Goal: Task Accomplishment & Management: Complete application form

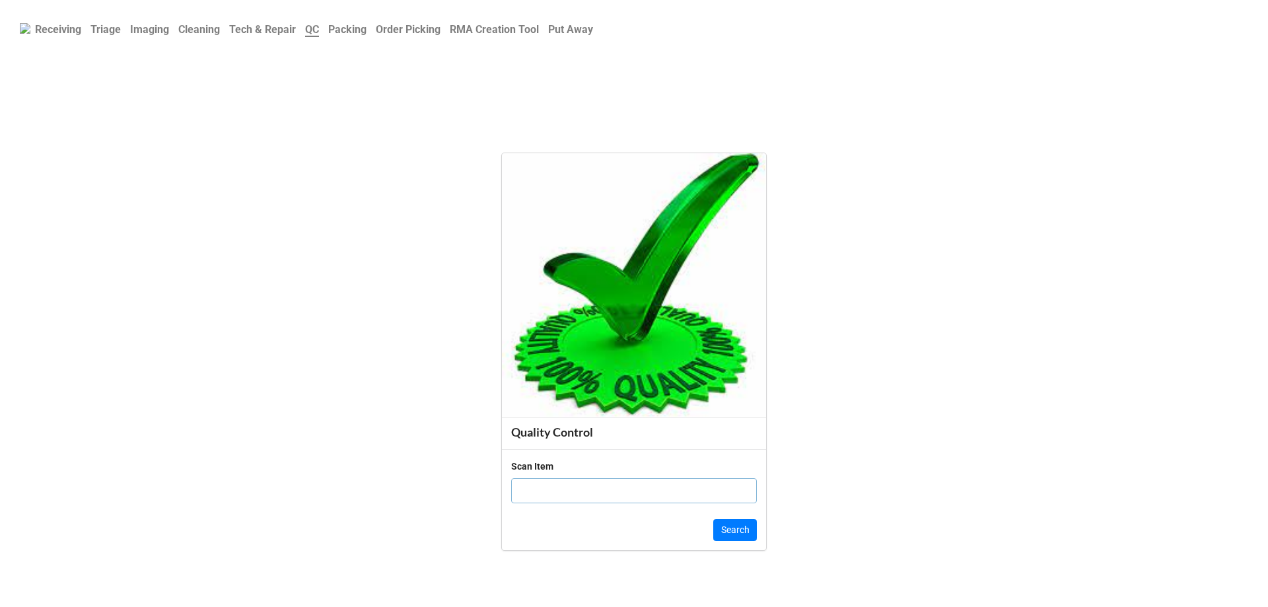
click at [659, 489] on input "text" at bounding box center [634, 490] width 246 height 25
click button "Search" at bounding box center [735, 530] width 44 height 22
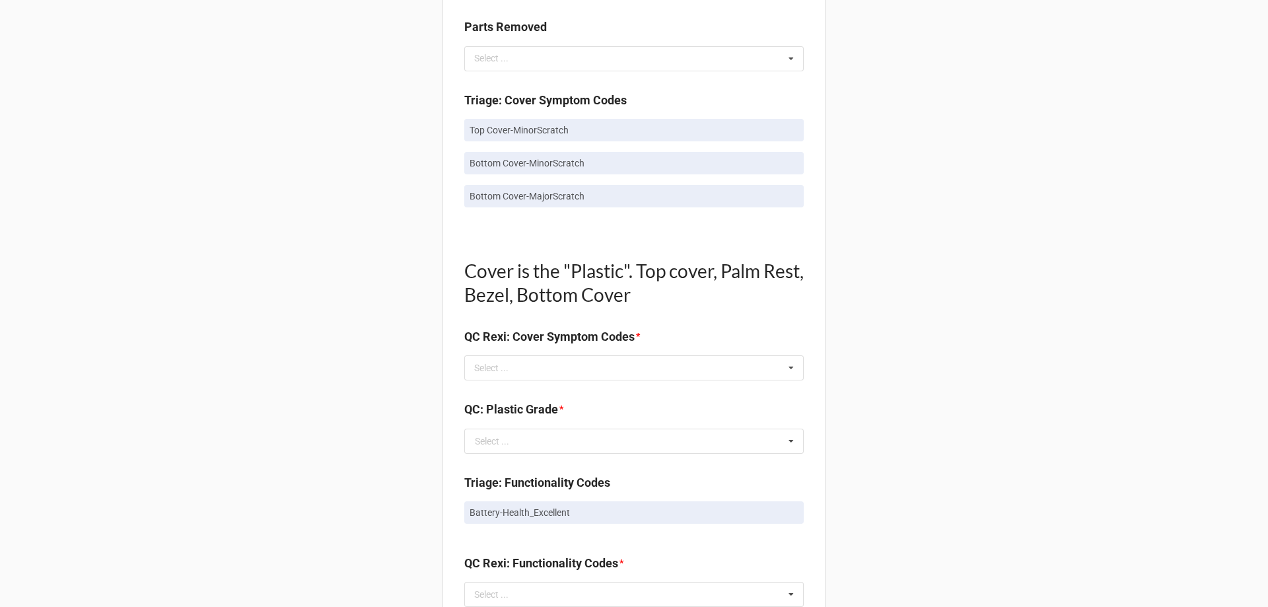
scroll to position [792, 0]
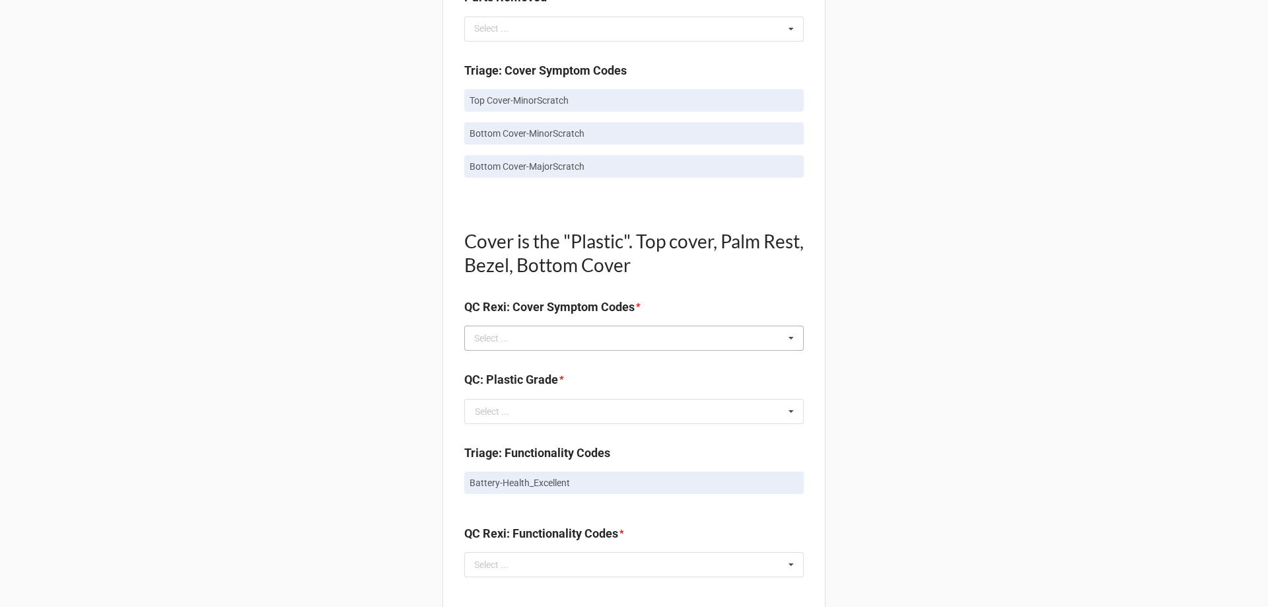
click at [566, 347] on div "Select ... No results found." at bounding box center [633, 338] width 339 height 25
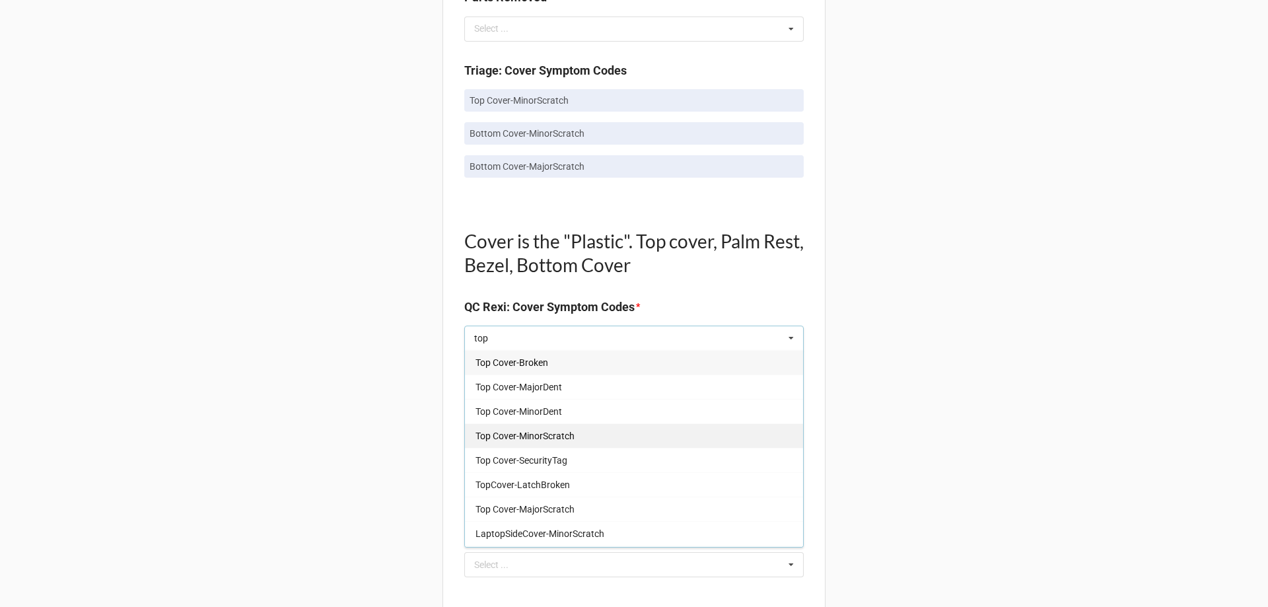
type input "top"
click at [568, 439] on span "Top Cover-MinorScratch" at bounding box center [524, 436] width 99 height 11
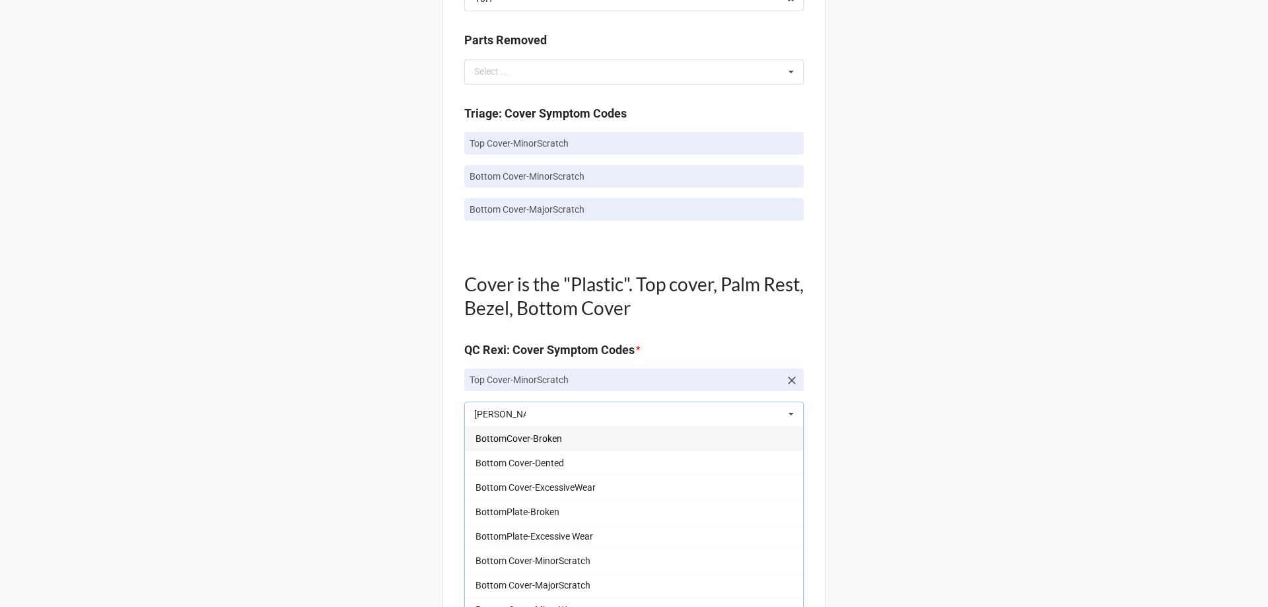
scroll to position [726, 0]
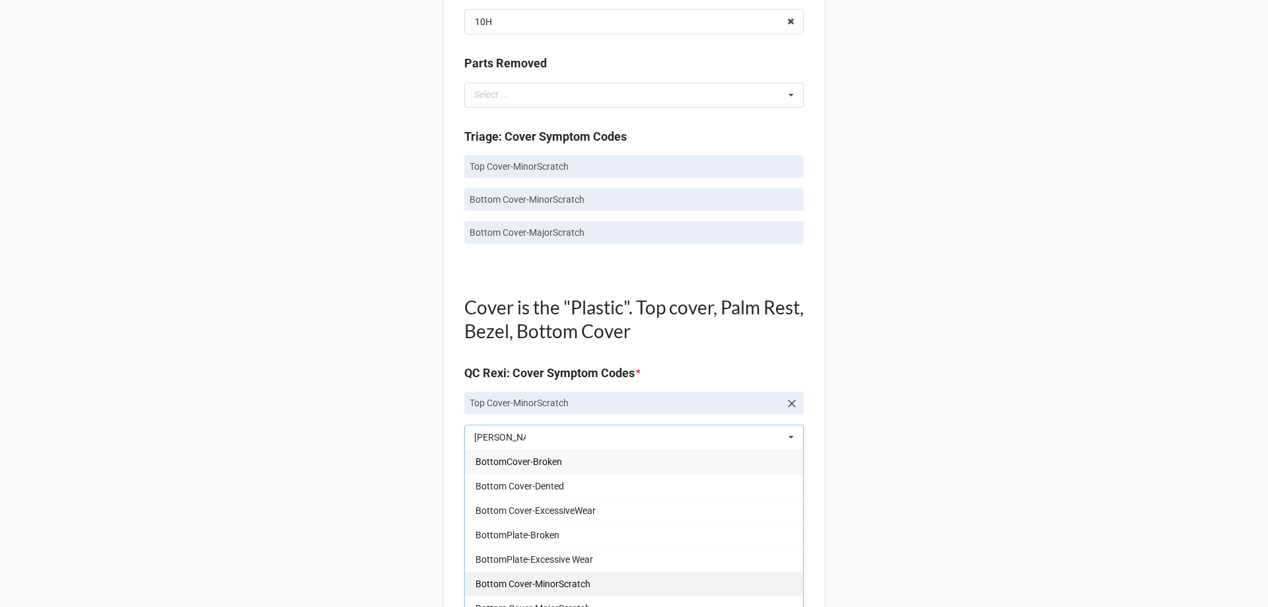
type input "[PERSON_NAME]"
click at [541, 580] on span "Bottom Cover-MinorScratch" at bounding box center [532, 583] width 115 height 11
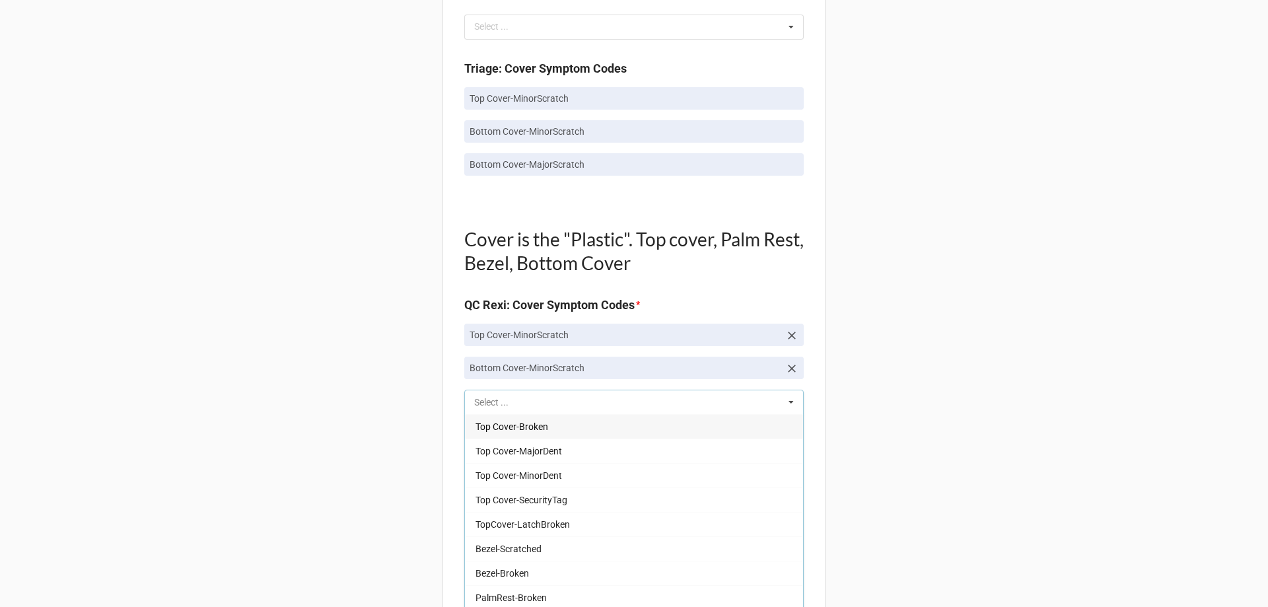
scroll to position [858, 0]
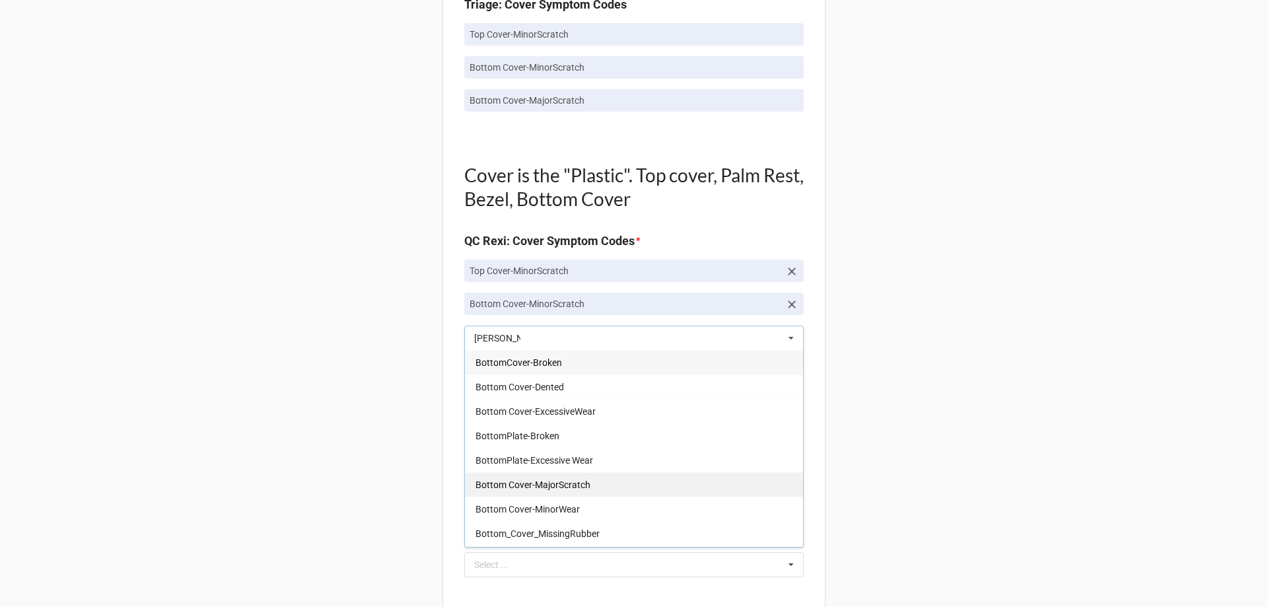
type input "[PERSON_NAME]"
click at [542, 483] on span "Bottom Cover-MajorScratch" at bounding box center [532, 484] width 115 height 11
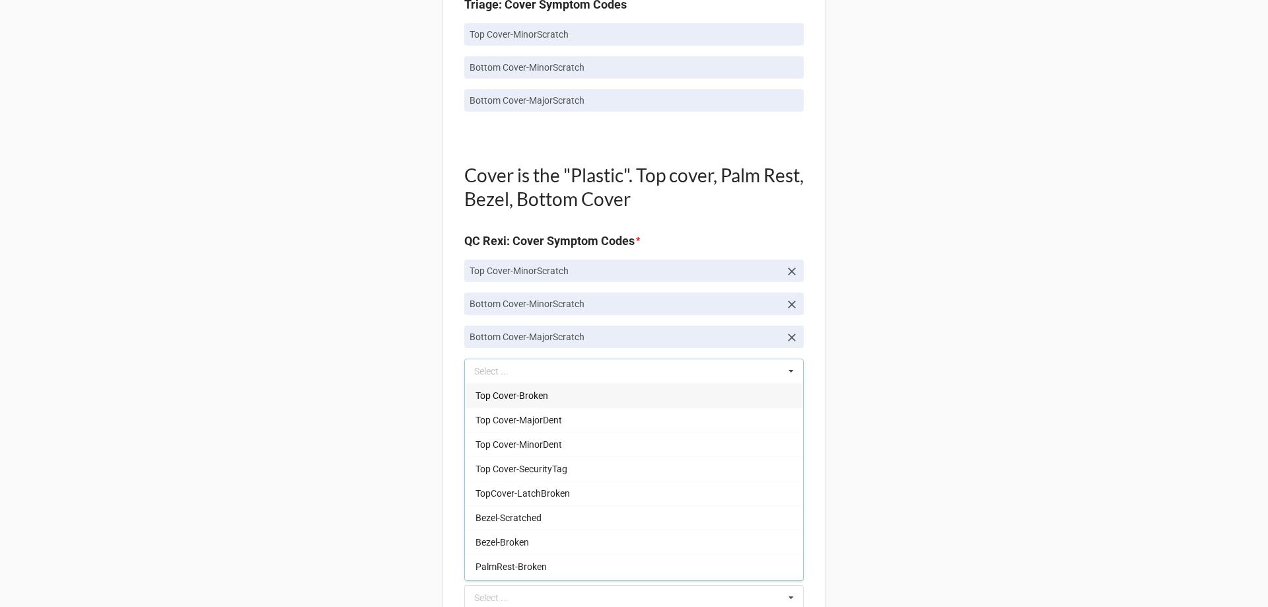
drag, startPoint x: 79, startPoint y: 360, endPoint x: 106, endPoint y: 359, distance: 27.1
click at [98, 360] on div "Back Receiving Triage Imaging Cleaning Tech & Repair QC Packing Order Picking R…" at bounding box center [634, 346] width 1268 height 2408
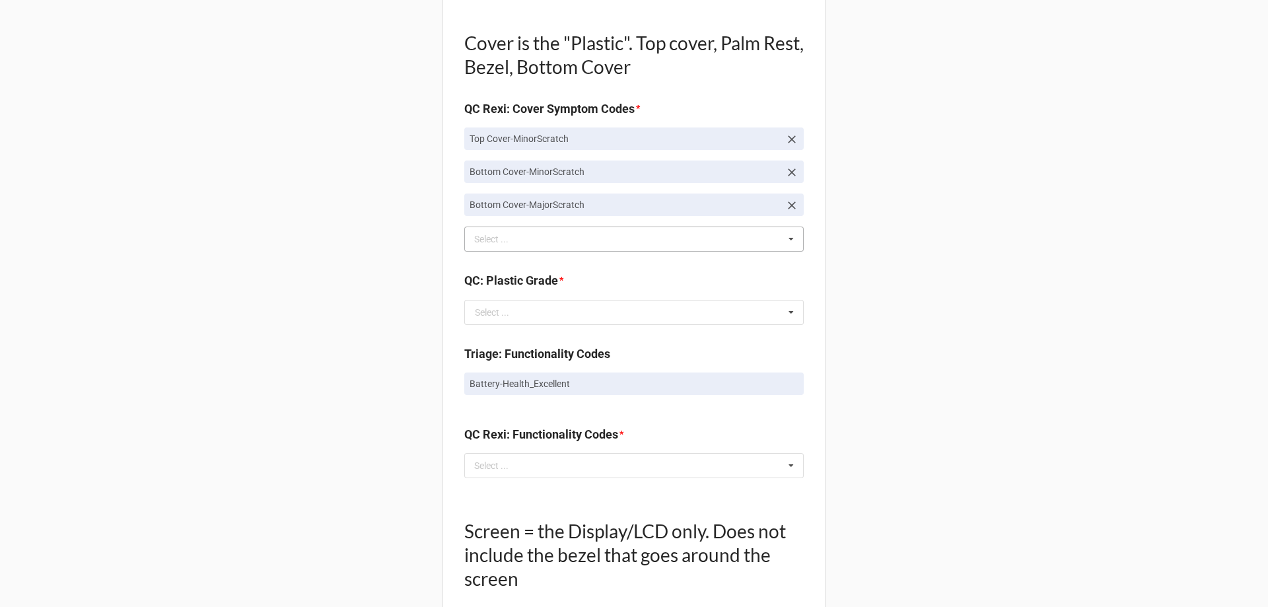
scroll to position [1057, 0]
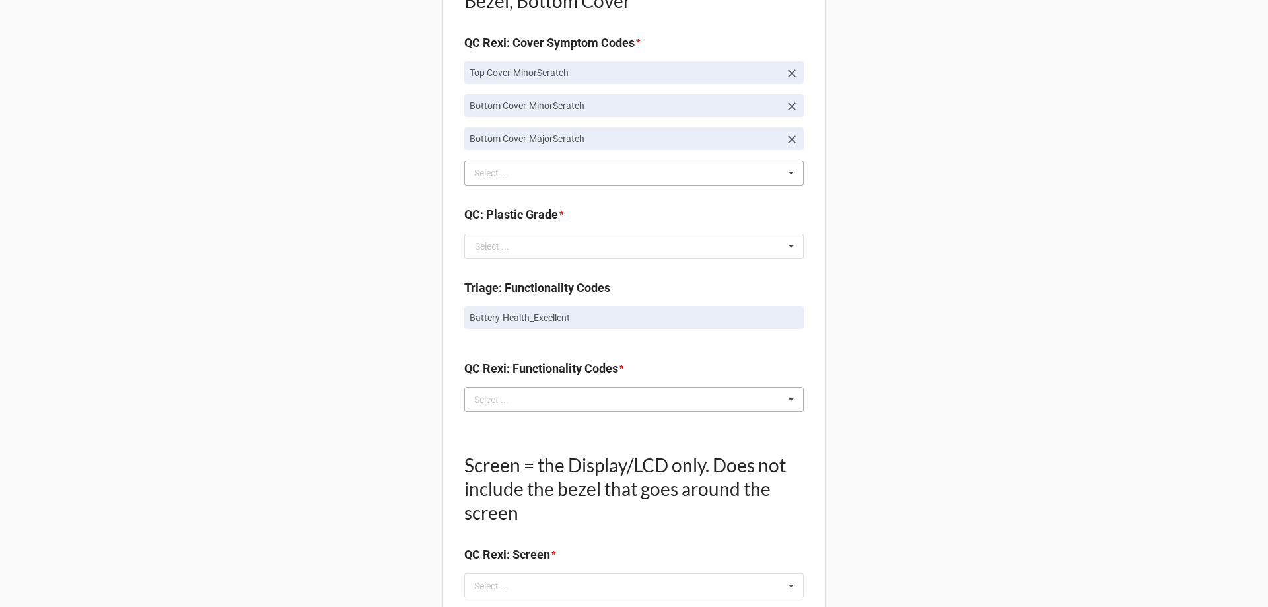
click at [545, 400] on div "Select ... No results found." at bounding box center [633, 399] width 339 height 25
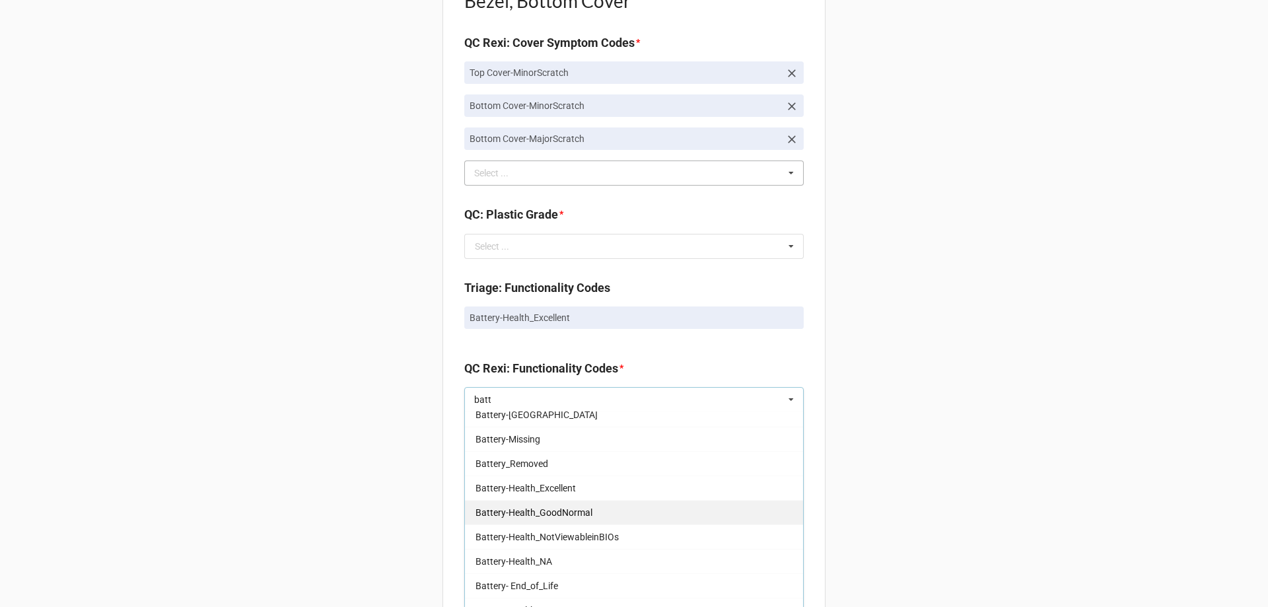
scroll to position [132, 0]
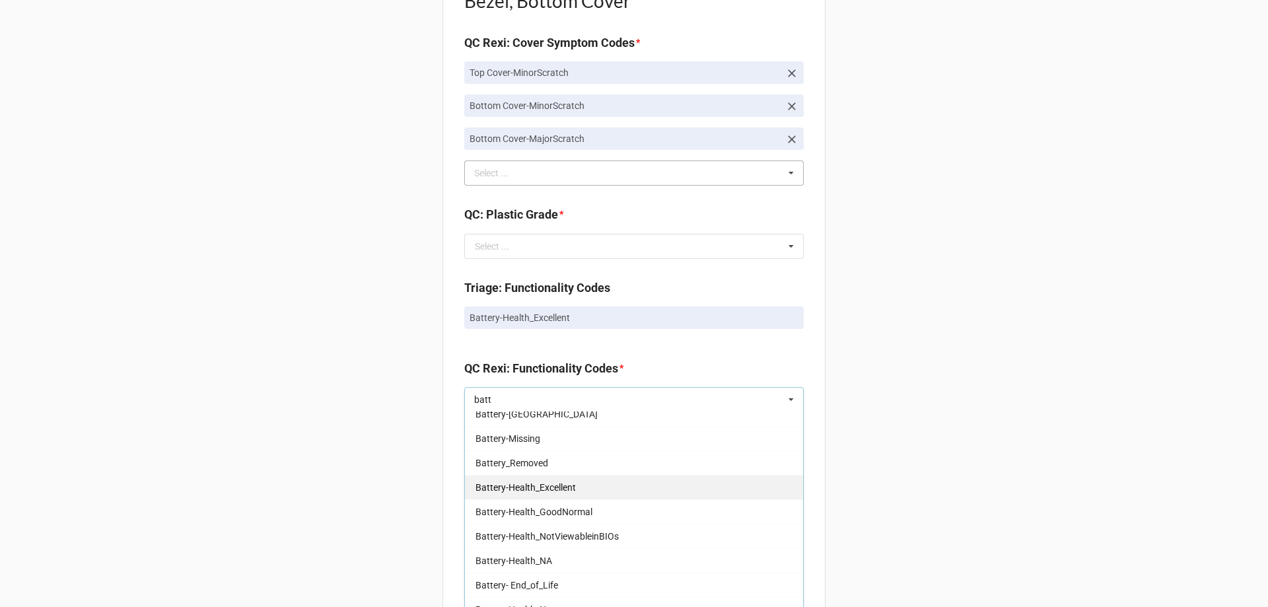
type input "batt"
click at [582, 495] on div "Battery-Health_Excellent" at bounding box center [634, 487] width 338 height 24
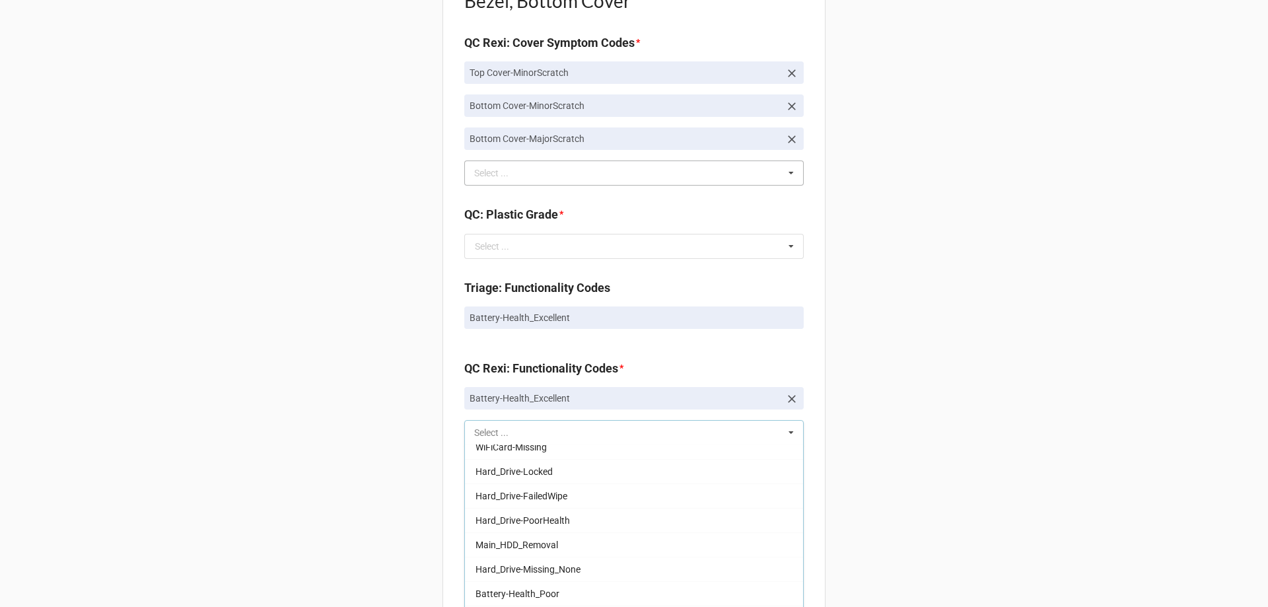
scroll to position [401, 0]
click at [379, 471] on div "Back Receiving Triage Imaging Cleaning Tech & Repair QC Packing Order Picking R…" at bounding box center [634, 163] width 1268 height 2441
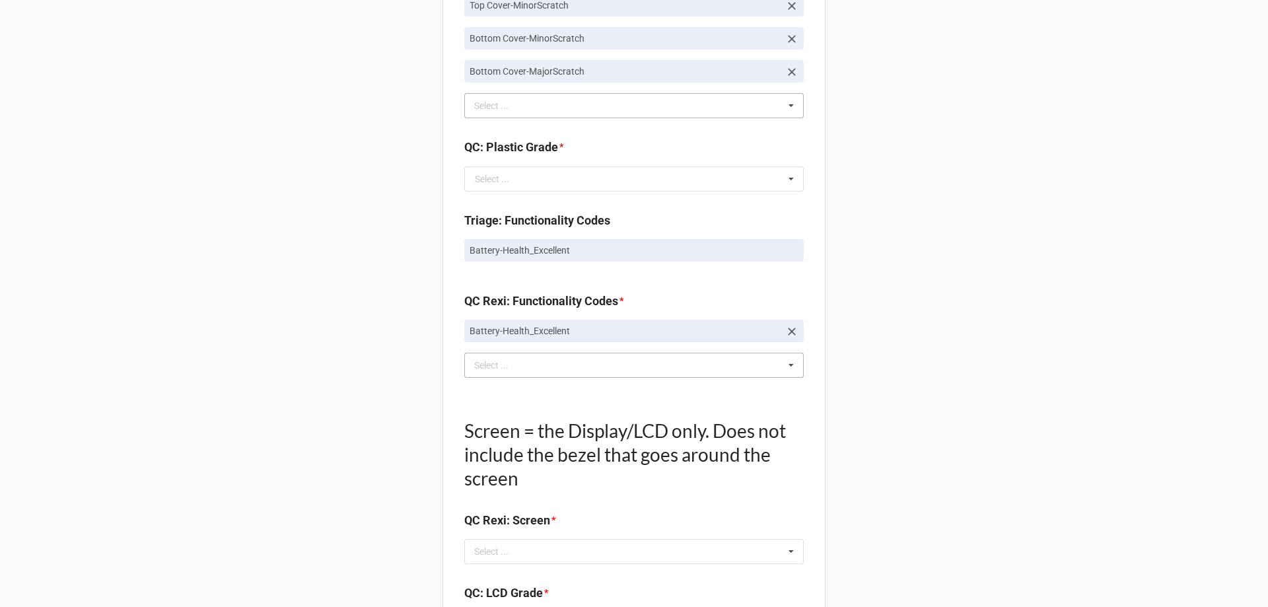
scroll to position [1255, 0]
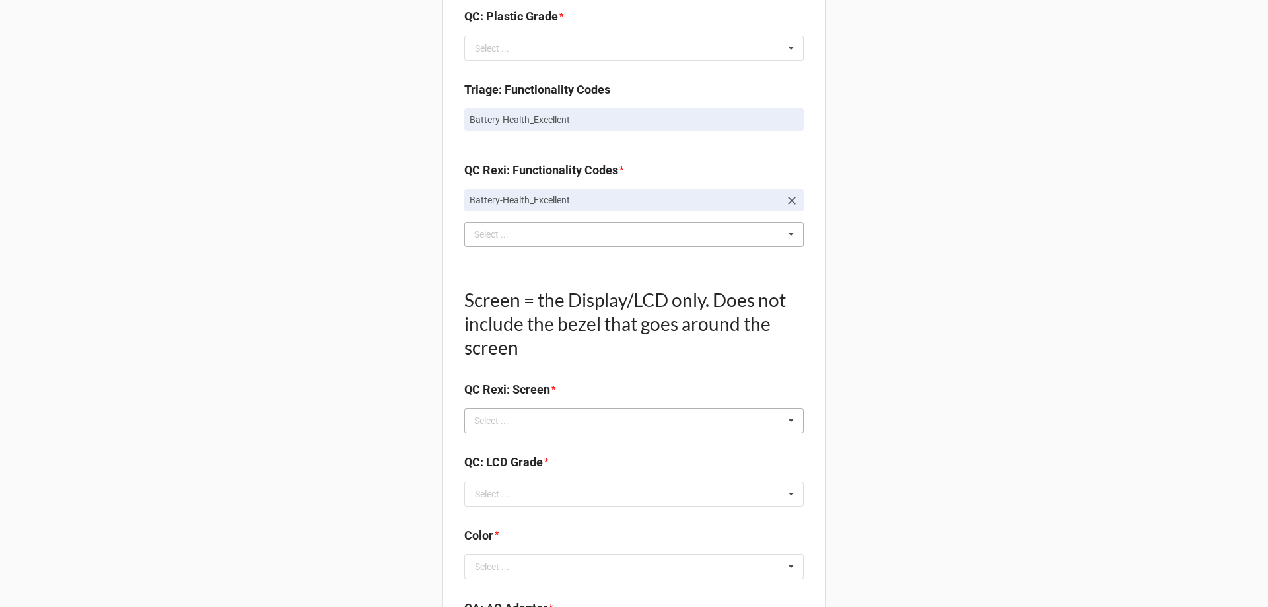
click at [599, 431] on div "Select ... No results found." at bounding box center [633, 420] width 339 height 25
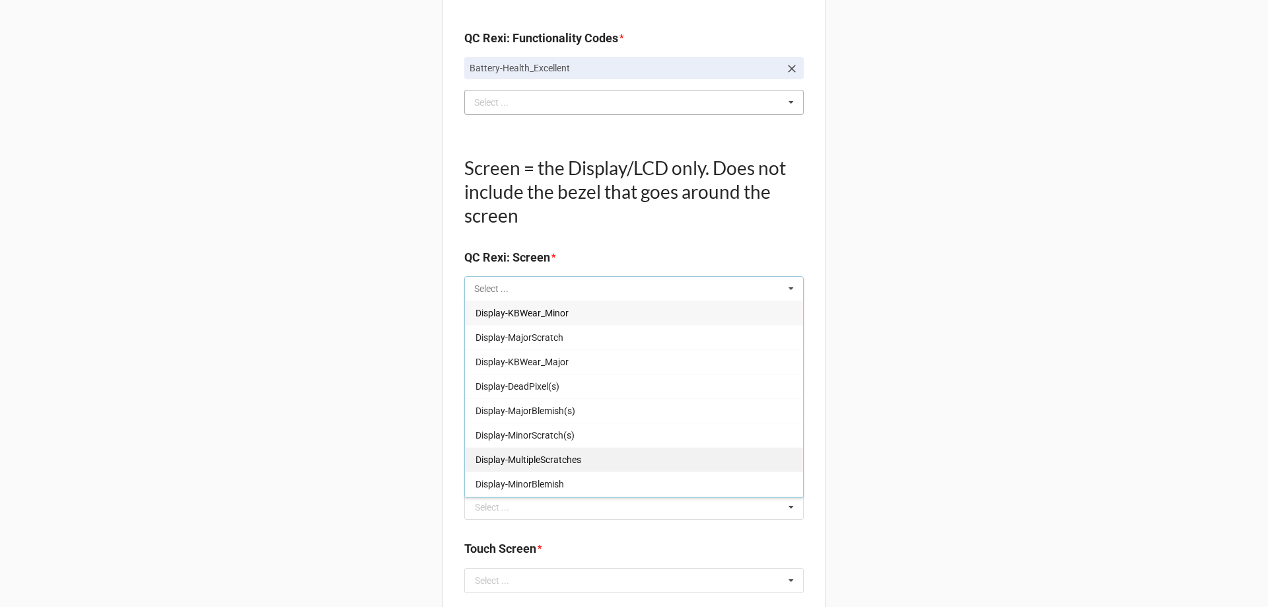
scroll to position [198, 0]
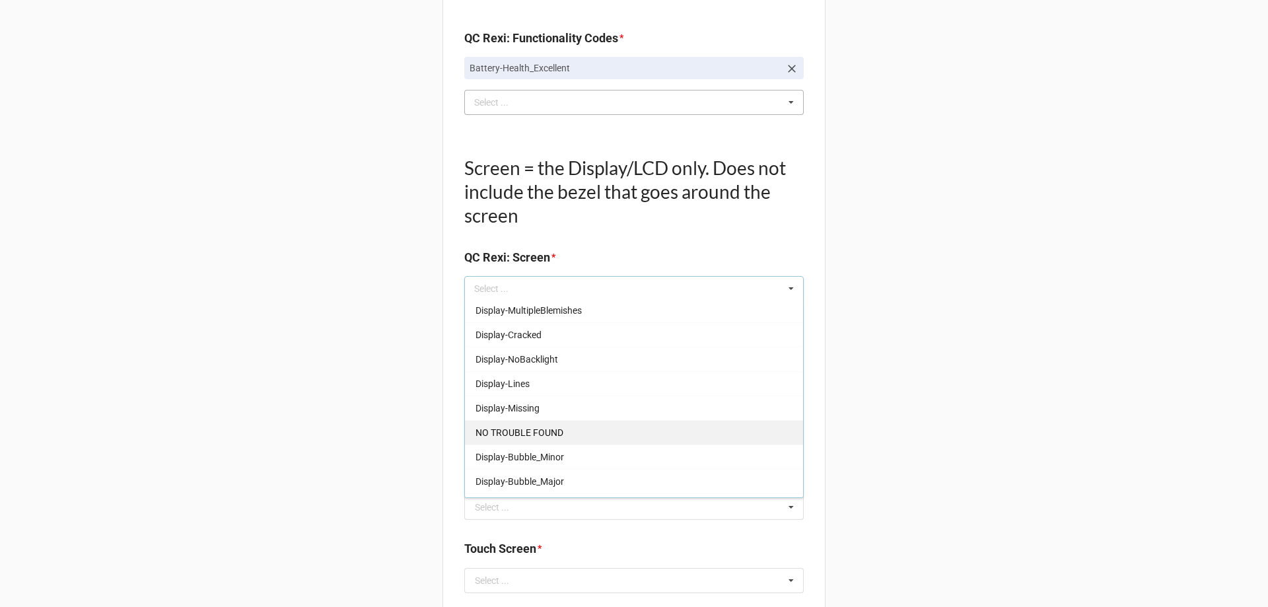
click at [547, 434] on span "NO TROUBLE FOUND" at bounding box center [519, 432] width 88 height 11
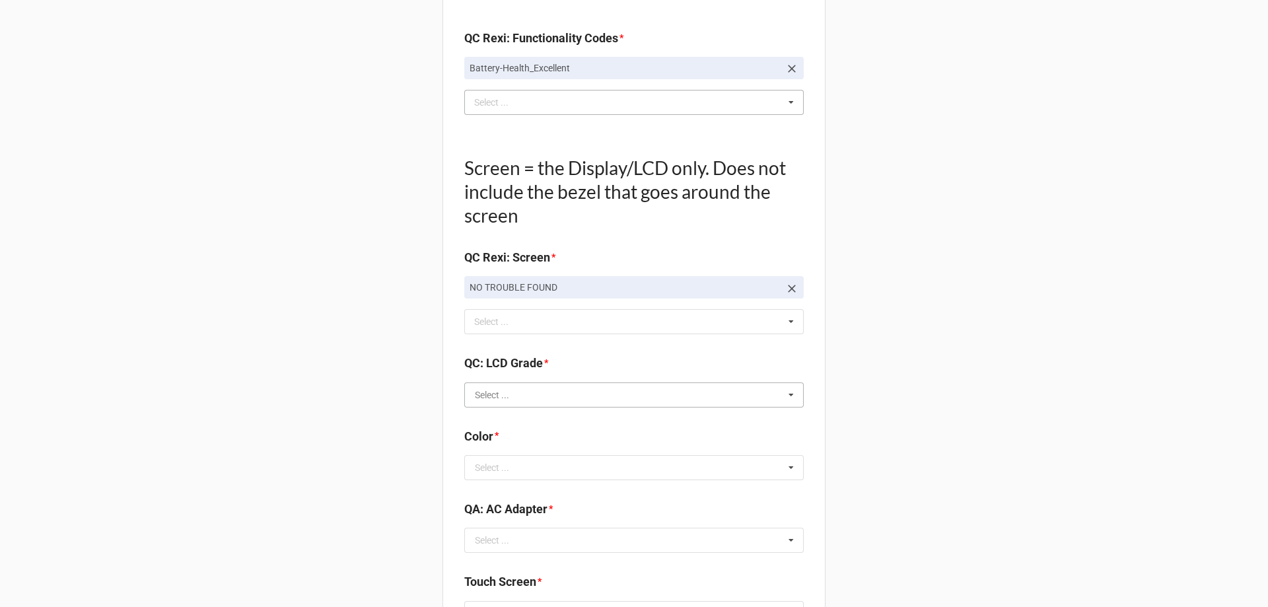
click at [535, 386] on input "text" at bounding box center [635, 395] width 338 height 24
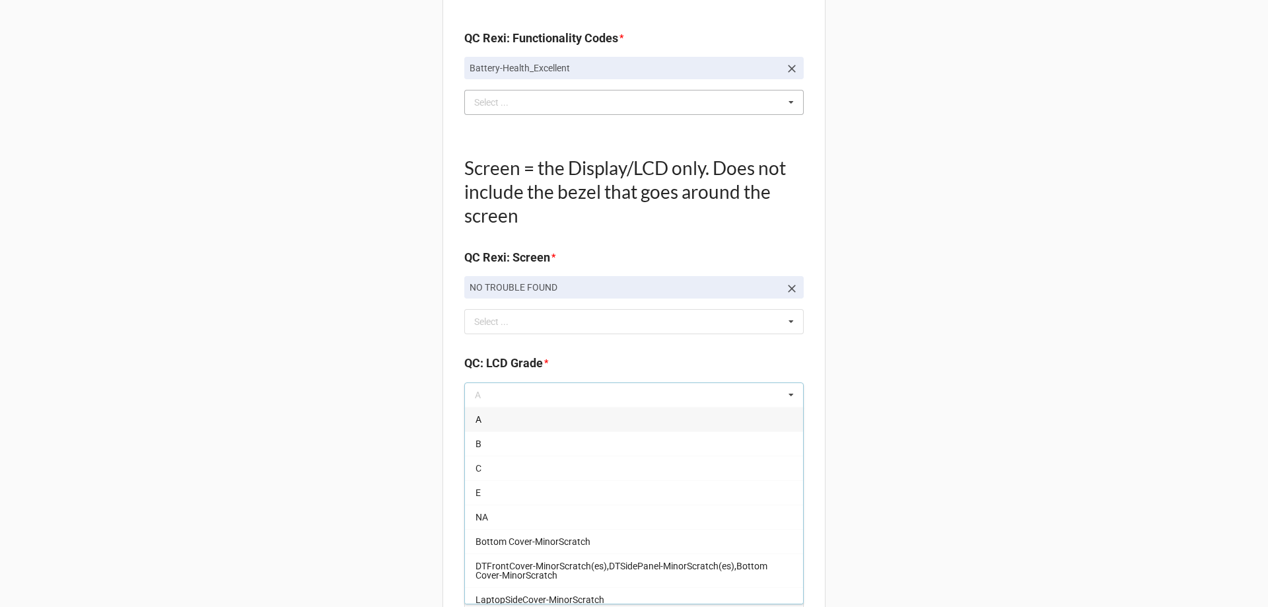
click at [501, 417] on div "A" at bounding box center [634, 419] width 338 height 24
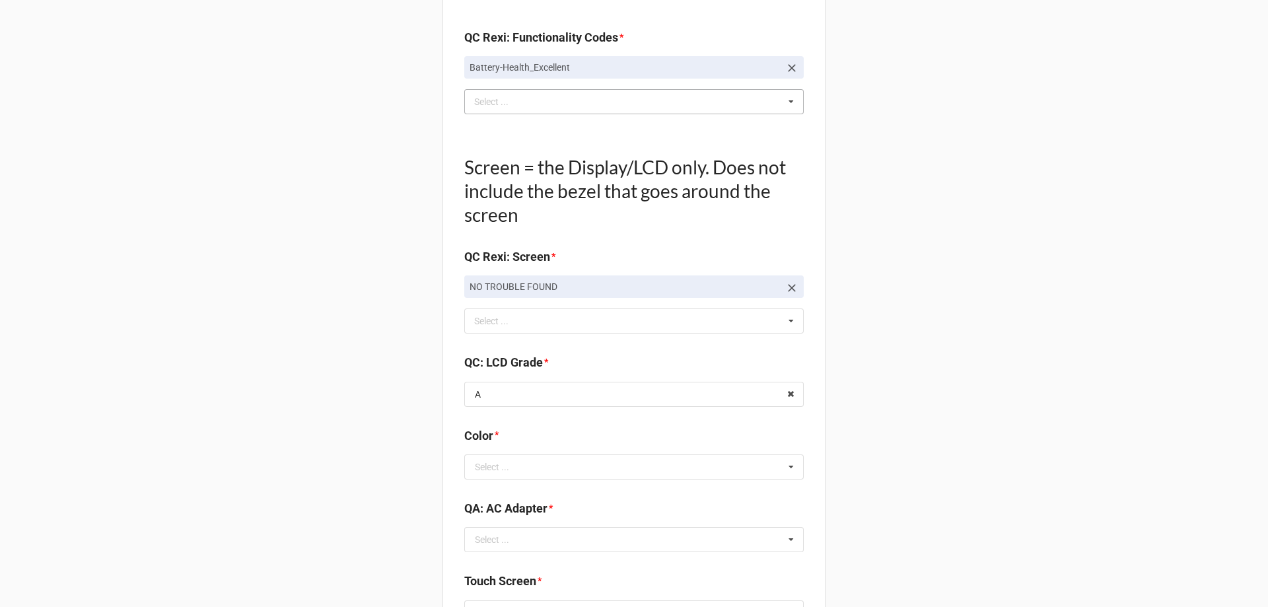
scroll to position [1387, 0]
click at [795, 296] on link "NO TROUBLE FOUND" at bounding box center [633, 287] width 339 height 22
click at [795, 291] on link "NO TROUBLE FOUND" at bounding box center [633, 287] width 339 height 22
click at [788, 291] on icon at bounding box center [791, 288] width 13 height 13
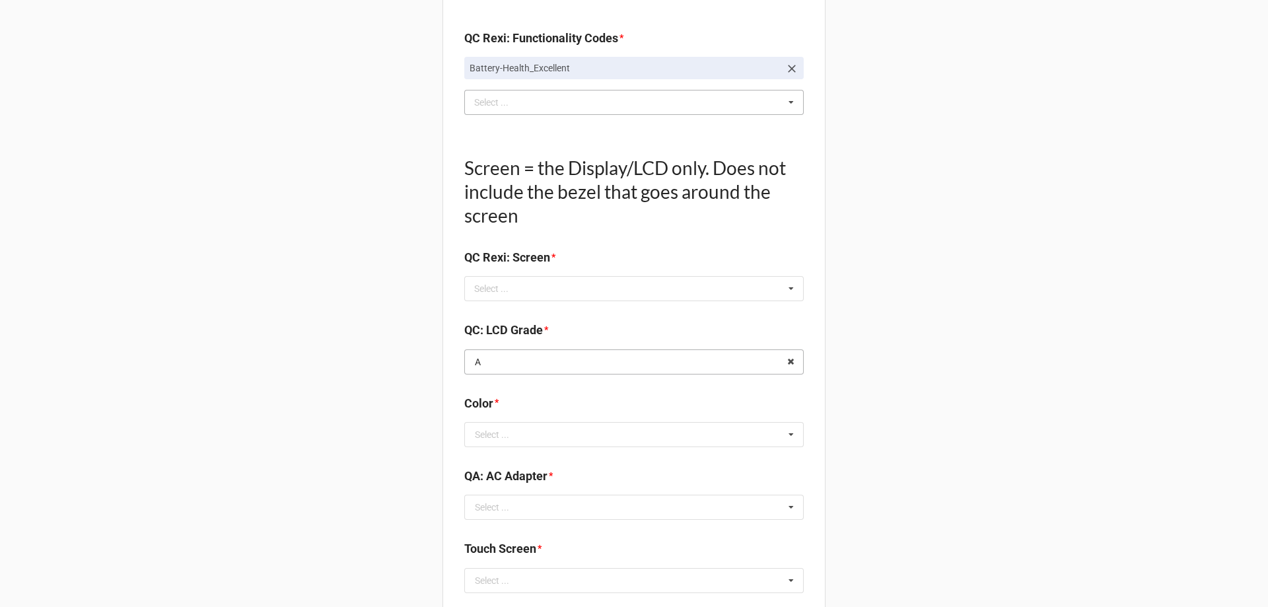
click at [714, 360] on input "text" at bounding box center [635, 362] width 338 height 24
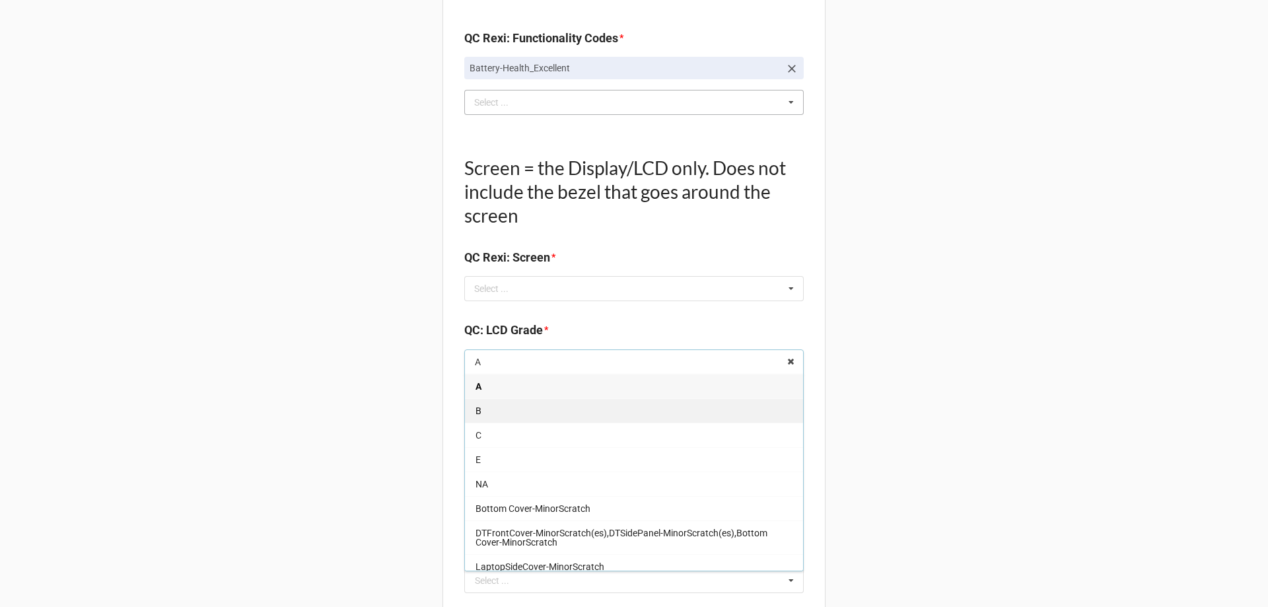
click at [655, 406] on div "B" at bounding box center [634, 410] width 338 height 24
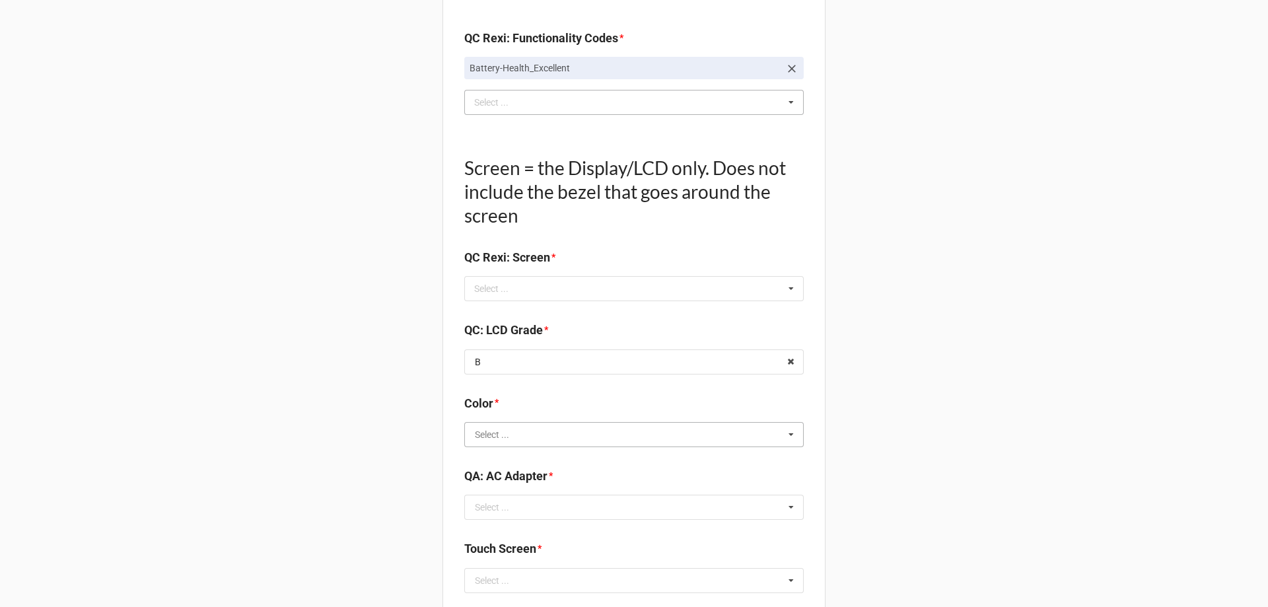
click at [607, 428] on input "text" at bounding box center [635, 435] width 338 height 24
click at [578, 245] on div "BLACK" at bounding box center [634, 238] width 338 height 24
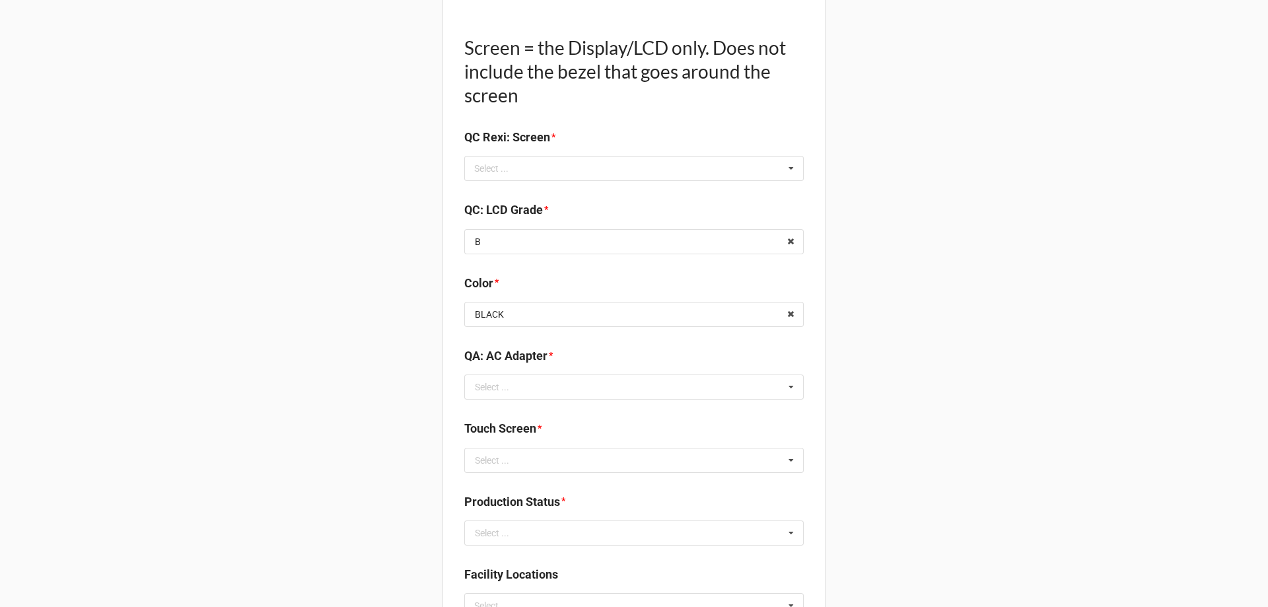
scroll to position [1519, 0]
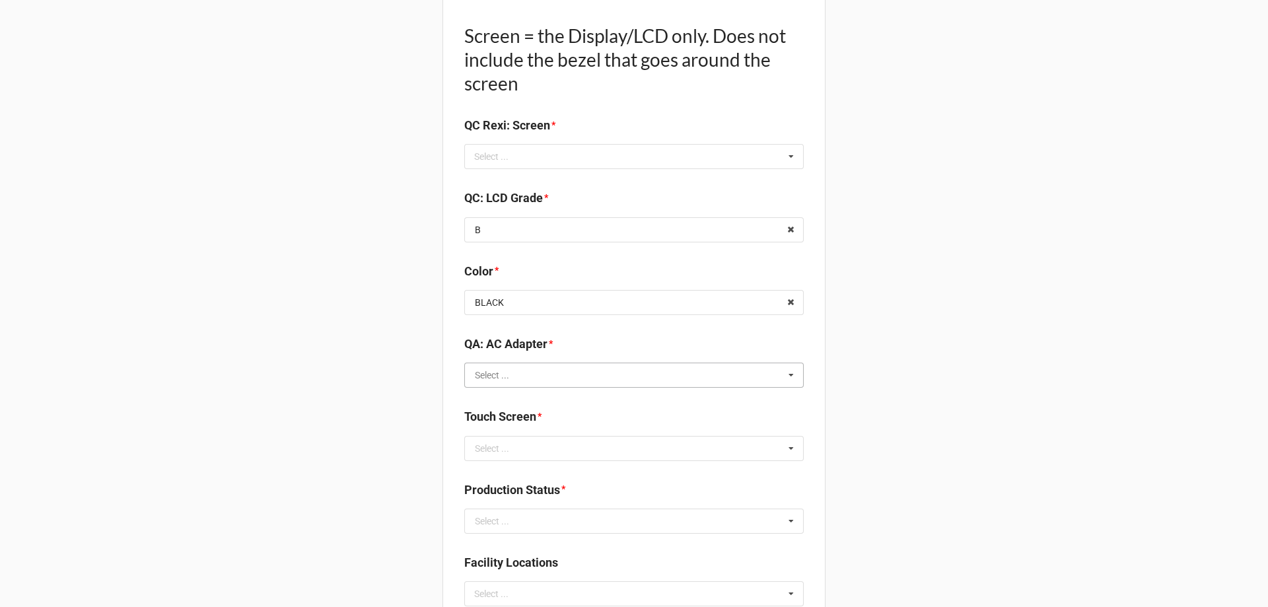
click at [562, 367] on input "text" at bounding box center [635, 375] width 338 height 24
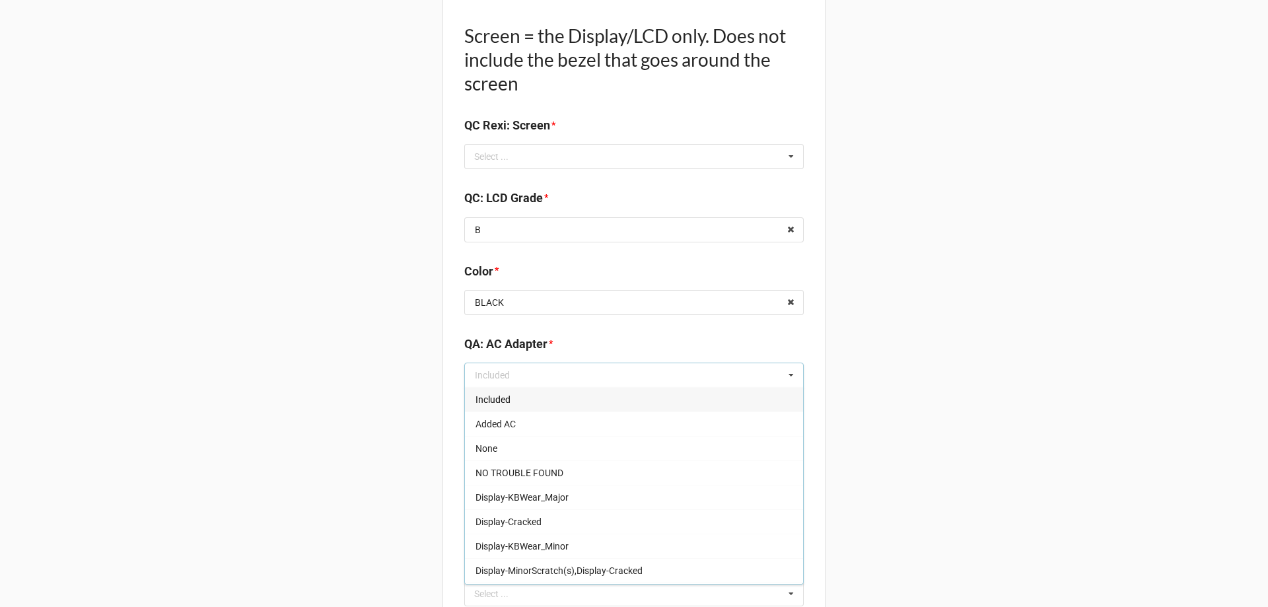
click at [515, 404] on div "Included" at bounding box center [634, 399] width 338 height 24
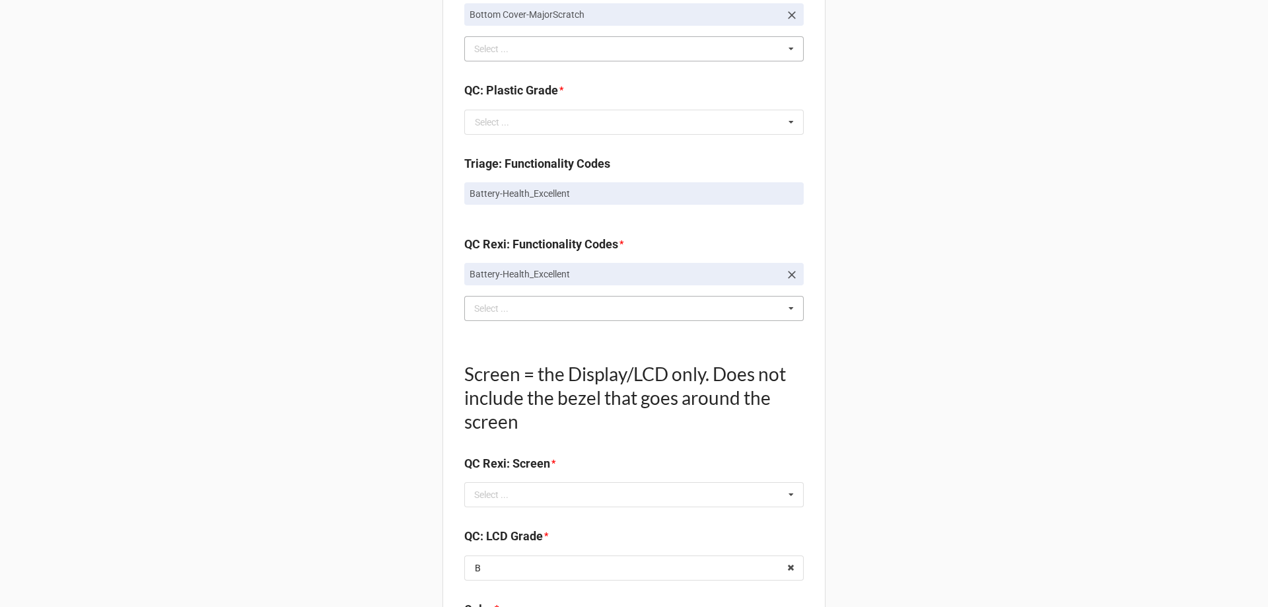
scroll to position [1189, 0]
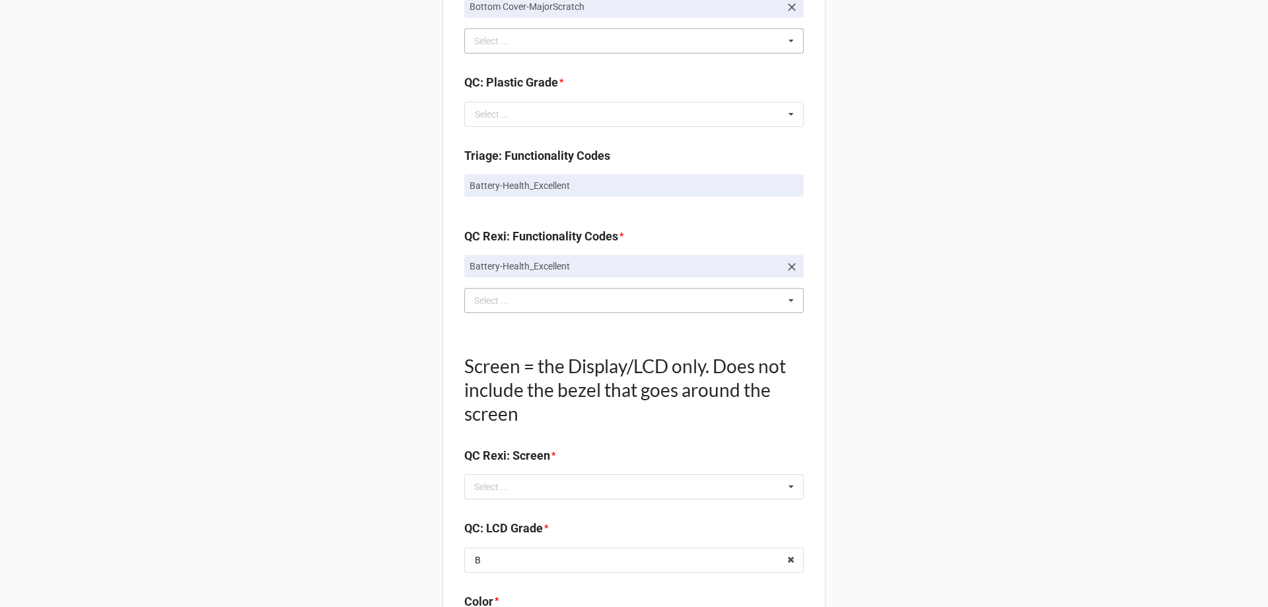
click at [578, 302] on div "batt Select ... Keyboard-Missing Keys Keyboard-MultipleKeysBad Fan-NotWorking S…" at bounding box center [633, 300] width 339 height 25
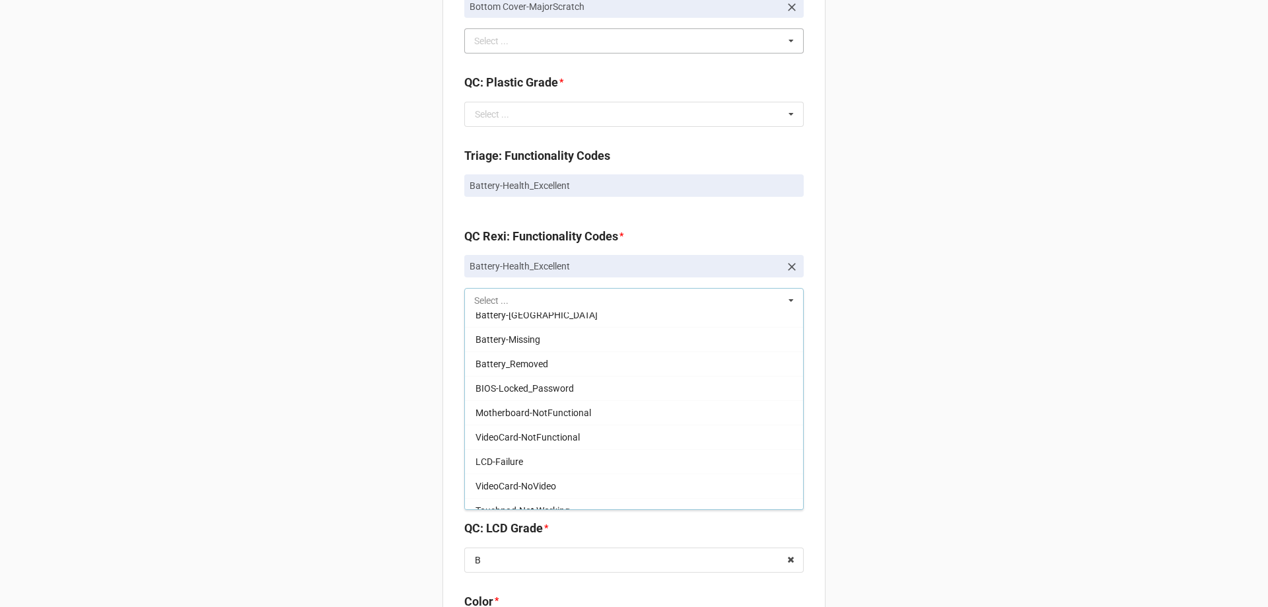
scroll to position [0, 0]
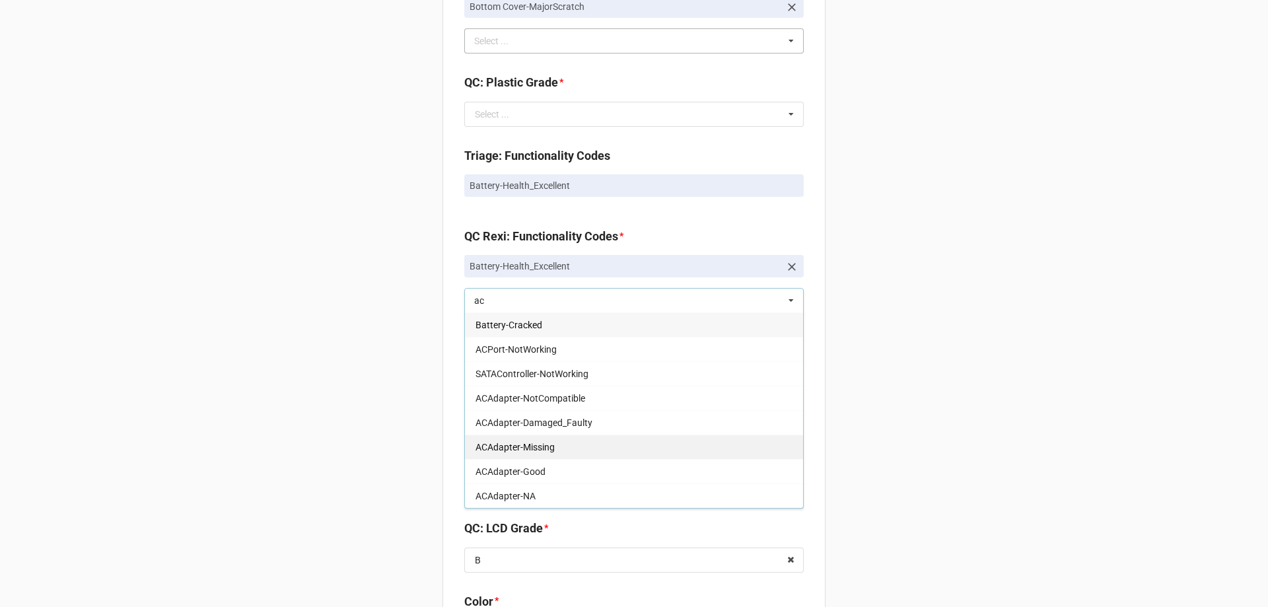
type input "ac"
click at [494, 453] on div "ACAdapter-Missing" at bounding box center [634, 446] width 338 height 24
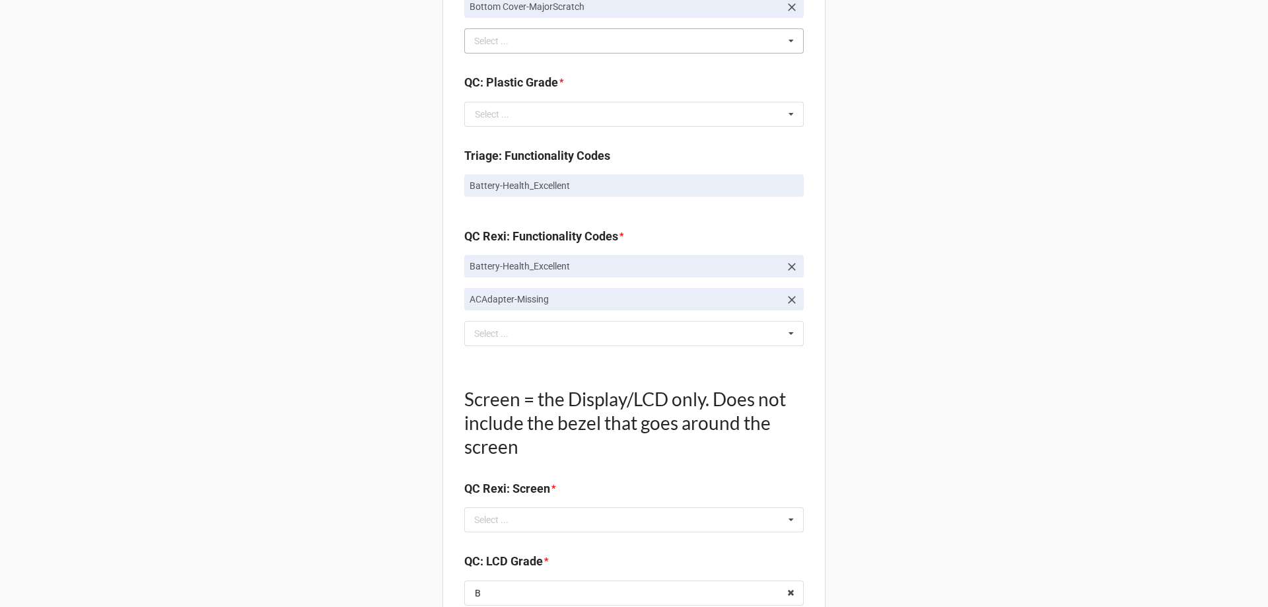
drag, startPoint x: 176, startPoint y: 396, endPoint x: 198, endPoint y: 400, distance: 22.1
click at [180, 397] on div "Back Receiving Triage Imaging Cleaning Tech & Repair QC Packing Order Picking R…" at bounding box center [634, 48] width 1268 height 2474
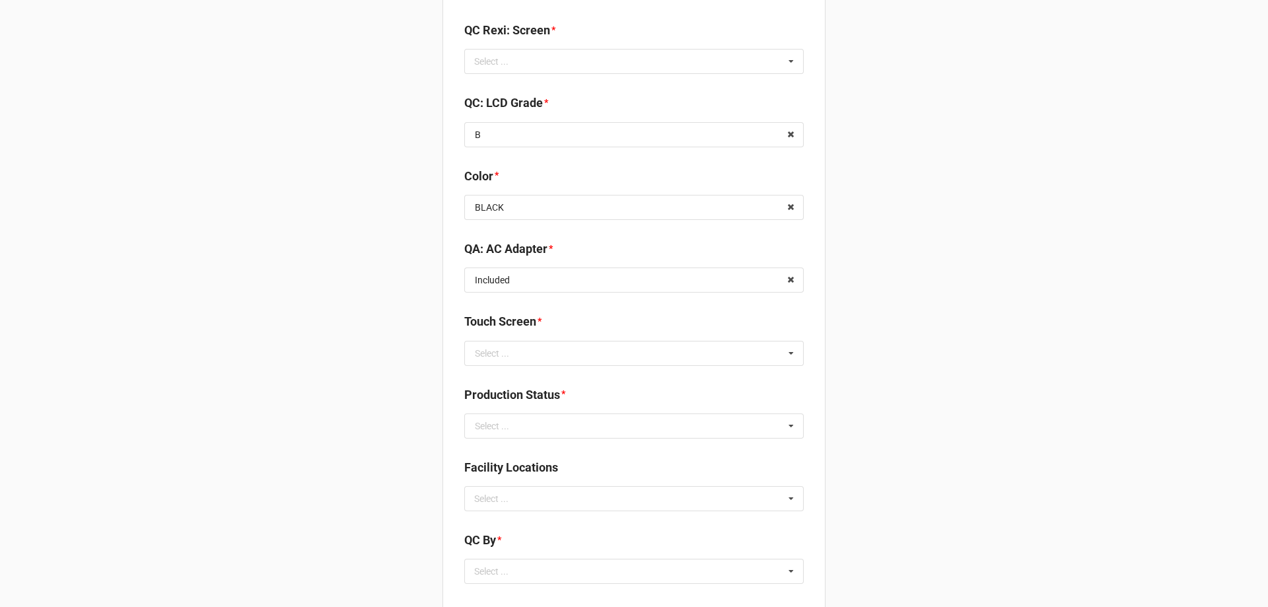
scroll to position [1717, 0]
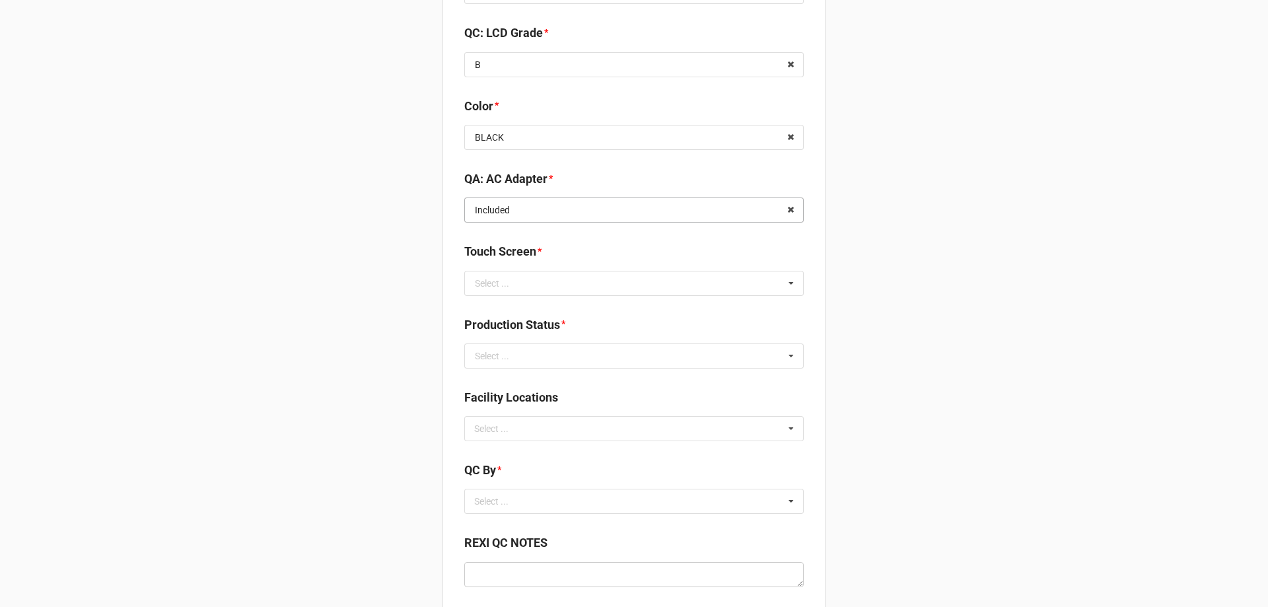
click at [684, 218] on input "text" at bounding box center [635, 210] width 338 height 24
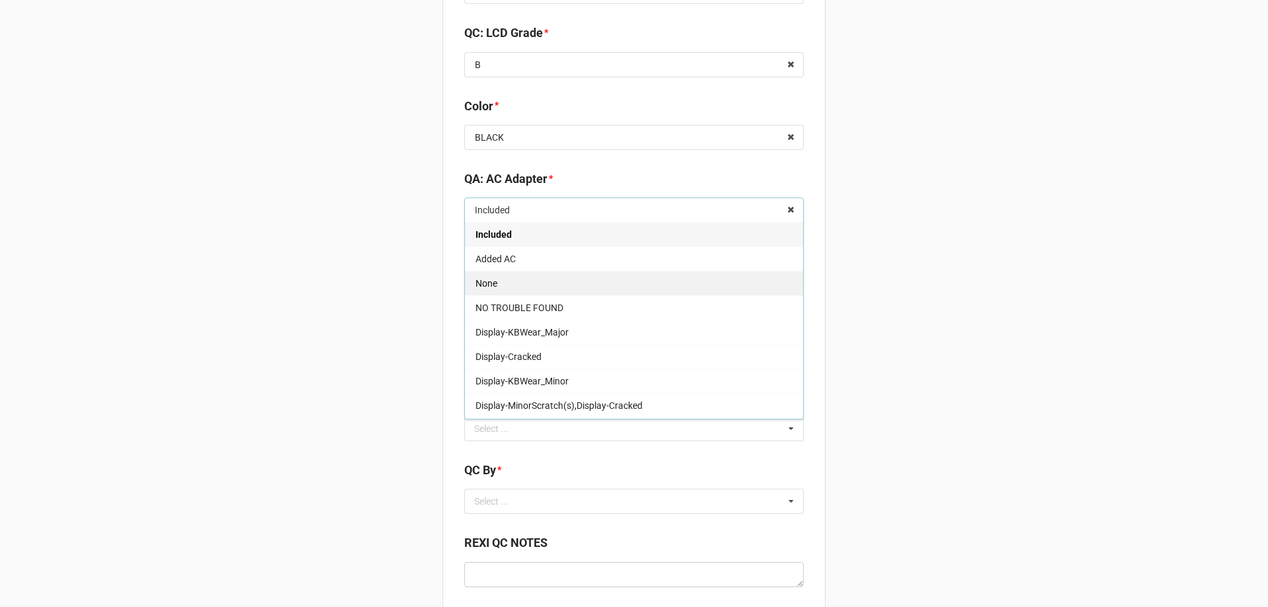
click at [621, 285] on div "None" at bounding box center [634, 283] width 338 height 24
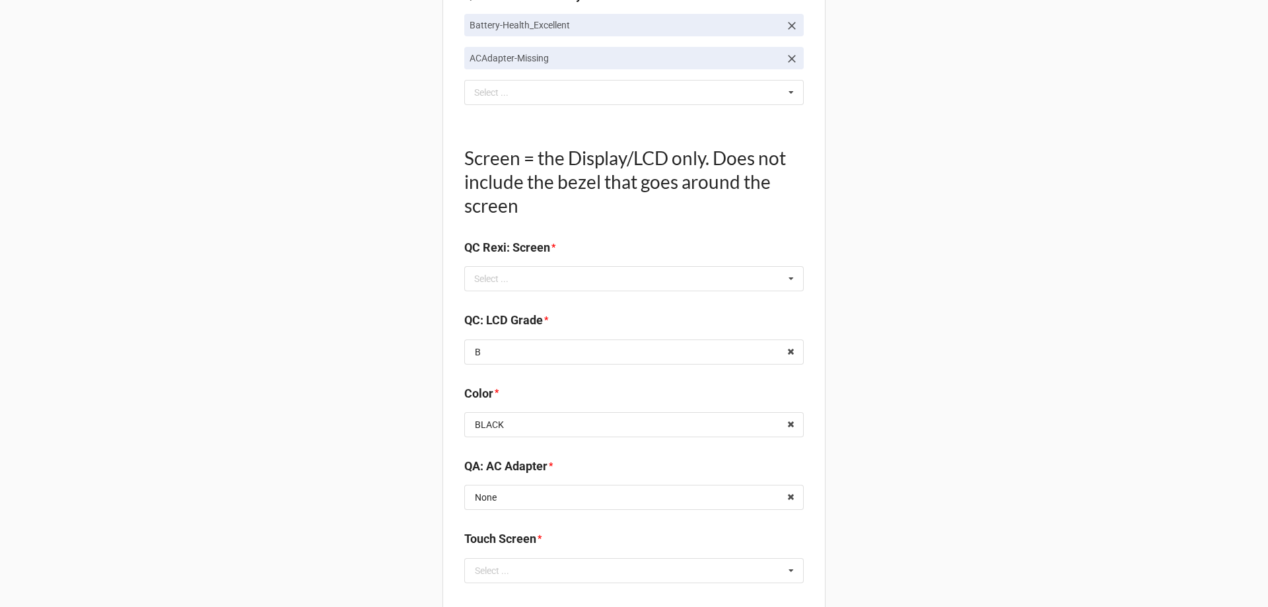
scroll to position [1453, 0]
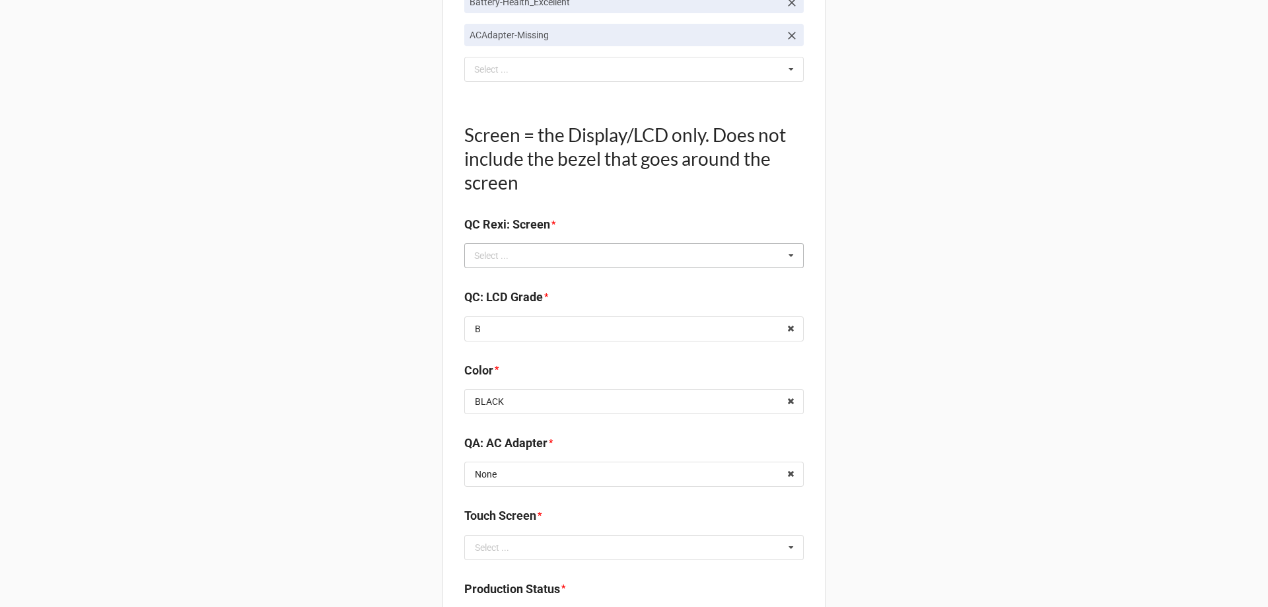
click at [547, 254] on div "Select ... Display-KBWear_Minor Display-MajorScratch Display-KBWear_Major Displ…" at bounding box center [633, 255] width 339 height 25
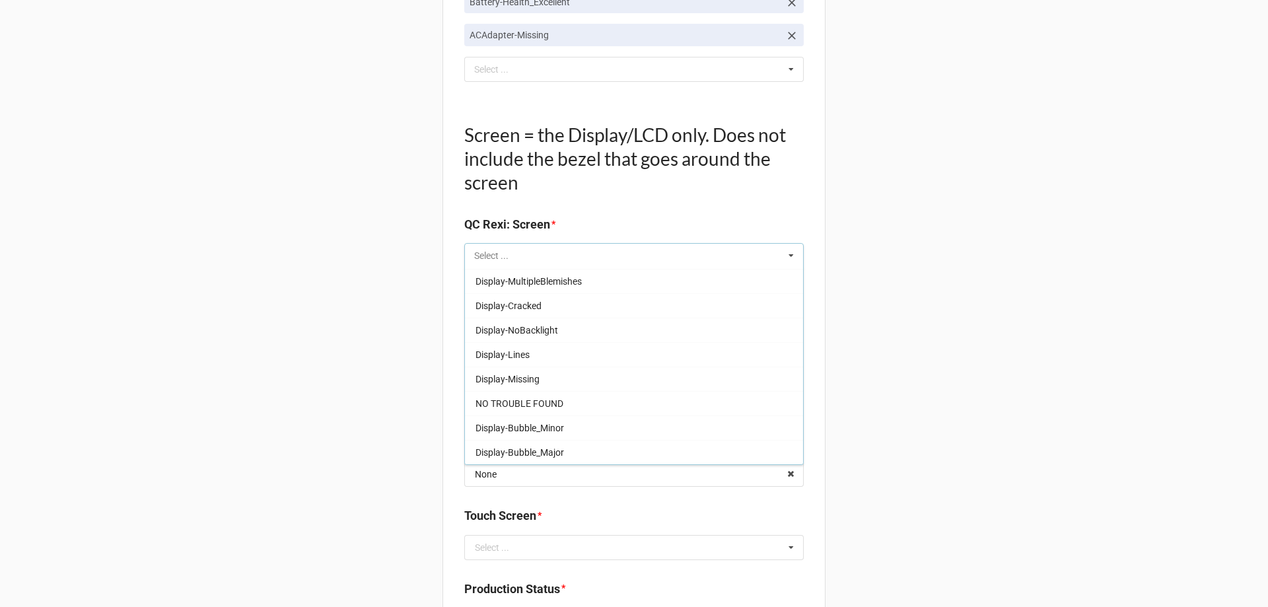
scroll to position [0, 0]
click at [559, 286] on div "Display-KBWear_Minor" at bounding box center [634, 279] width 338 height 24
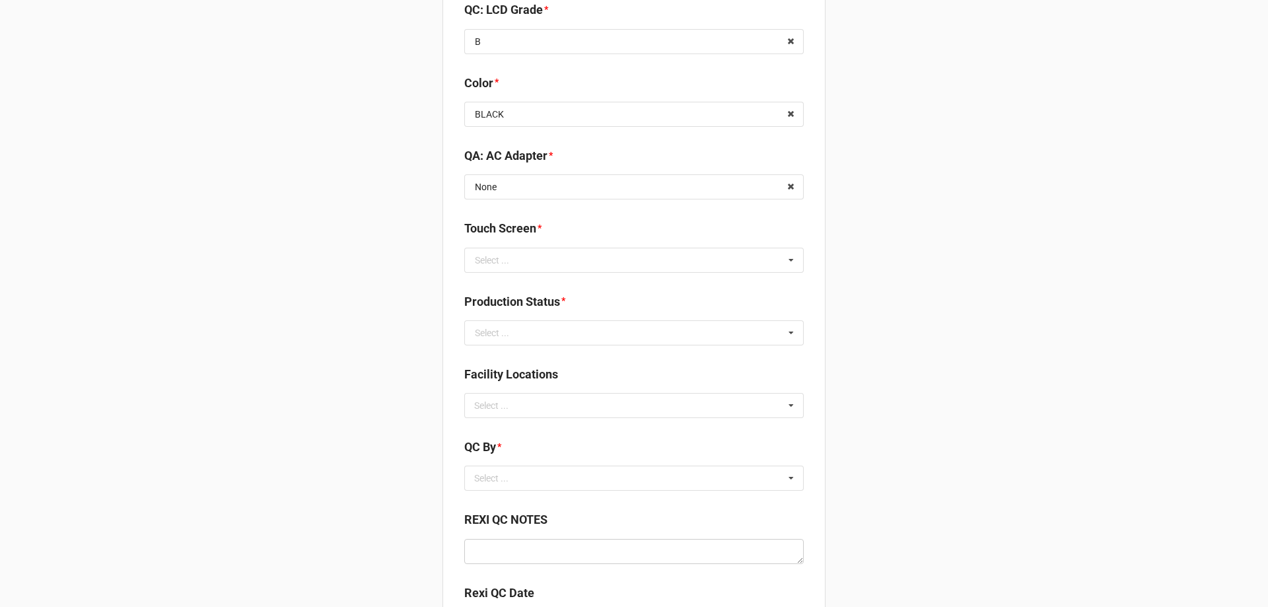
scroll to position [1900, 0]
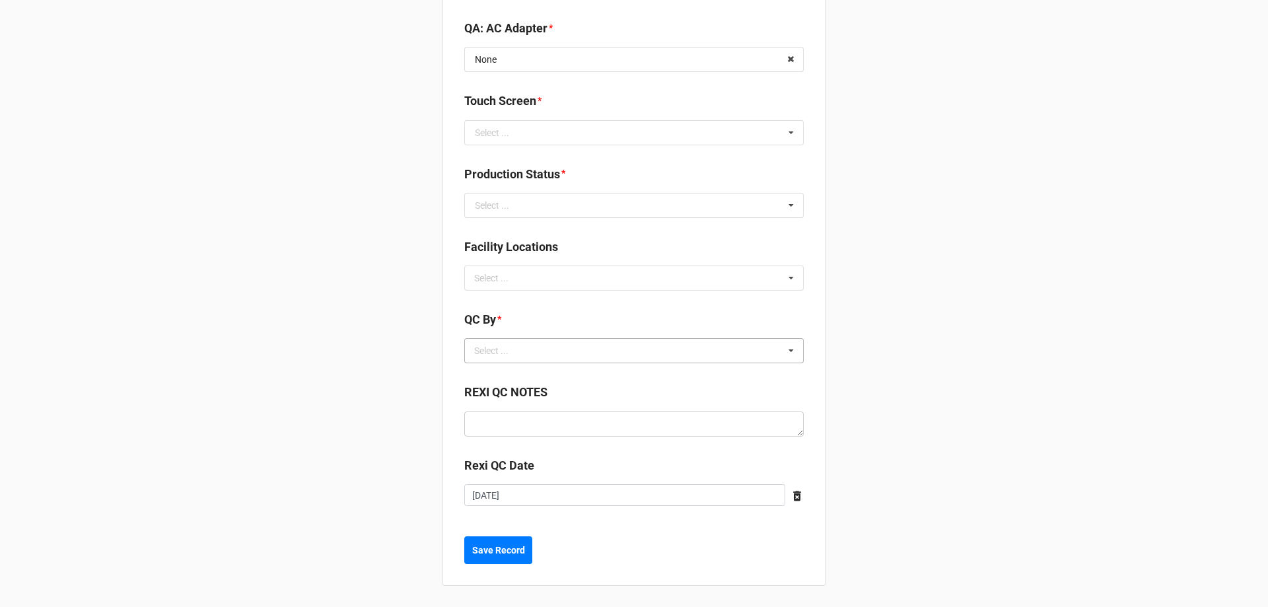
click at [538, 359] on div "Select ... No results found." at bounding box center [633, 350] width 339 height 25
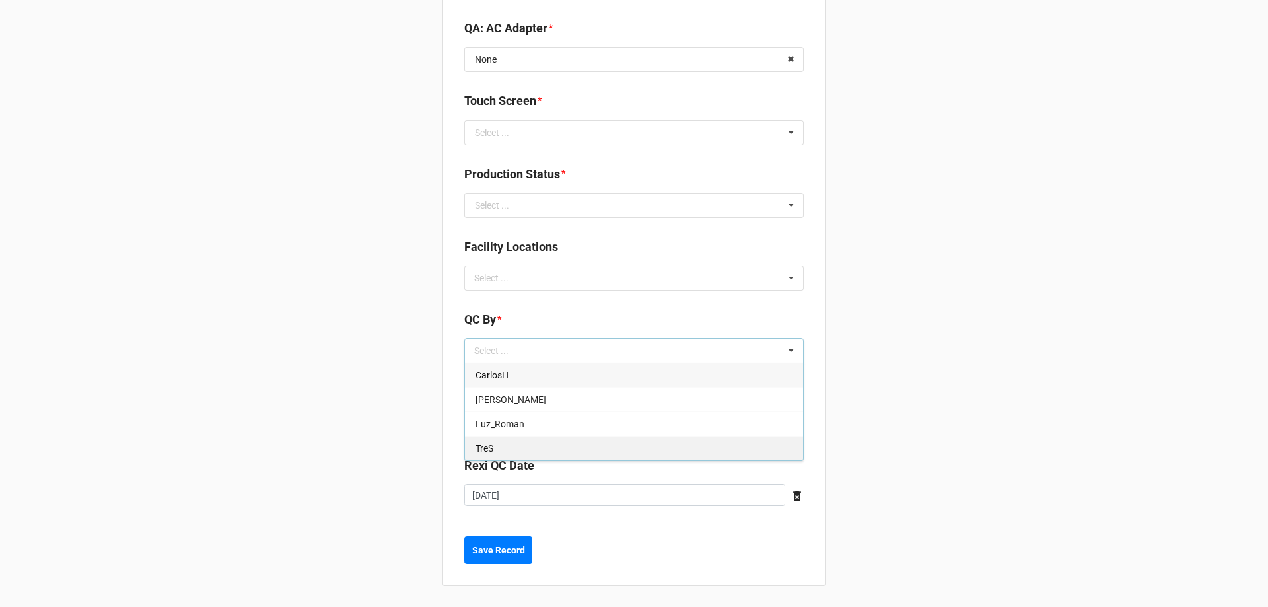
click at [524, 439] on div "TreS" at bounding box center [634, 448] width 338 height 24
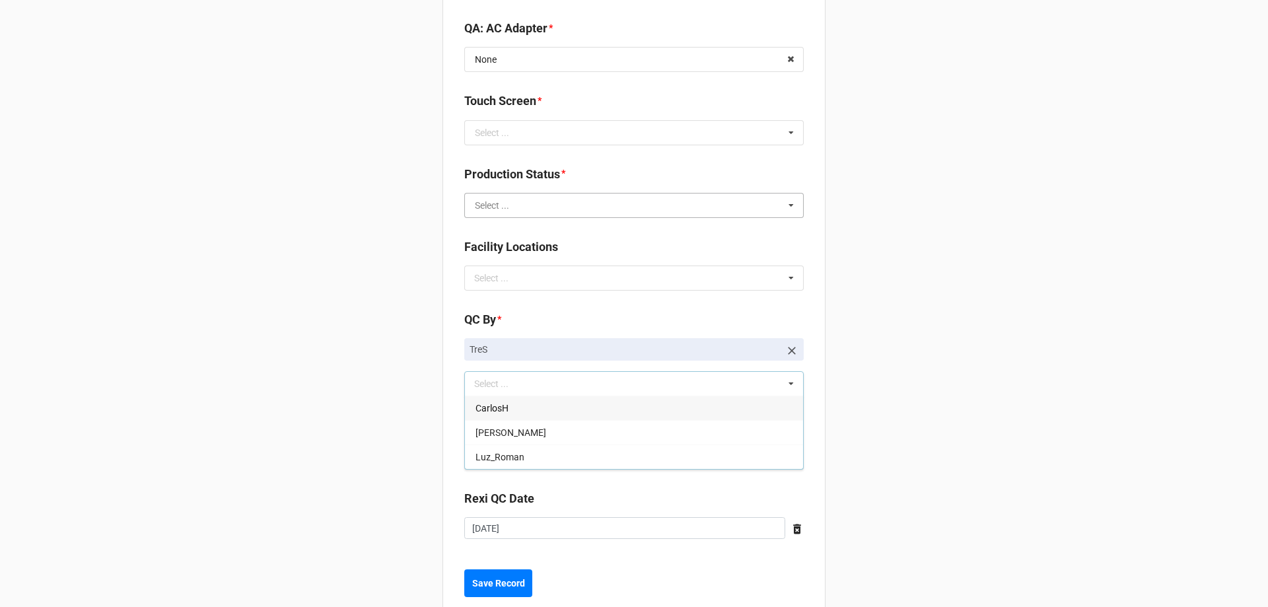
click at [547, 217] on input "text" at bounding box center [635, 205] width 338 height 24
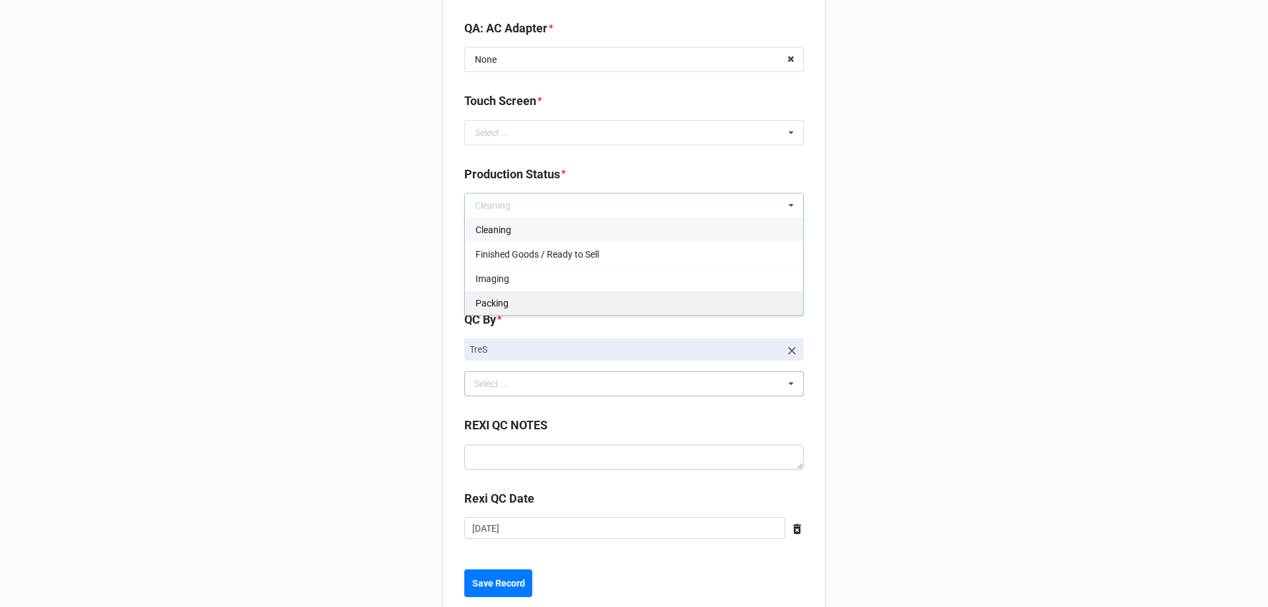
click at [521, 294] on div "Packing" at bounding box center [634, 303] width 338 height 24
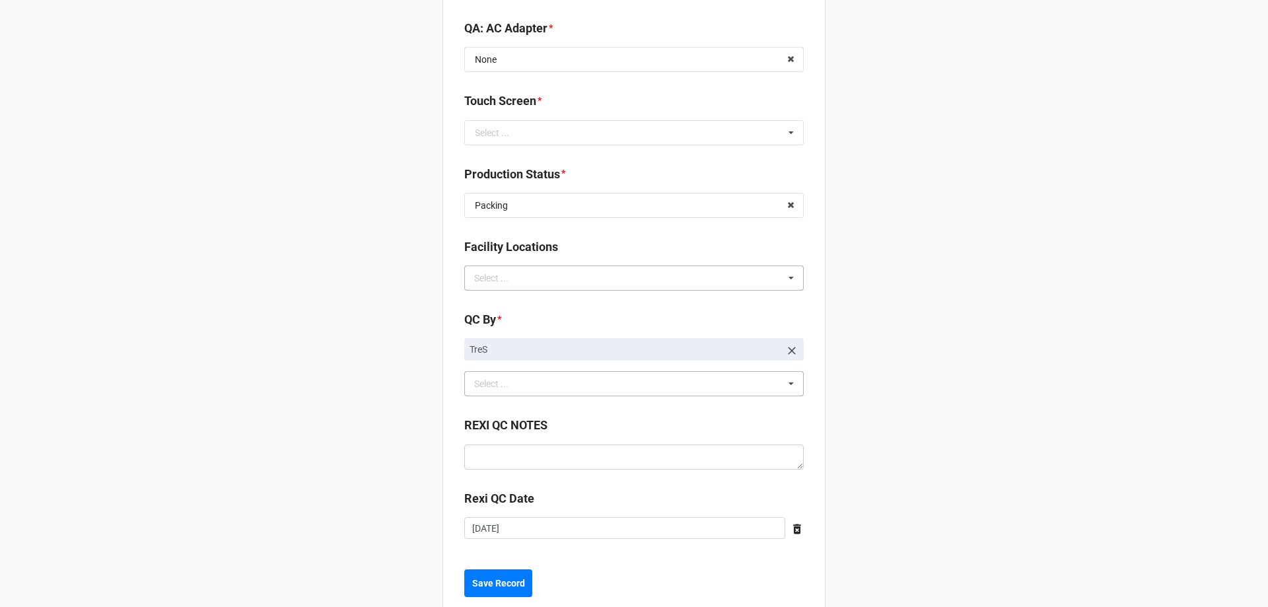
click at [518, 271] on div "Select ..." at bounding box center [499, 277] width 57 height 15
type input "re"
click at [530, 300] on span "RECV.DLL.PROCESSING" at bounding box center [525, 302] width 100 height 11
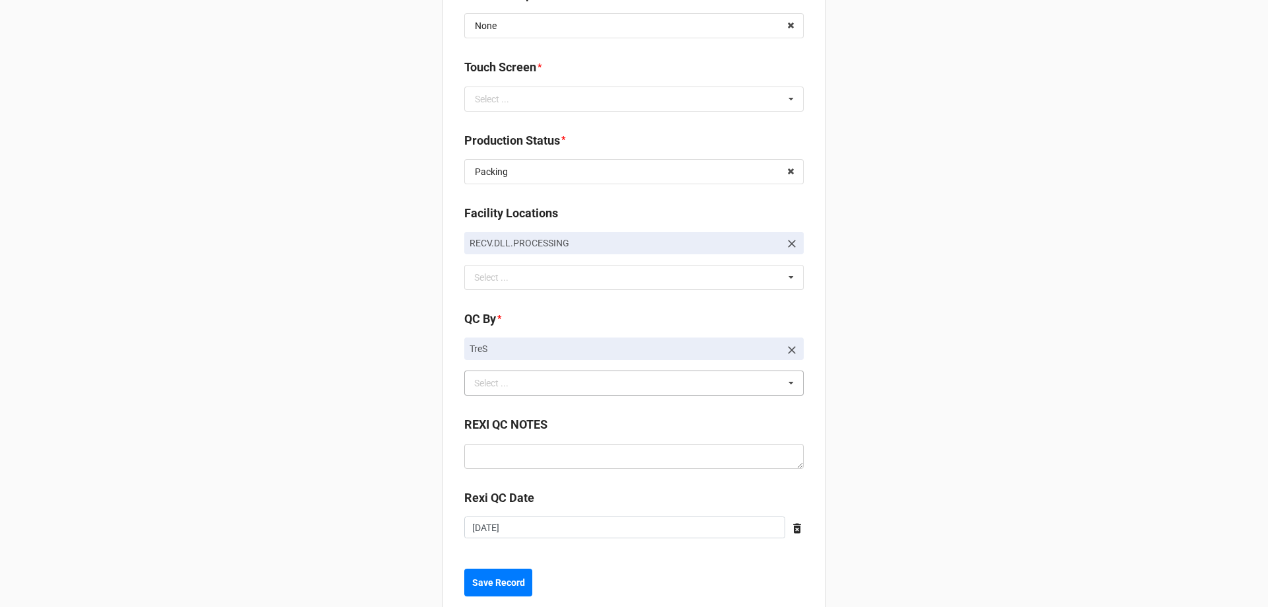
scroll to position [1966, 0]
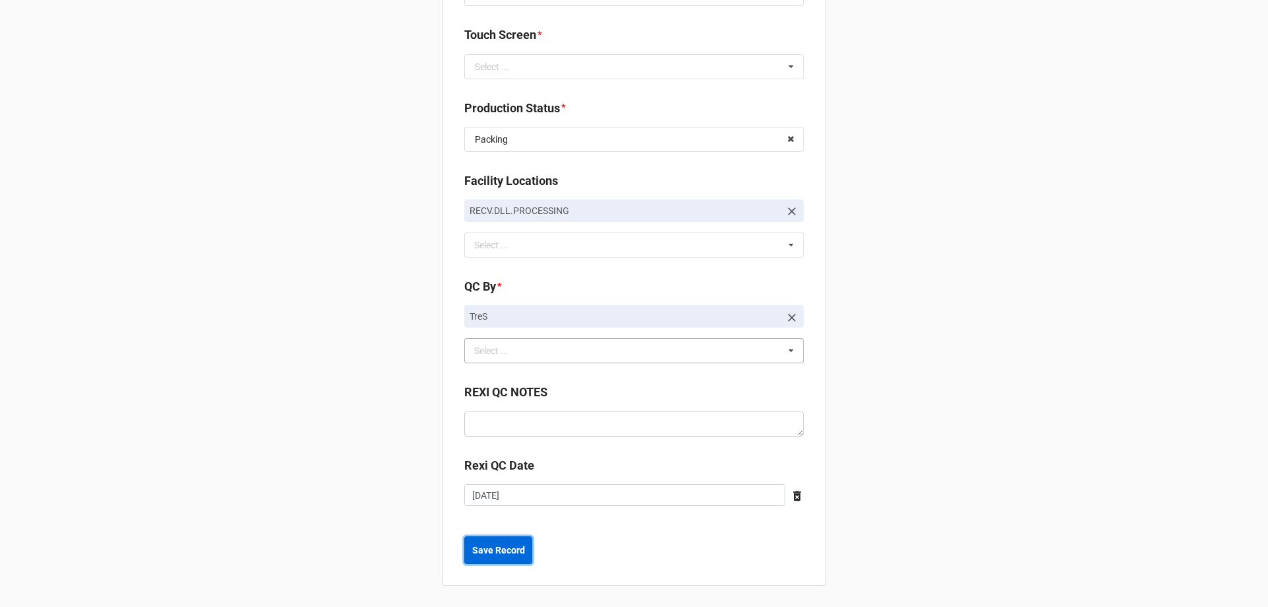
click at [493, 551] on b "Save Record" at bounding box center [498, 550] width 53 height 14
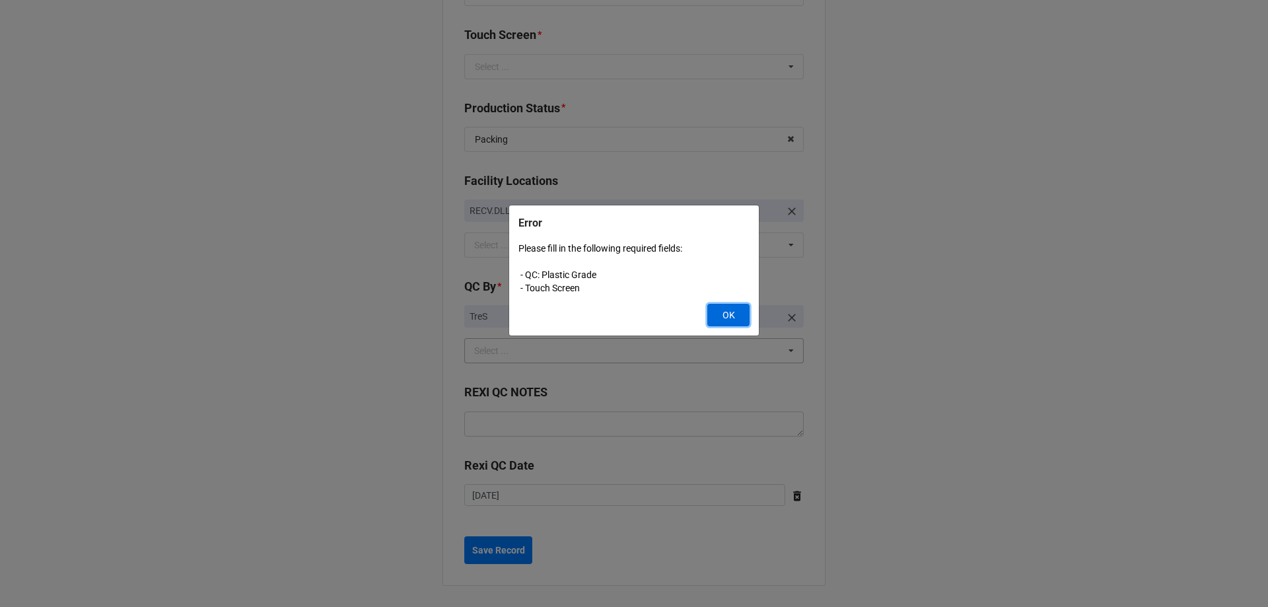
click at [715, 322] on button "OK" at bounding box center [728, 315] width 42 height 22
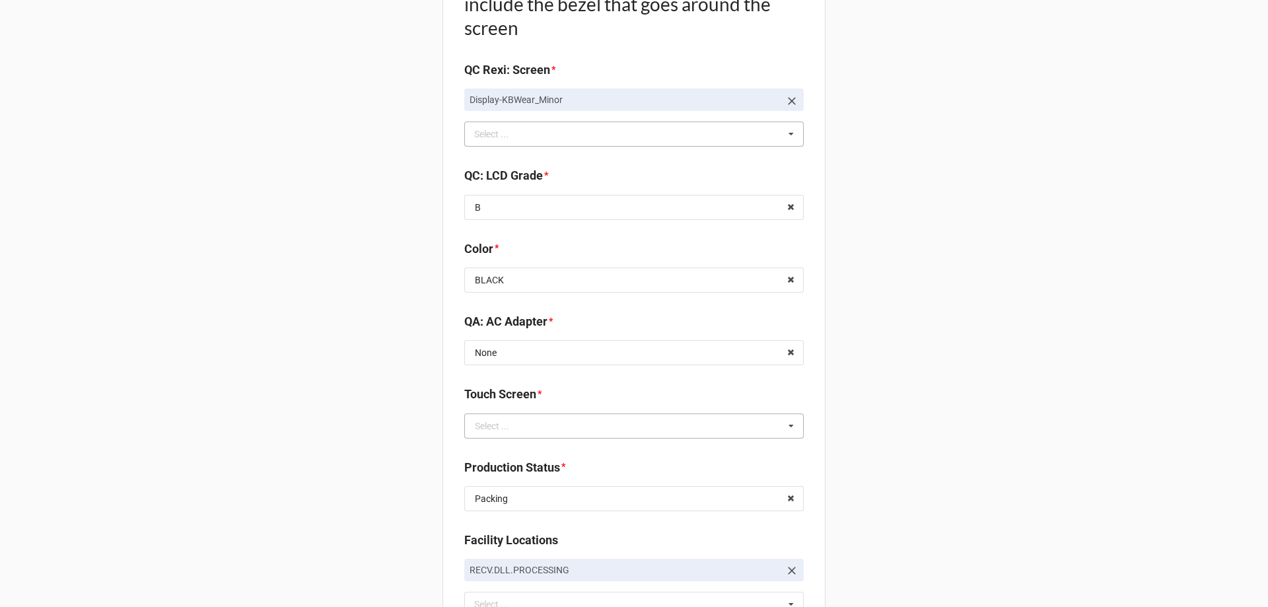
scroll to position [1636, 0]
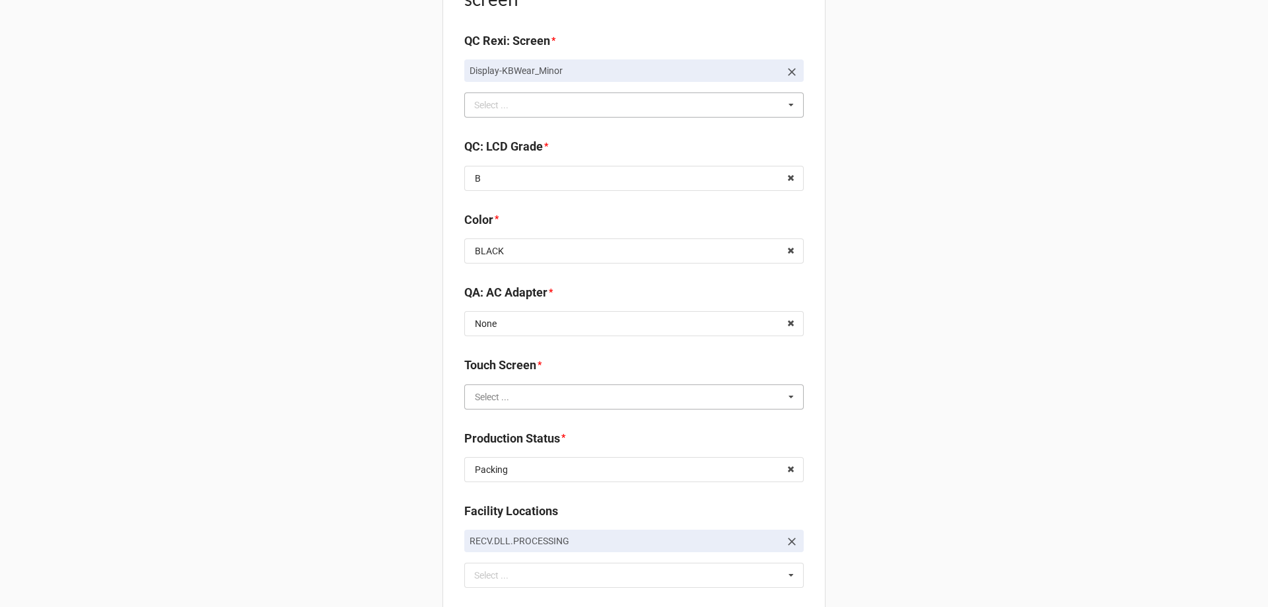
click at [666, 405] on input "text" at bounding box center [635, 397] width 338 height 24
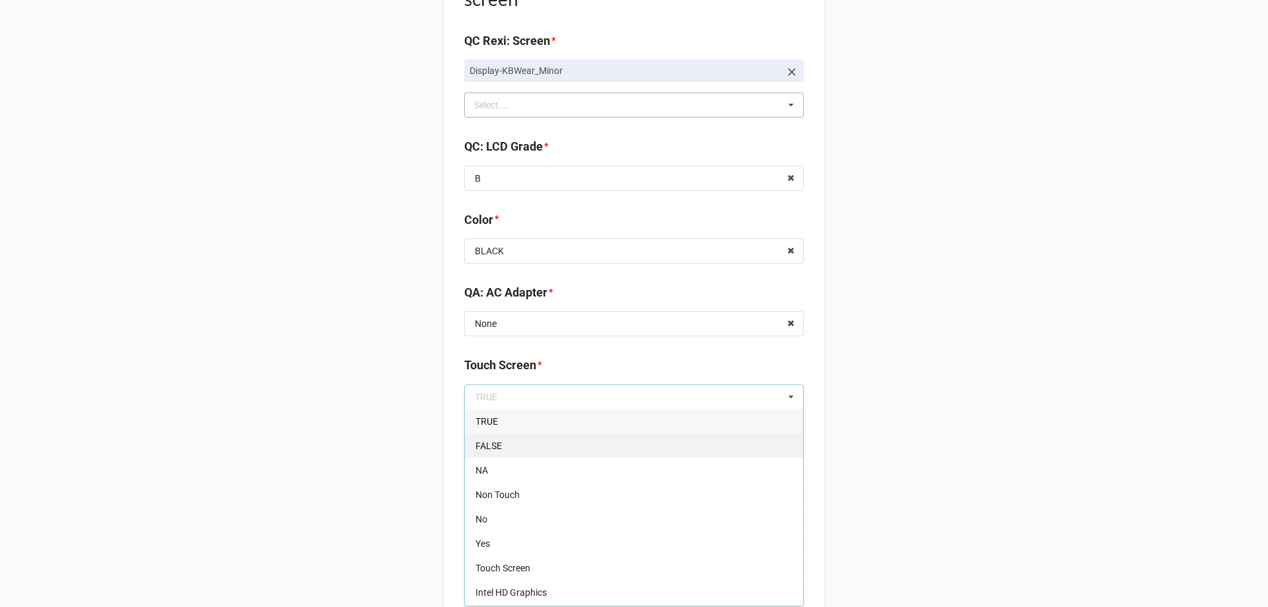
click at [612, 457] on div "FALSE" at bounding box center [634, 445] width 338 height 24
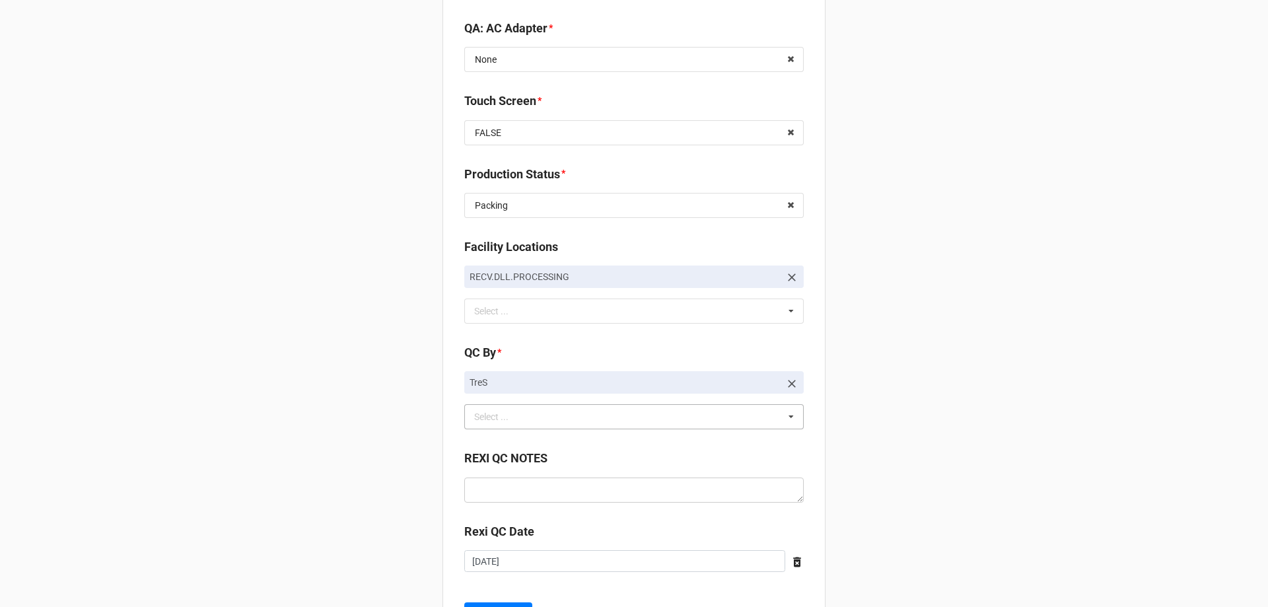
scroll to position [1966, 0]
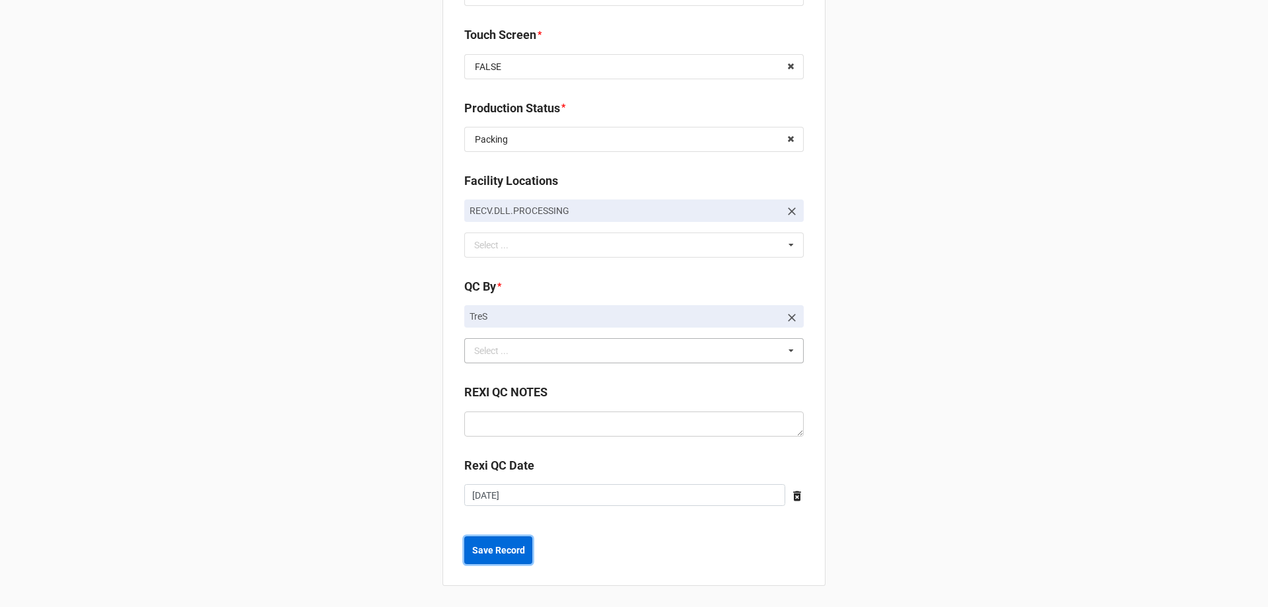
click at [512, 545] on b "Save Record" at bounding box center [498, 550] width 53 height 14
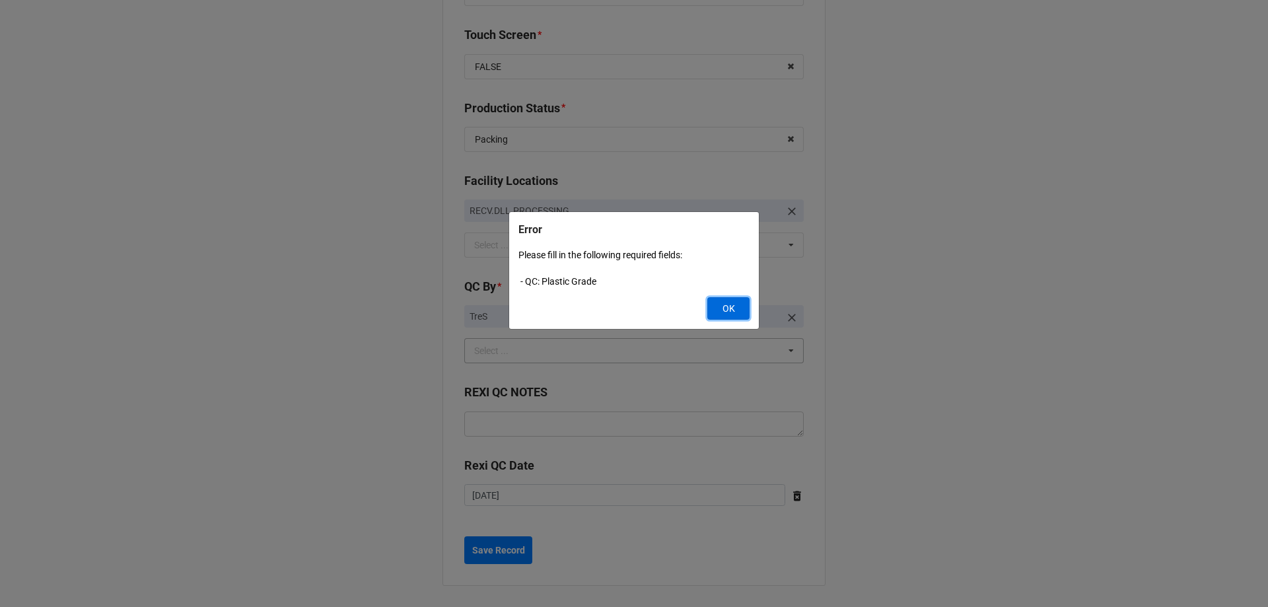
click at [734, 312] on button "OK" at bounding box center [728, 308] width 42 height 22
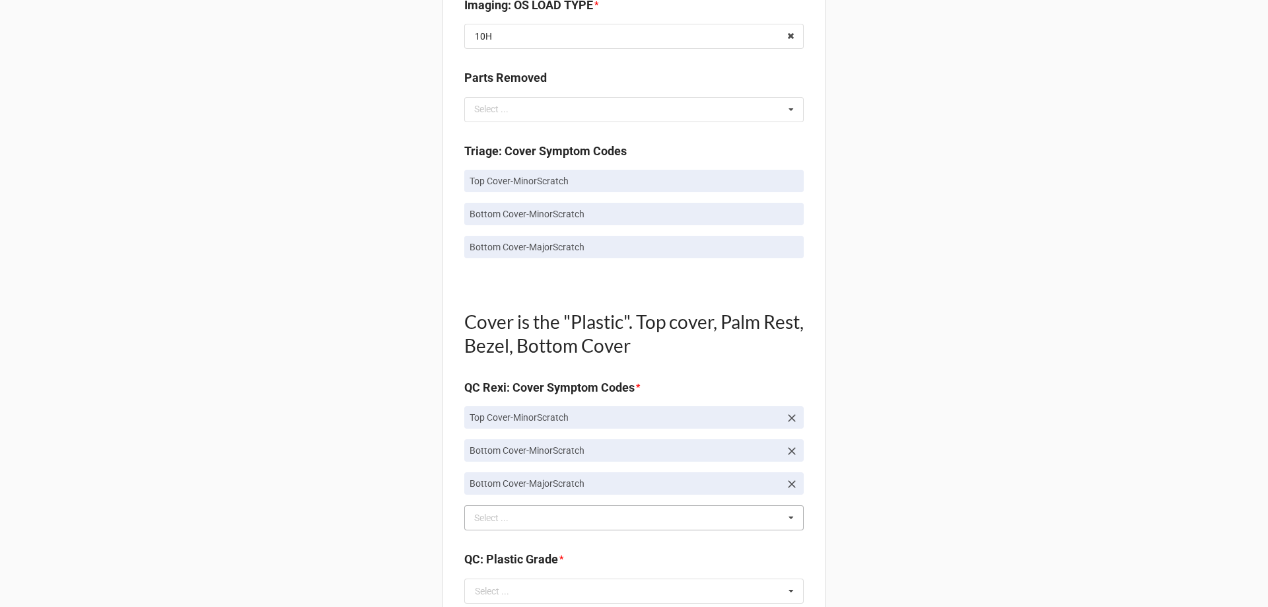
scroll to position [976, 0]
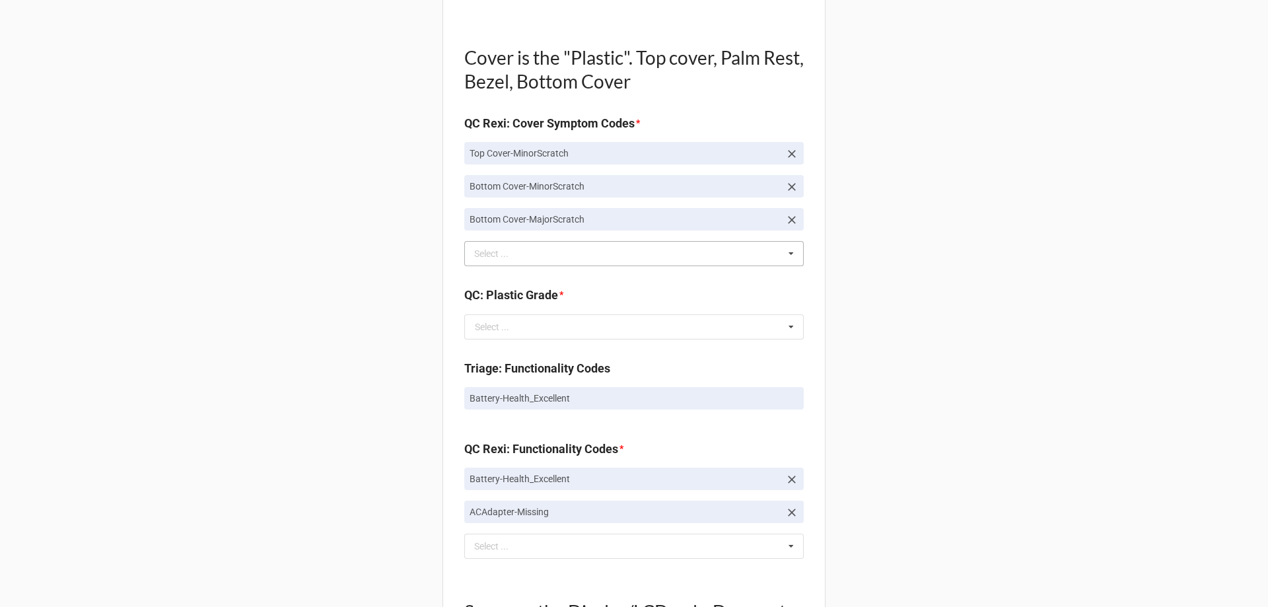
drag, startPoint x: 572, startPoint y: 312, endPoint x: 557, endPoint y: 340, distance: 32.2
click at [572, 314] on div "QC: Plastic Grade * Select ... A B C E Included Top Cover-MinorScratch Bottom C…" at bounding box center [633, 312] width 339 height 53
click at [560, 338] on input "text" at bounding box center [635, 327] width 338 height 24
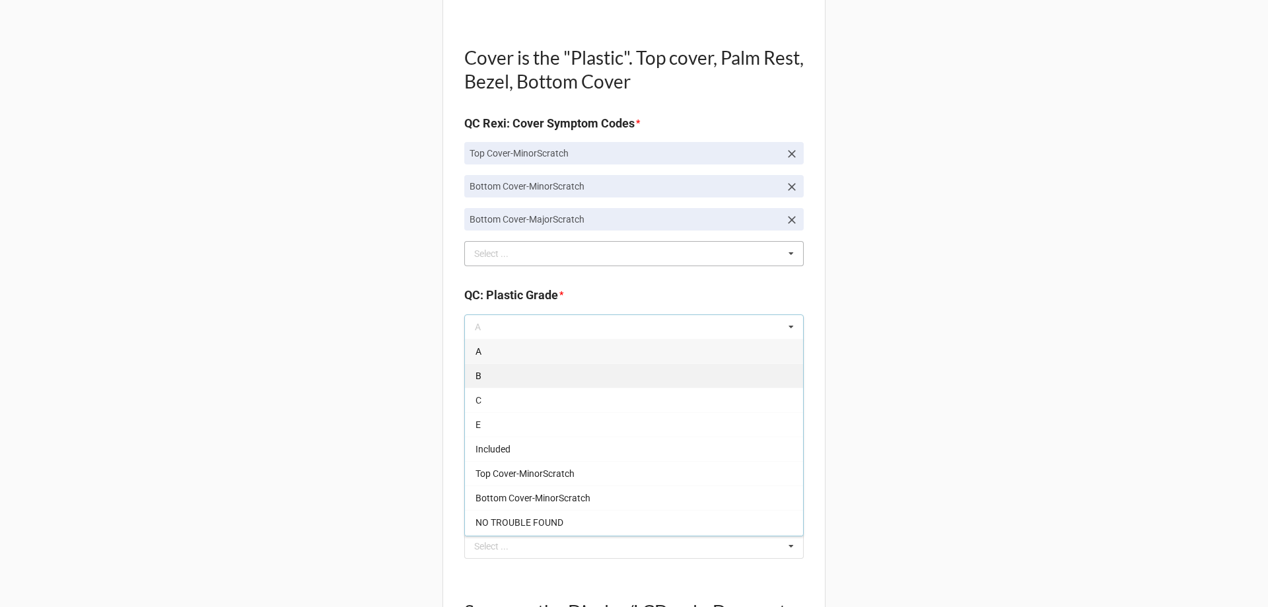
click at [555, 372] on div "B" at bounding box center [634, 375] width 338 height 24
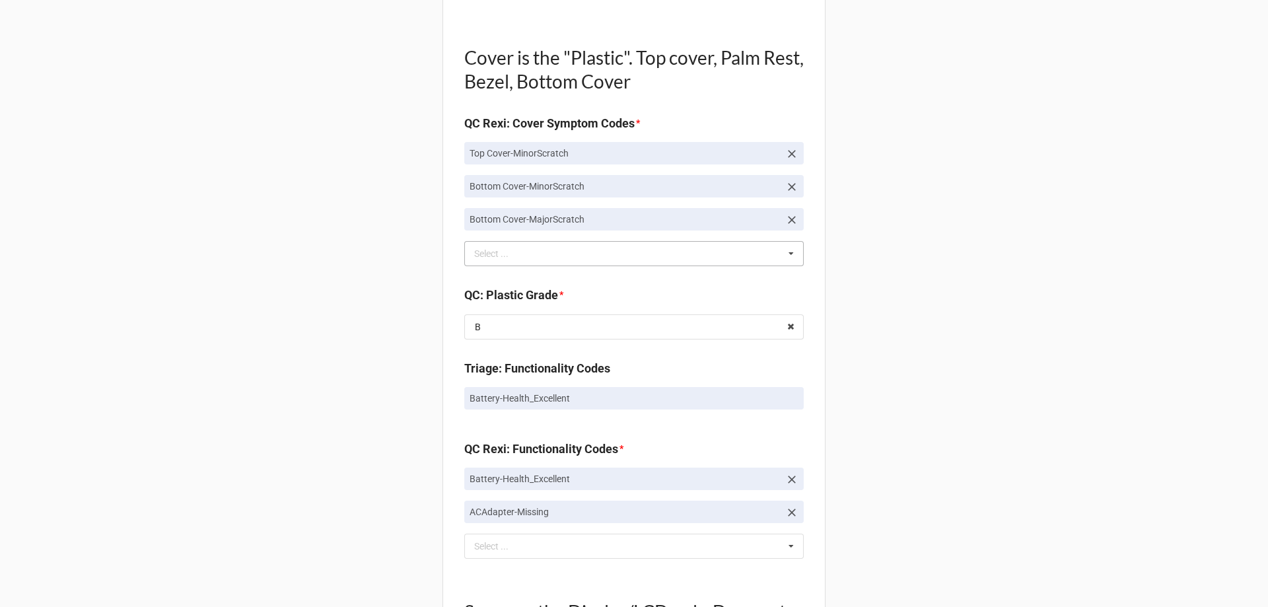
click at [273, 375] on div "Back Receiving Triage Imaging Cleaning Tech & Repair QC Packing Order Picking R…" at bounding box center [634, 310] width 1268 height 2573
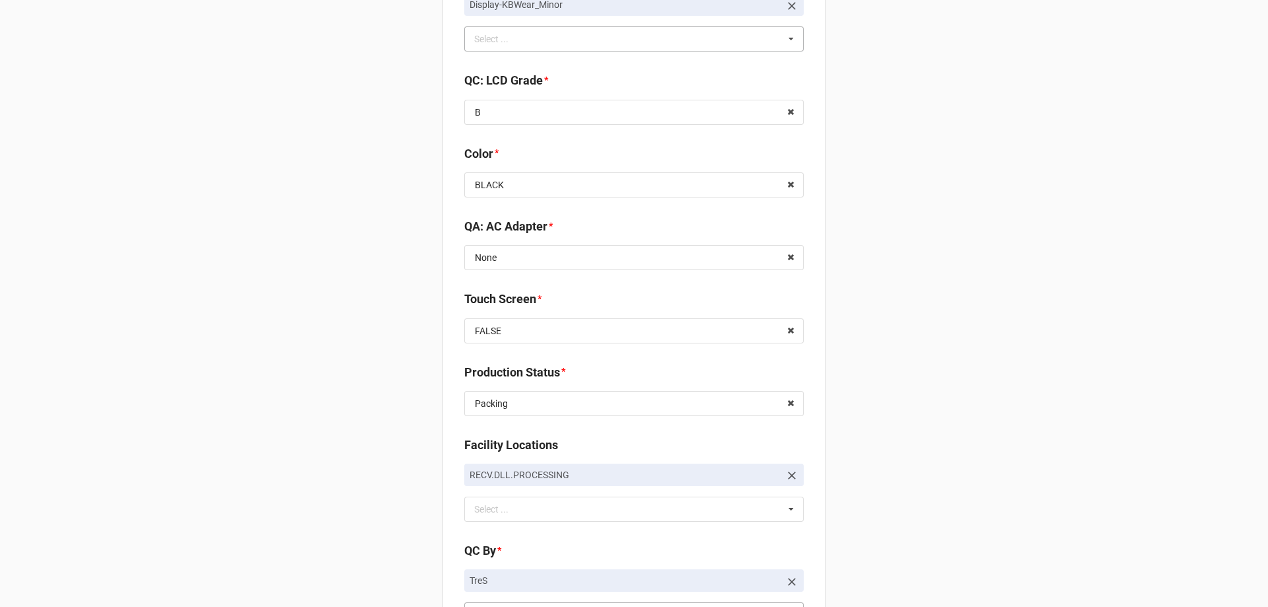
scroll to position [1966, 0]
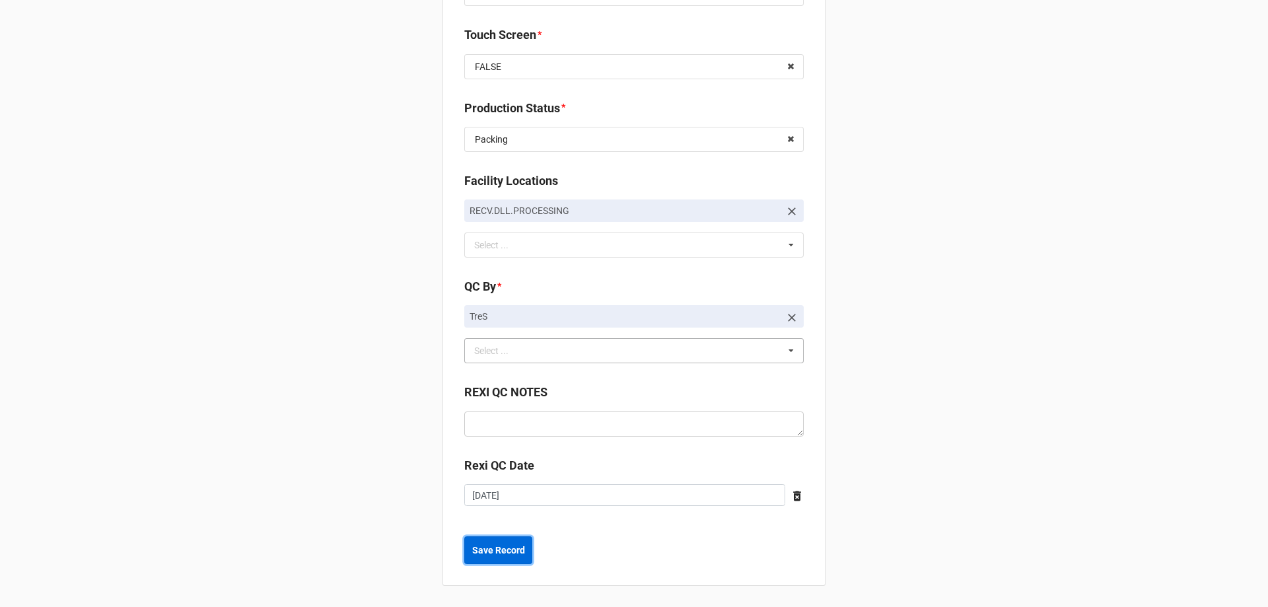
click at [512, 554] on b "Save Record" at bounding box center [498, 550] width 53 height 14
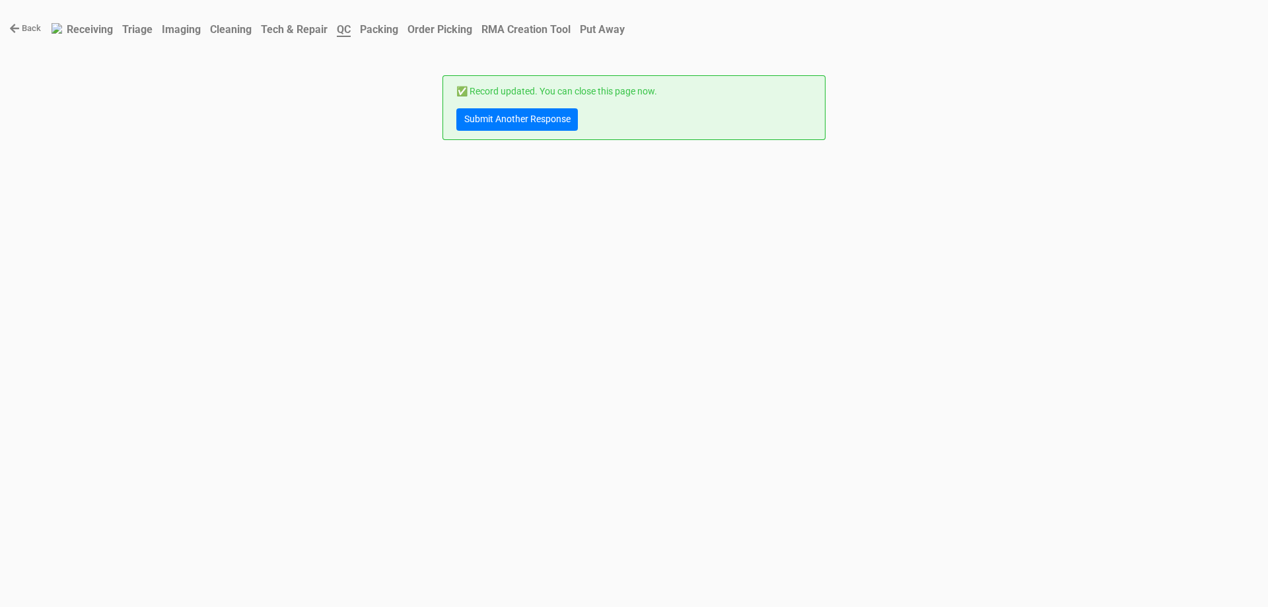
scroll to position [0, 0]
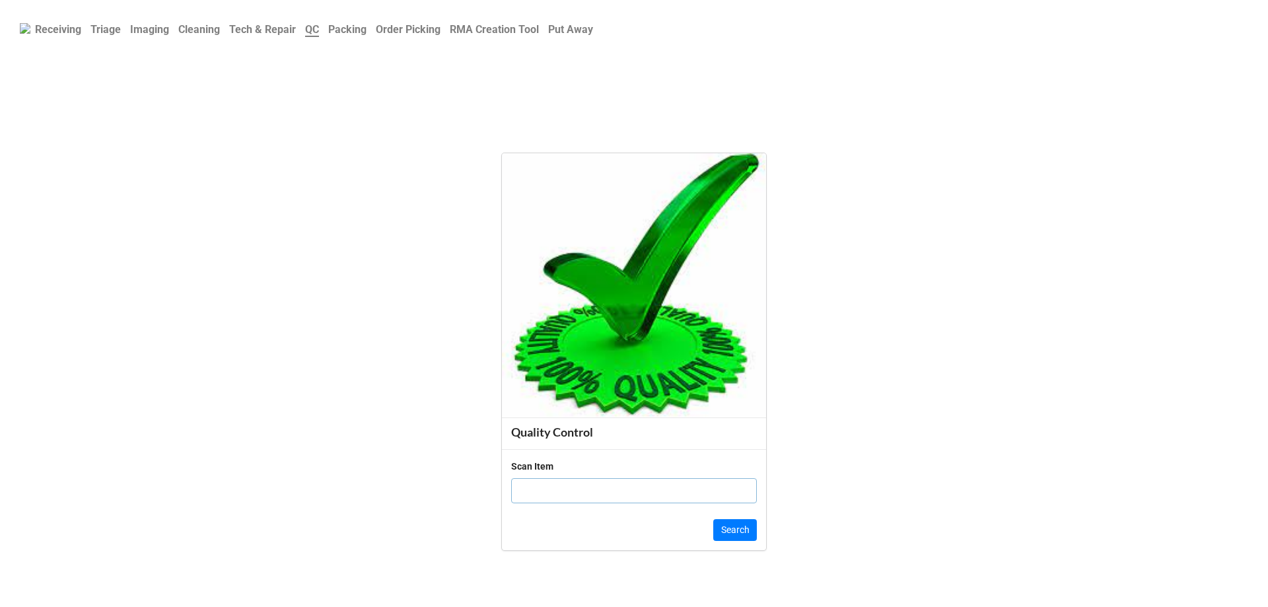
click at [567, 493] on input "text" at bounding box center [634, 490] width 246 height 25
click button "Search" at bounding box center [735, 530] width 44 height 22
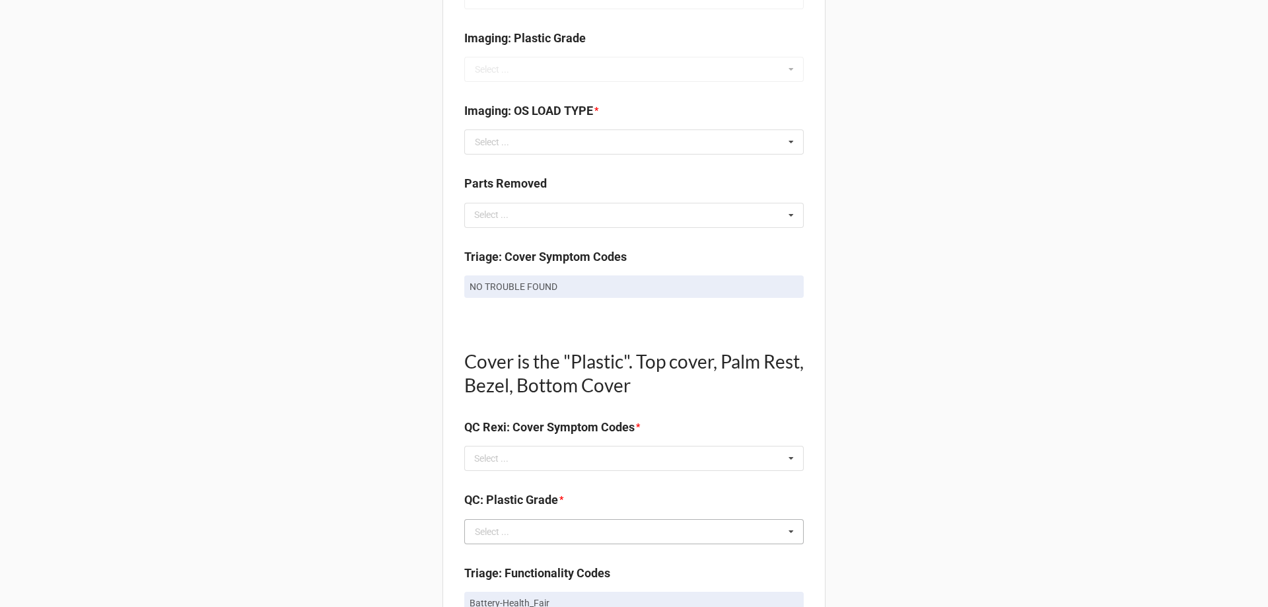
scroll to position [660, 0]
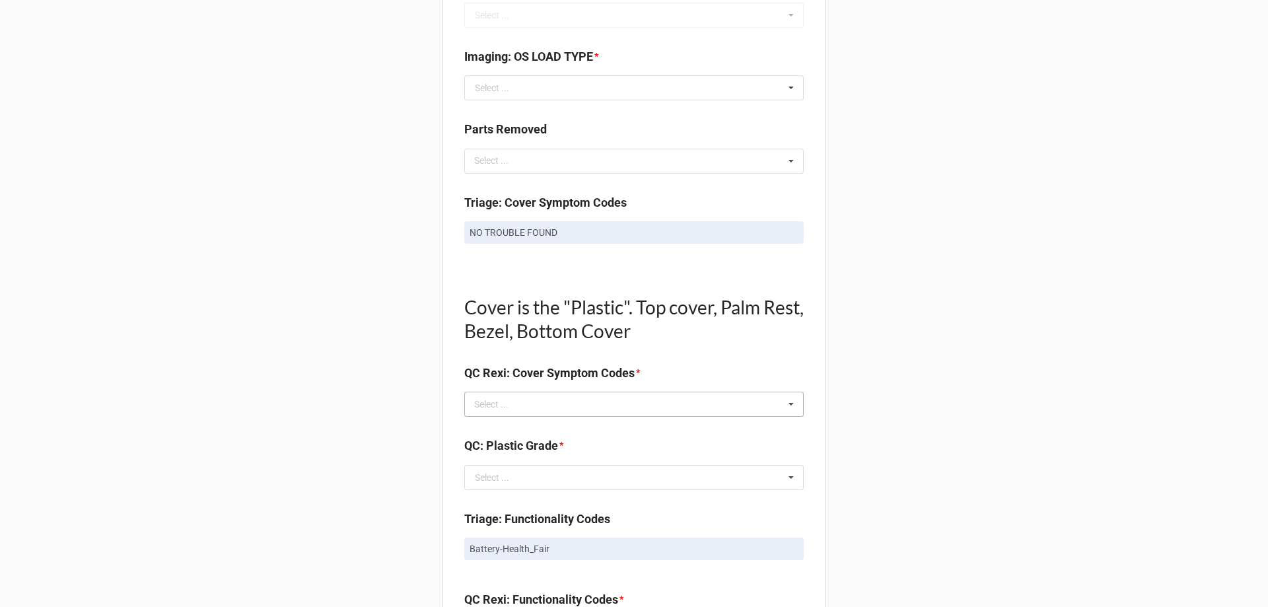
click at [600, 401] on div "Select ... No results found." at bounding box center [633, 404] width 339 height 25
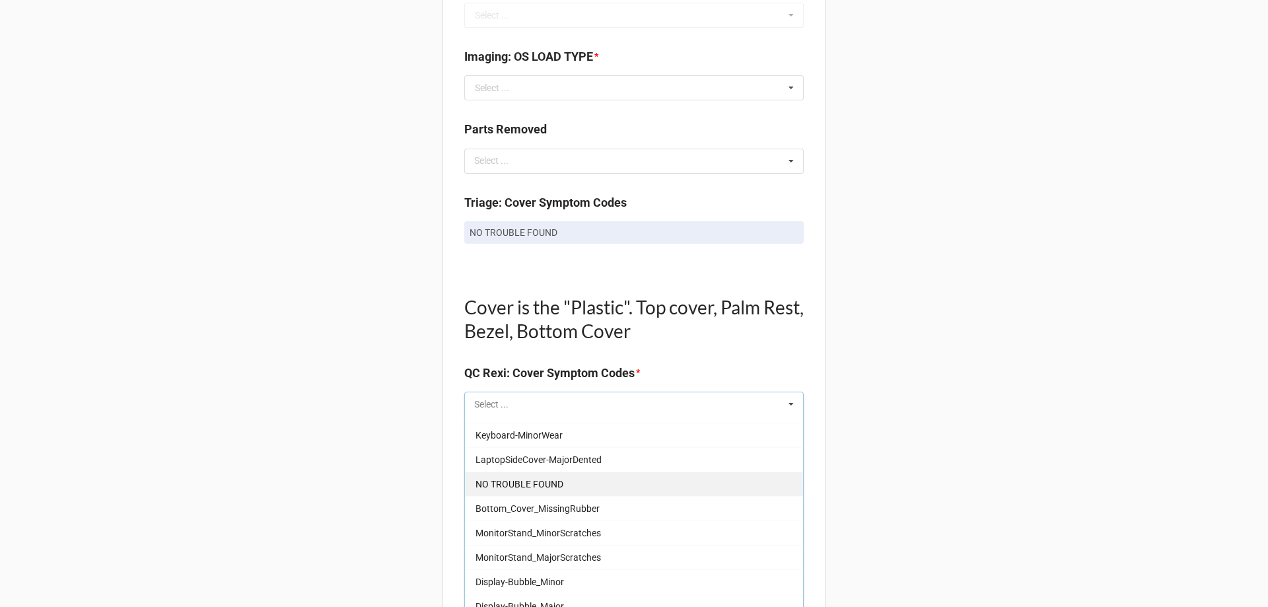
scroll to position [1321, 0]
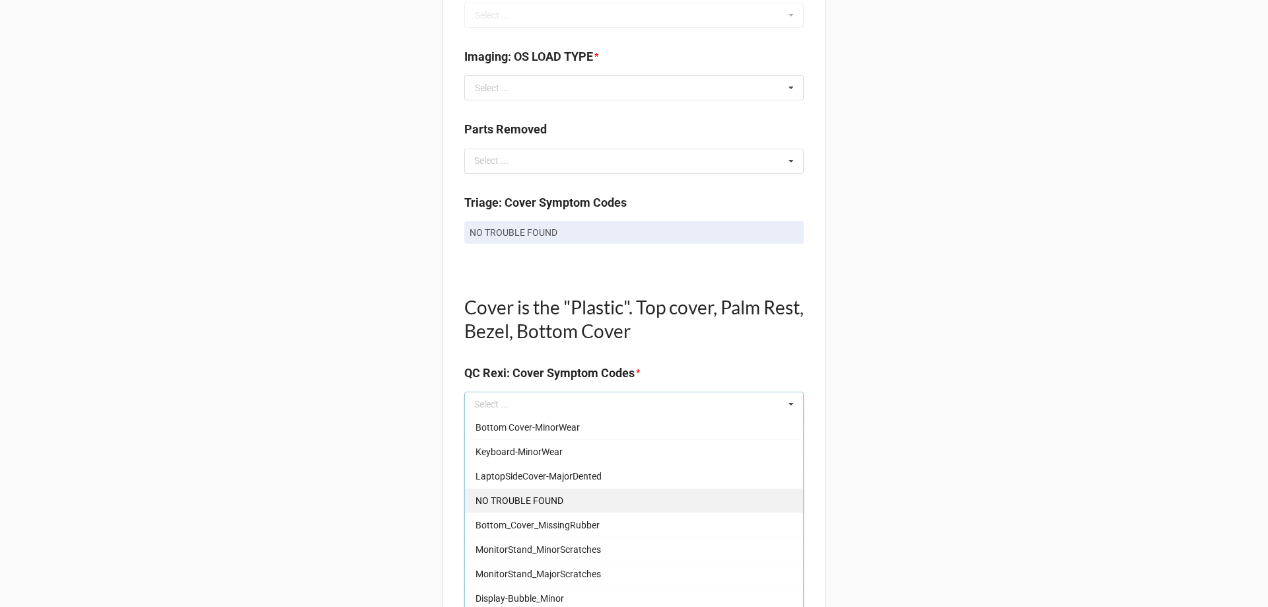
click at [586, 501] on div "NO TROUBLE FOUND" at bounding box center [634, 500] width 338 height 24
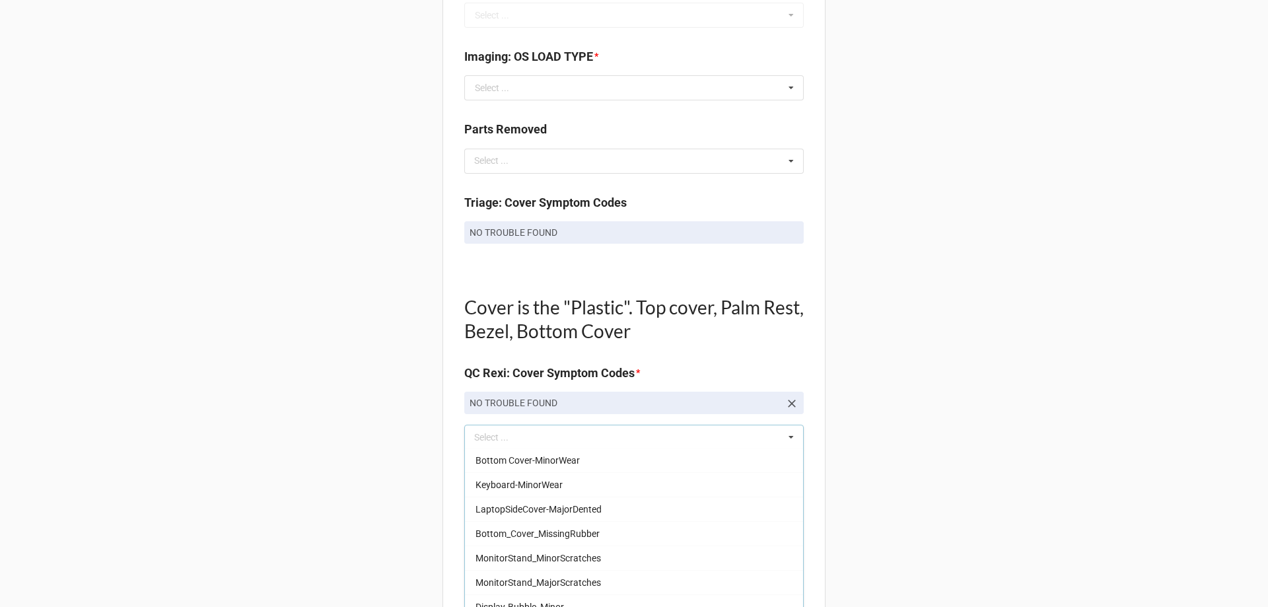
click at [368, 465] on div "Back Receiving Triage Imaging Cleaning Tech & Repair QC Packing Order Picking R…" at bounding box center [634, 478] width 1268 height 2276
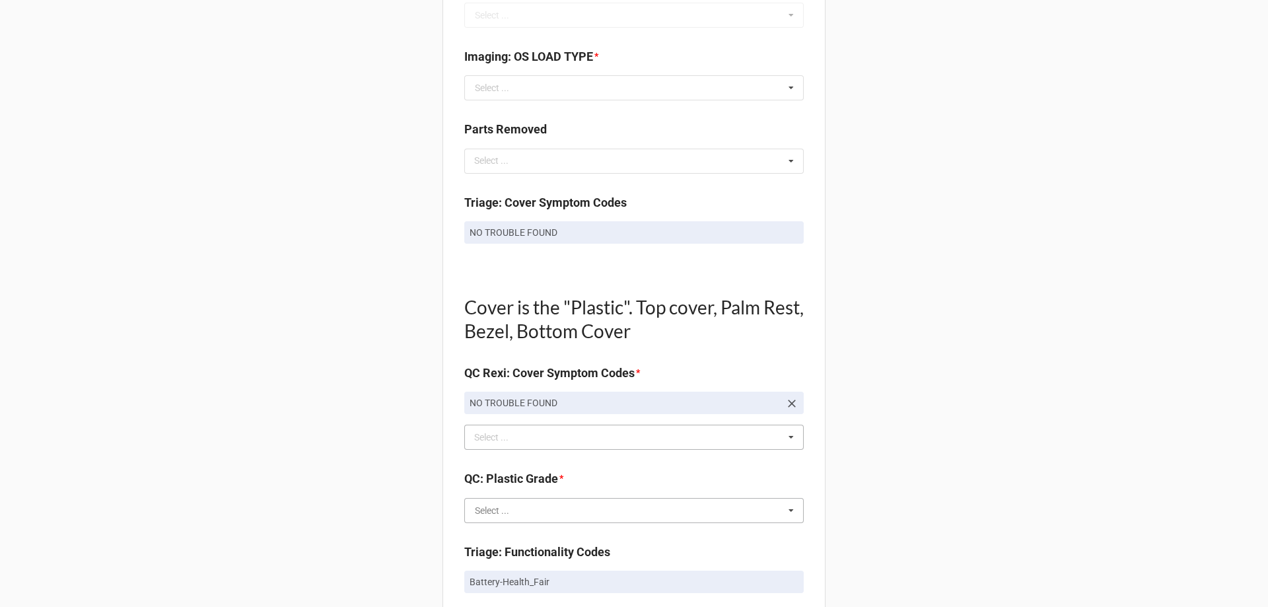
click at [506, 504] on input "text" at bounding box center [635, 511] width 338 height 24
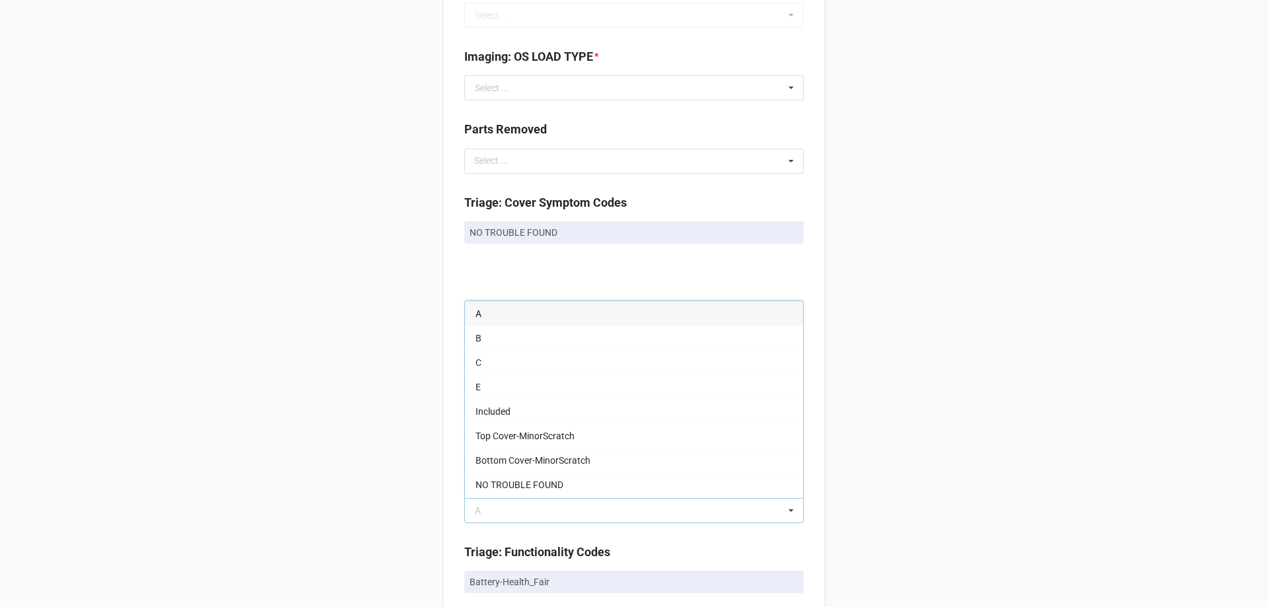
click at [470, 324] on div "A" at bounding box center [634, 313] width 338 height 24
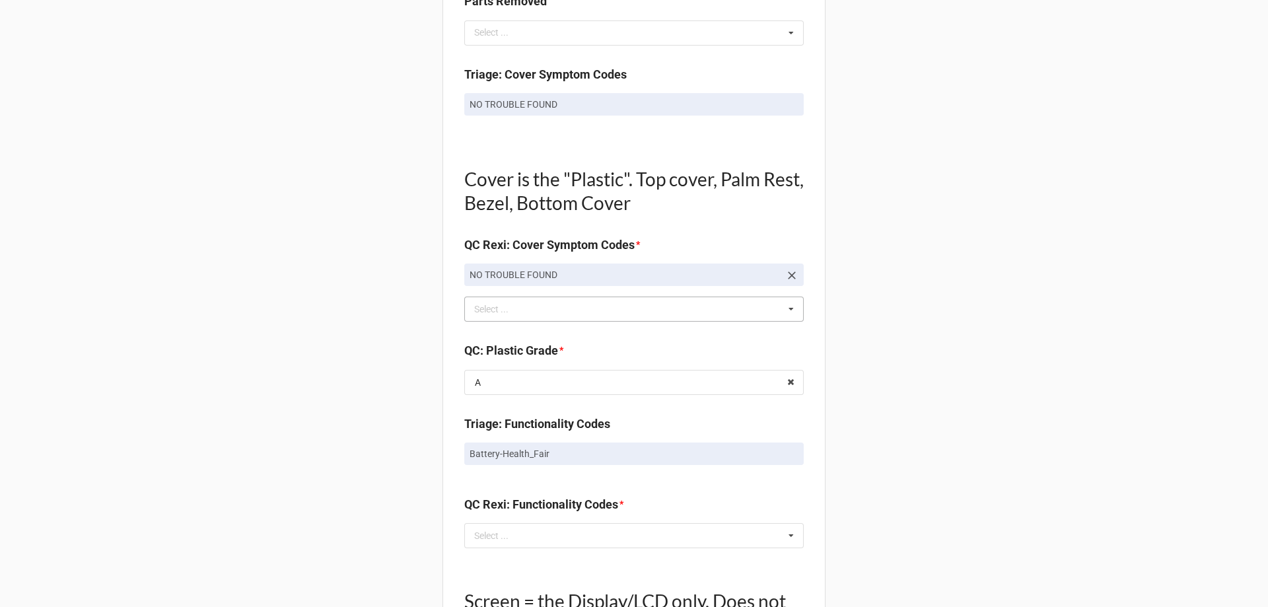
scroll to position [792, 0]
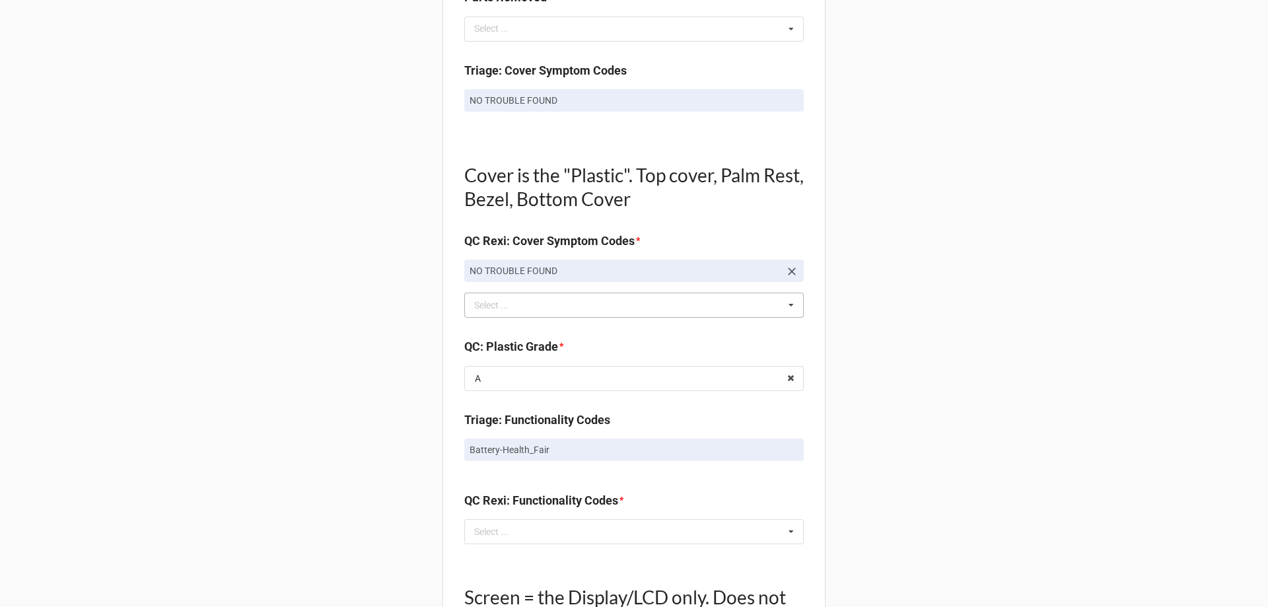
click at [497, 545] on div "QC Rexi: Functionality Codes * Select ... No results found." at bounding box center [633, 522] width 339 height 62
click at [498, 541] on div "Select ... No results found." at bounding box center [633, 531] width 339 height 25
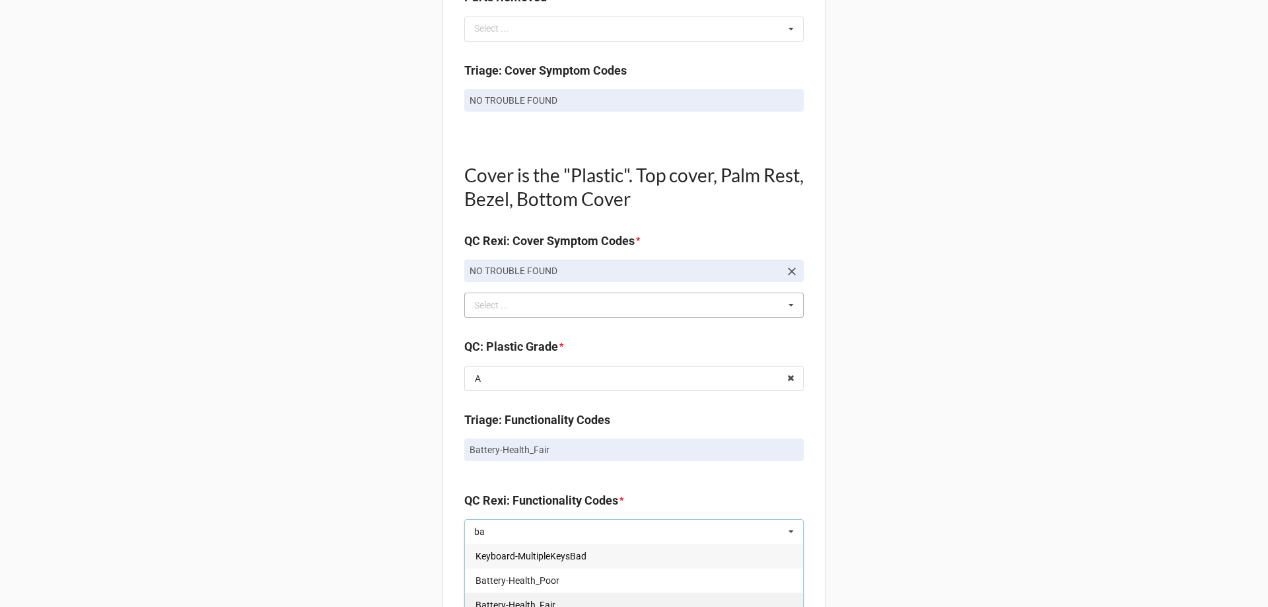
type input "ba"
click at [475, 600] on span "Battery-Health_Fair" at bounding box center [515, 605] width 80 height 11
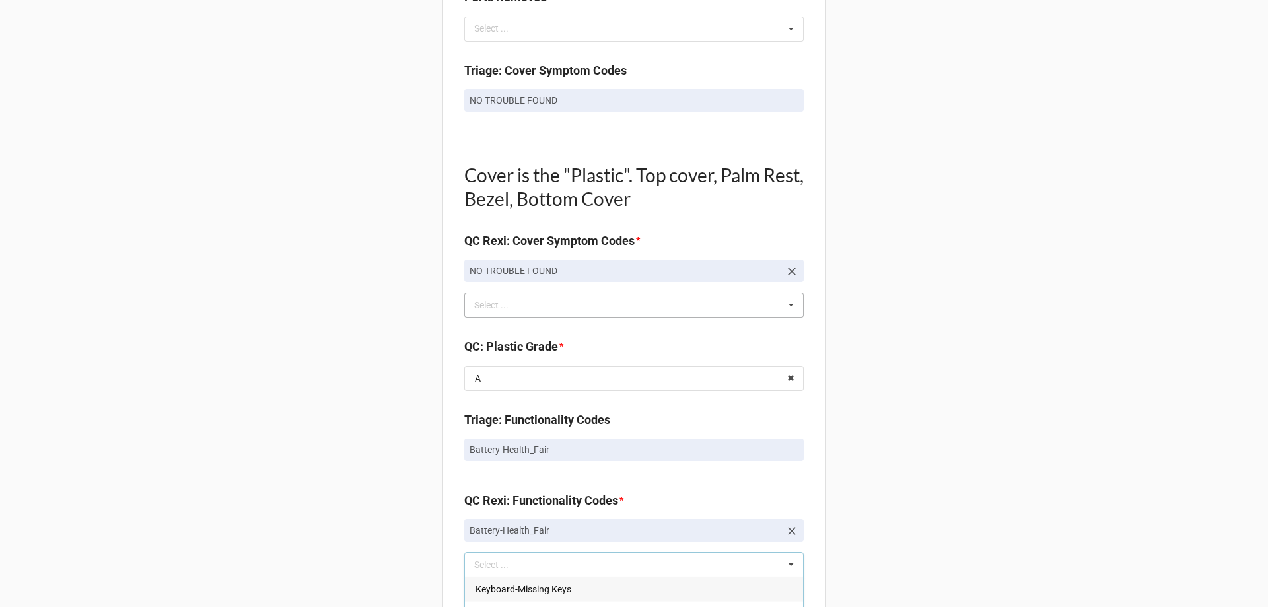
click at [229, 530] on div "Back Receiving Triage Imaging Cleaning Tech & Repair QC Packing Order Picking R…" at bounding box center [634, 362] width 1268 height 2309
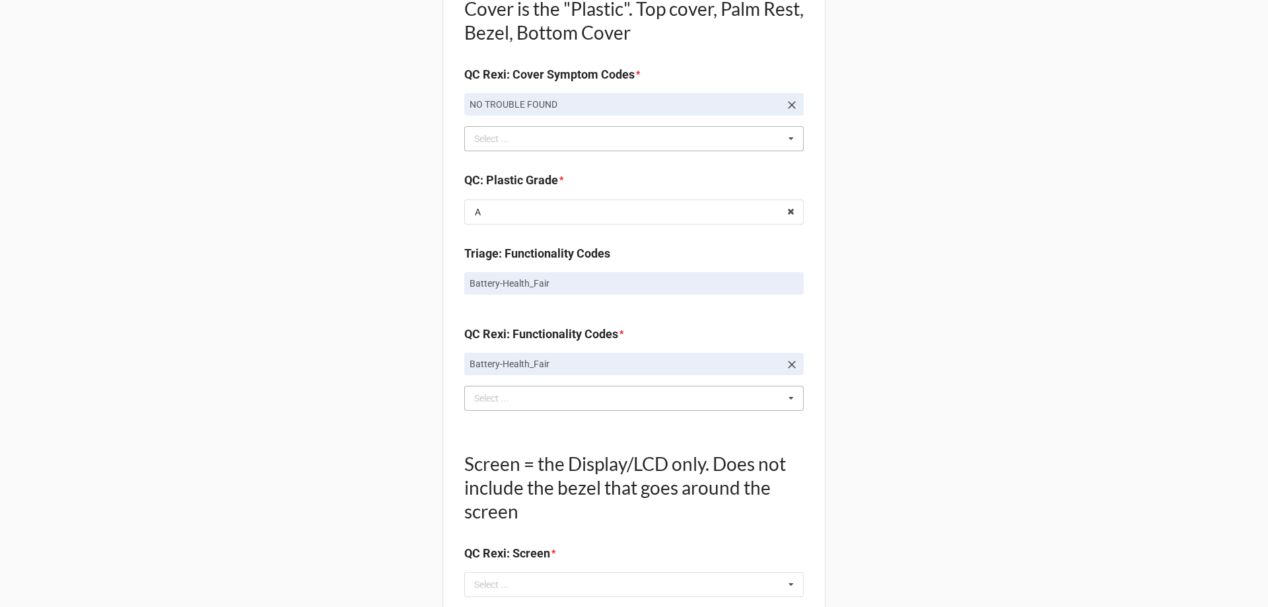
scroll to position [1057, 0]
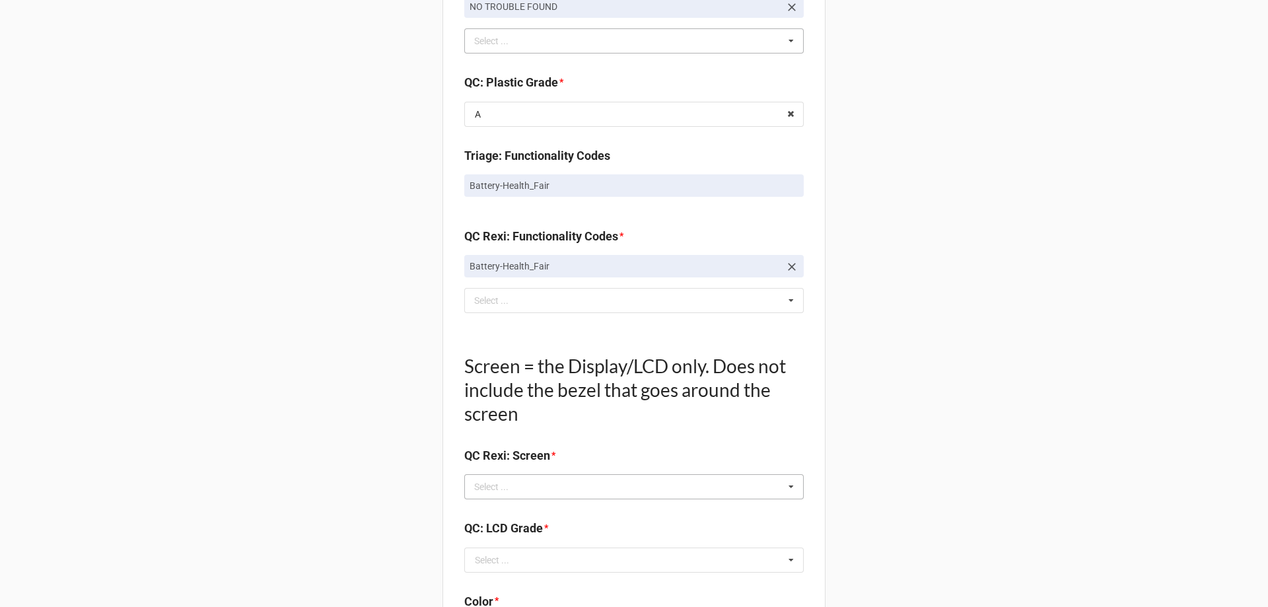
click at [496, 489] on div "Select ..." at bounding box center [499, 486] width 57 height 15
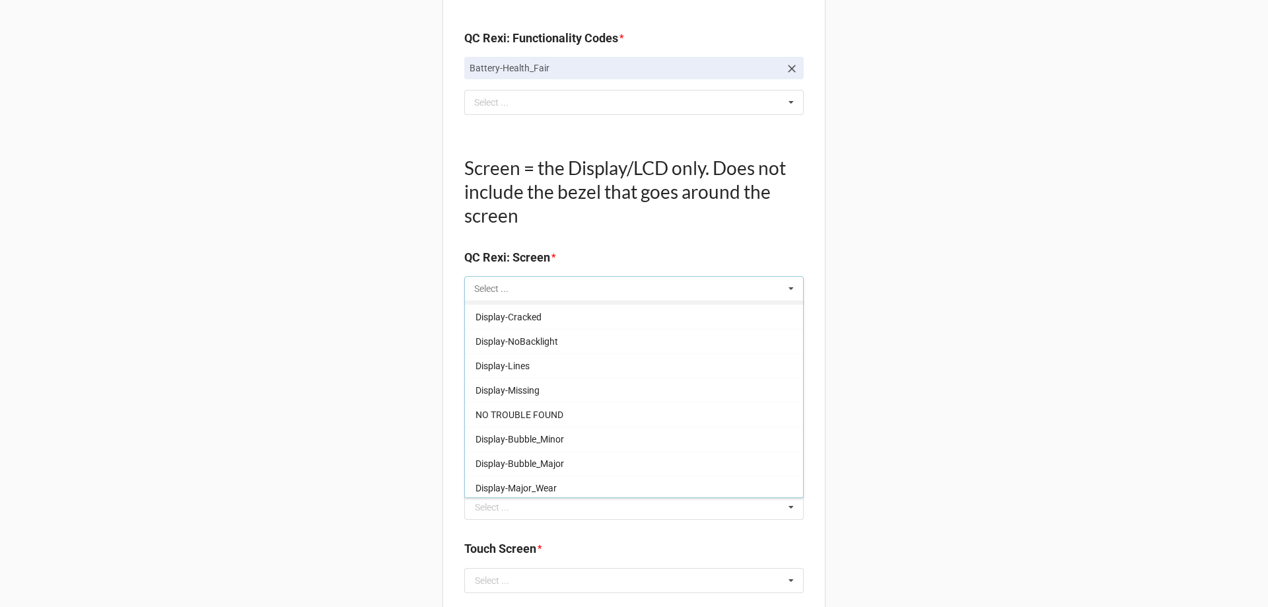
scroll to position [219, 0]
click at [512, 405] on div "NO TROUBLE FOUND" at bounding box center [634, 412] width 338 height 24
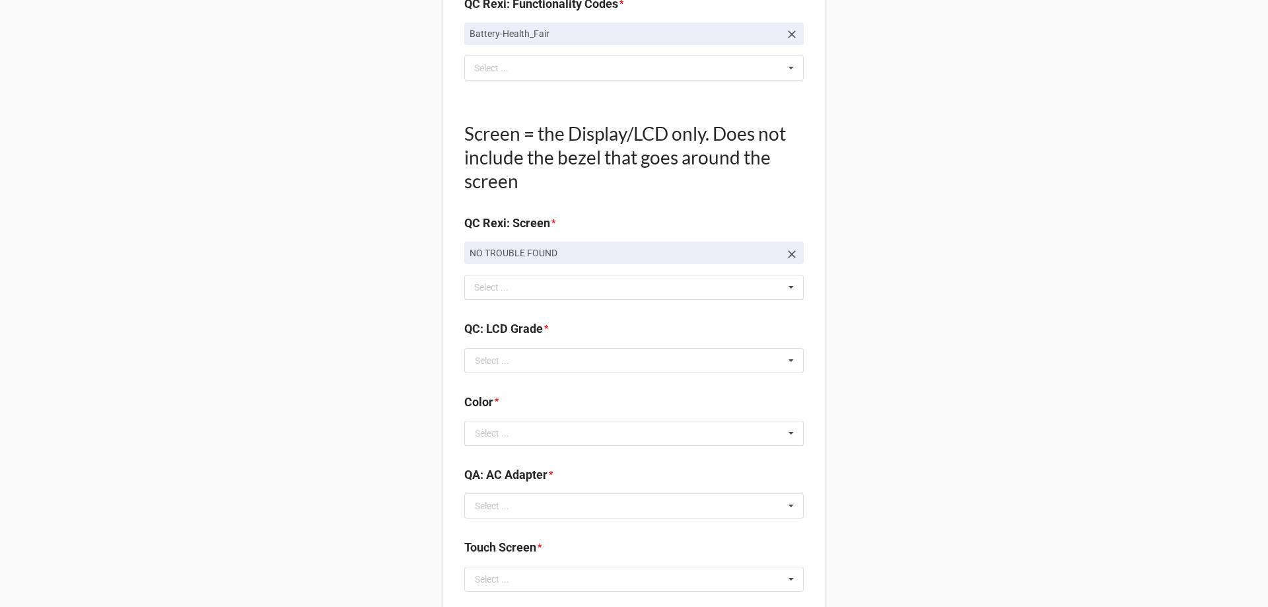
scroll to position [1321, 0]
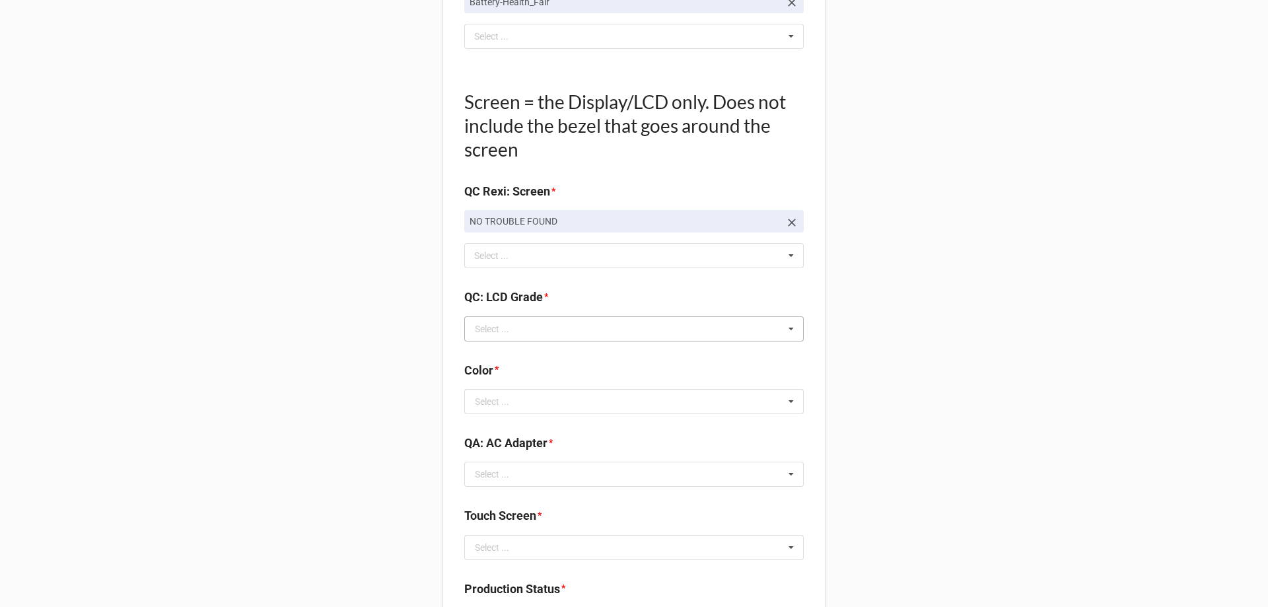
click at [499, 324] on div "Select ..." at bounding box center [492, 328] width 34 height 9
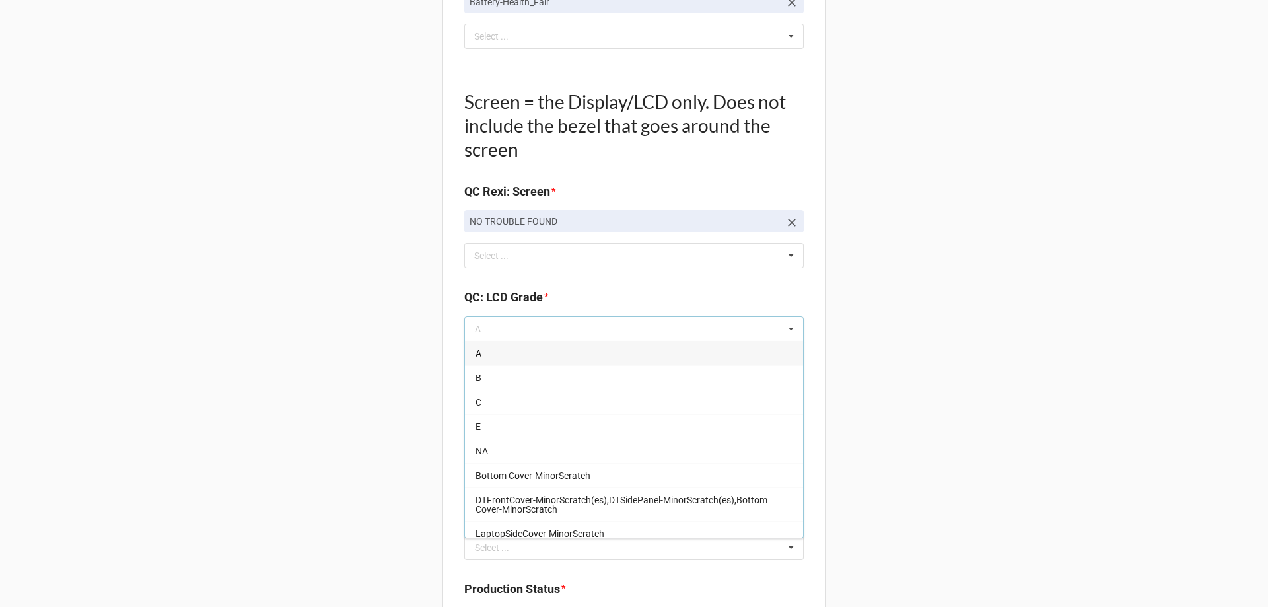
click at [501, 345] on div "A" at bounding box center [634, 353] width 338 height 24
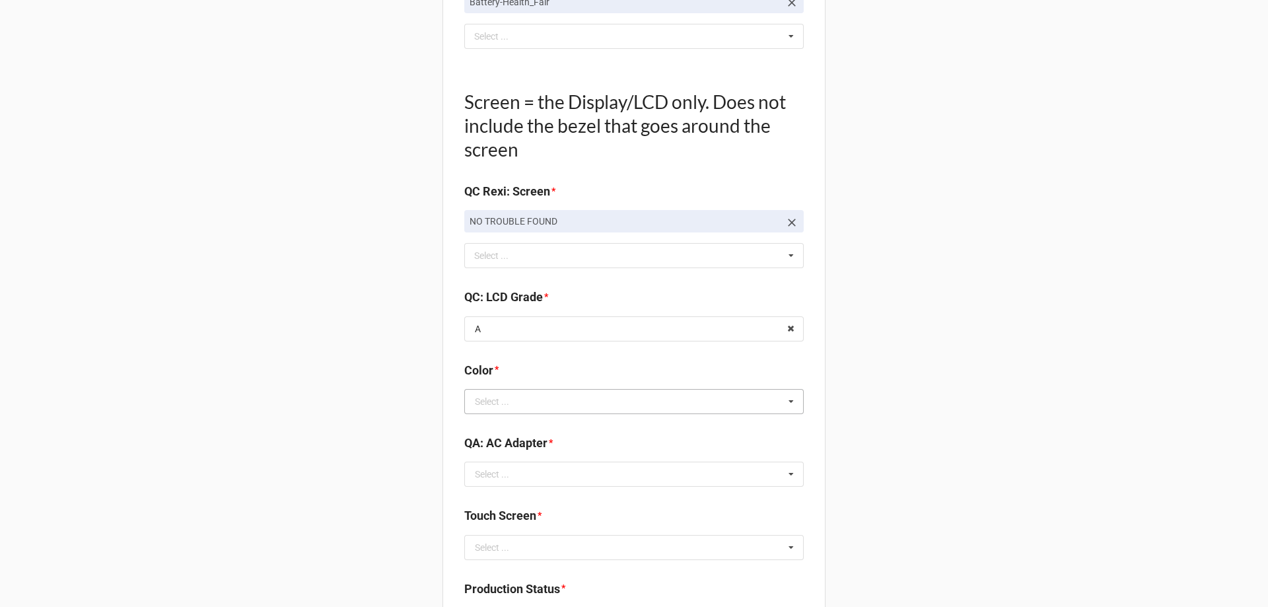
click at [503, 401] on div "Select ..." at bounding box center [492, 401] width 34 height 9
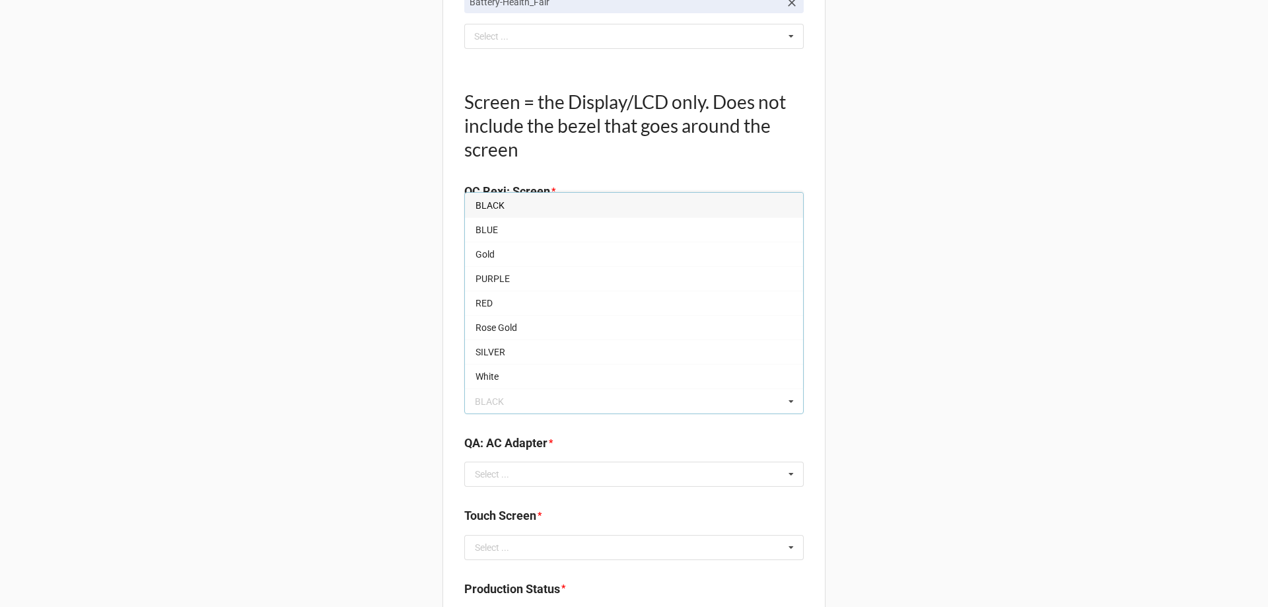
click at [497, 204] on span "BLACK" at bounding box center [489, 205] width 29 height 11
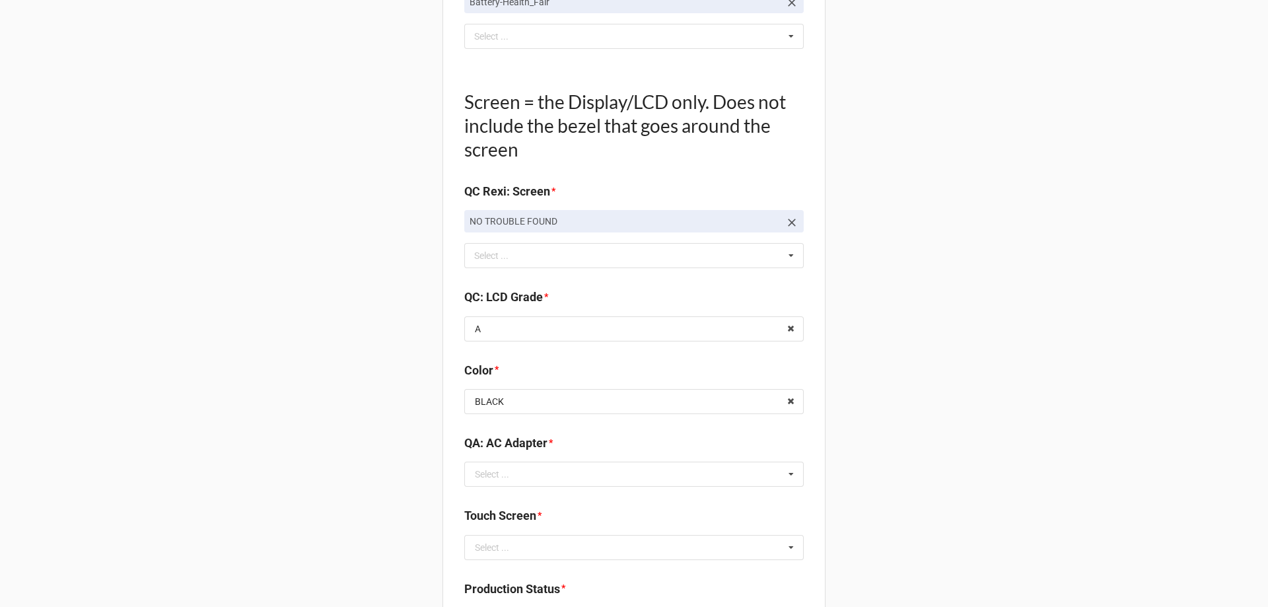
click at [536, 457] on b "QA: AC Adapter *" at bounding box center [633, 445] width 339 height 23
click at [536, 464] on input "text" at bounding box center [635, 474] width 338 height 24
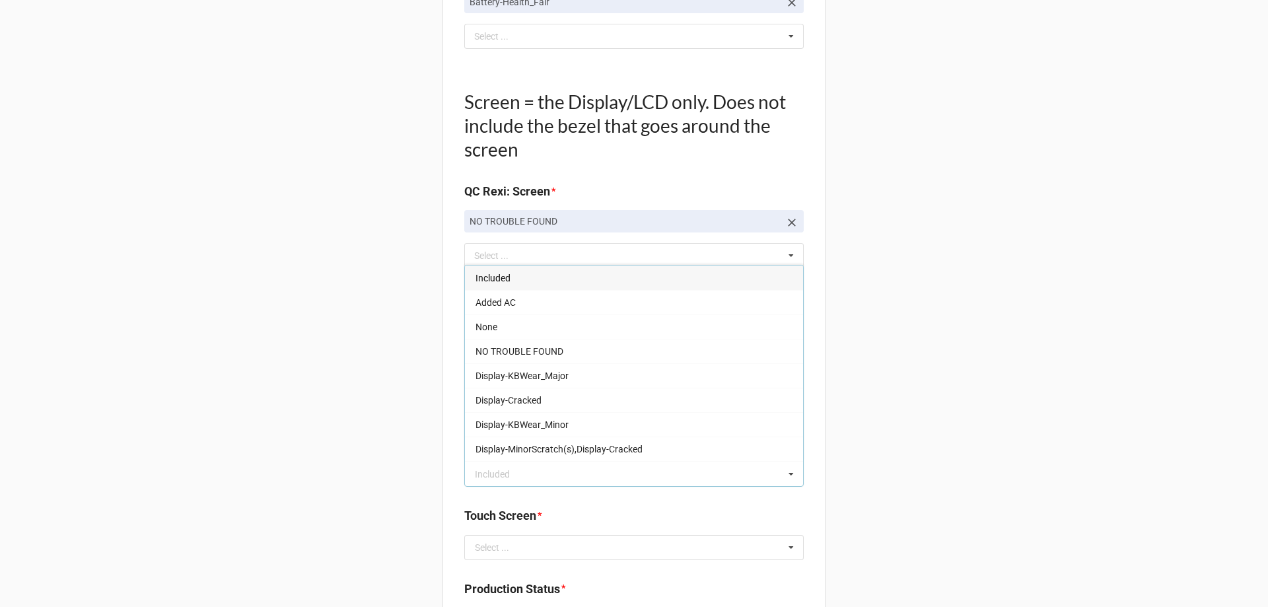
click at [541, 281] on div "Included" at bounding box center [634, 277] width 338 height 24
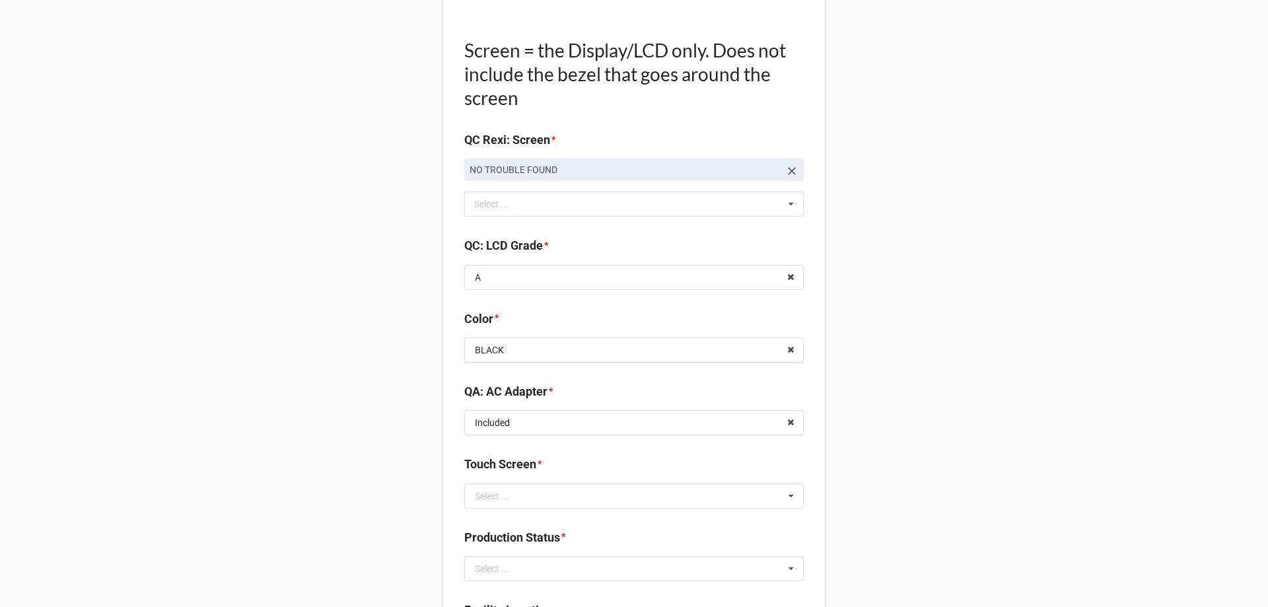
scroll to position [1453, 0]
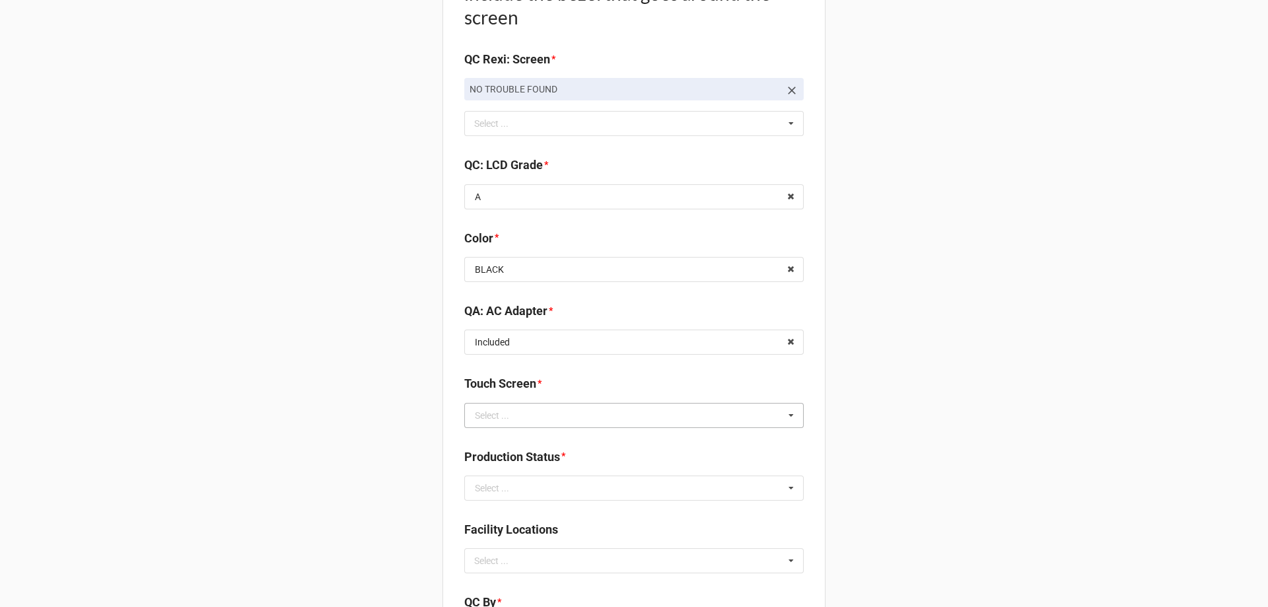
click at [498, 417] on div "Select ..." at bounding box center [492, 415] width 34 height 9
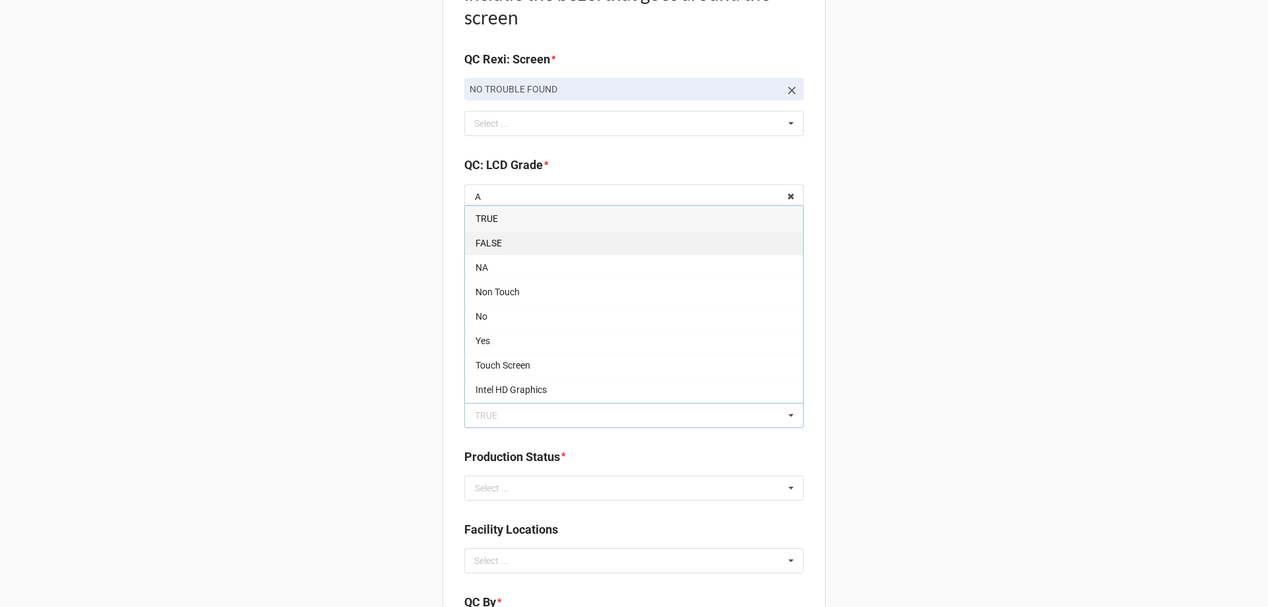
click at [501, 251] on div "FALSE" at bounding box center [634, 242] width 338 height 24
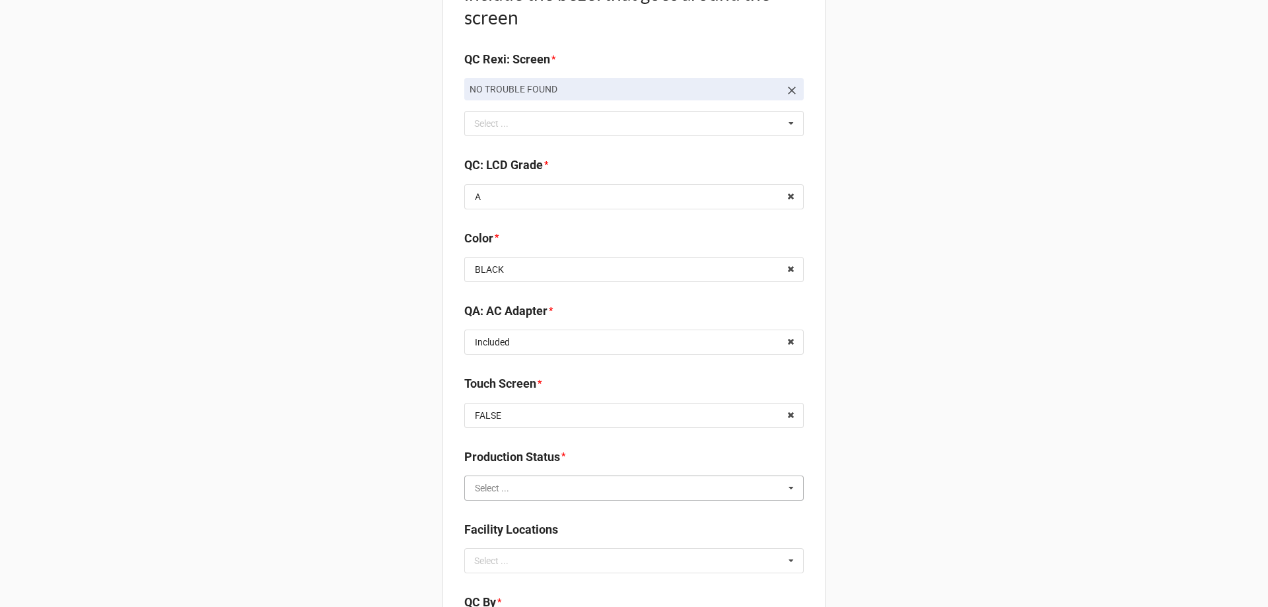
click at [538, 481] on input "text" at bounding box center [635, 488] width 338 height 24
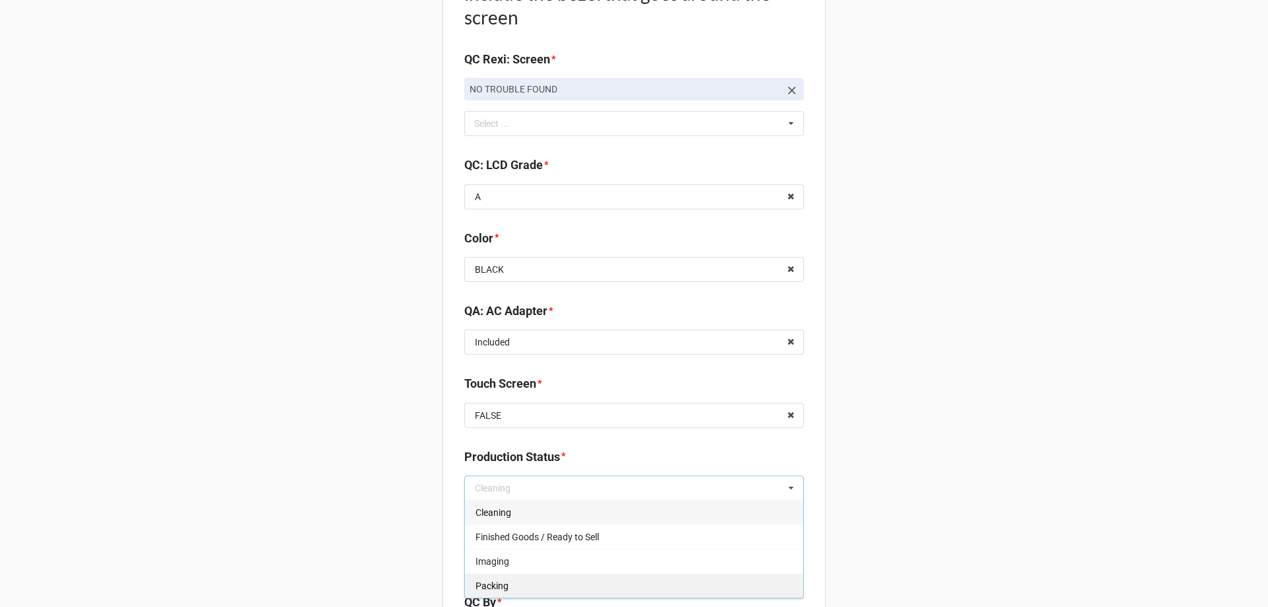
click at [517, 579] on div "Packing" at bounding box center [634, 585] width 338 height 24
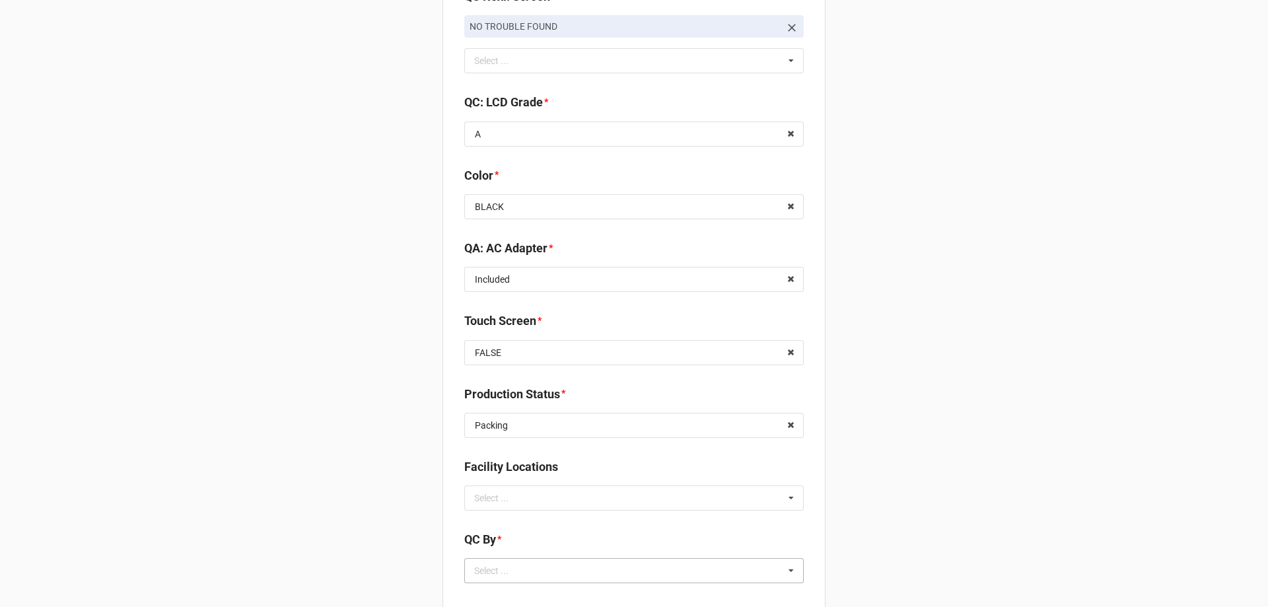
scroll to position [1585, 0]
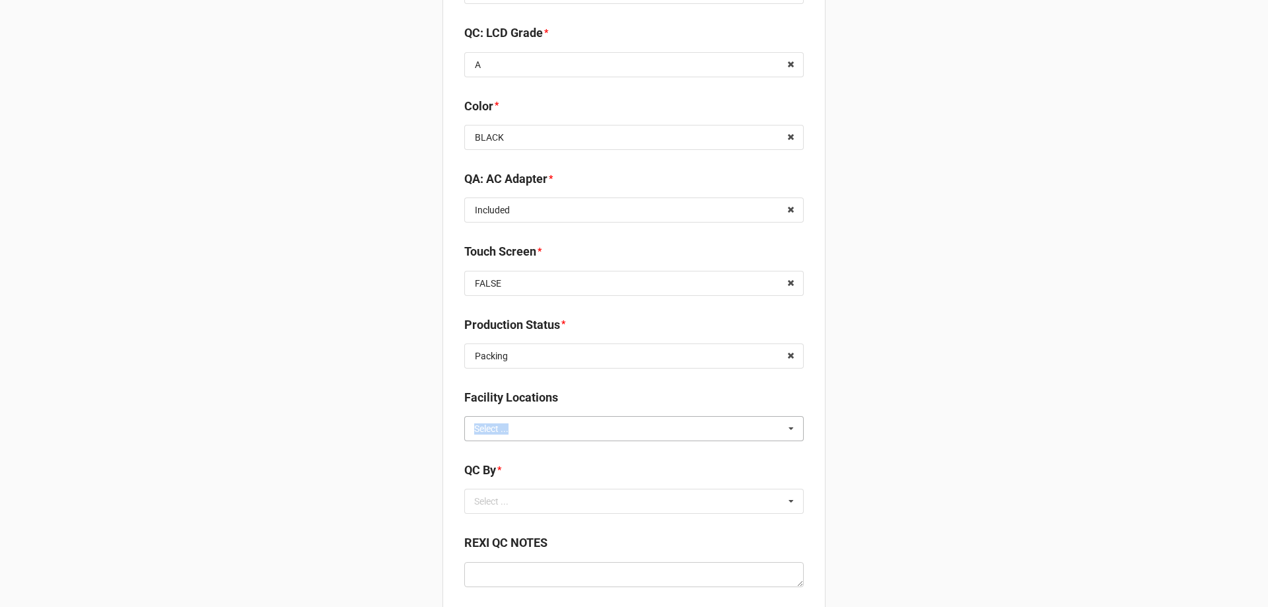
click at [517, 420] on div "Select ... No results found." at bounding box center [633, 428] width 339 height 25
type input "re"
click at [530, 455] on span "RECV.DLL.PROCESSING" at bounding box center [525, 453] width 100 height 11
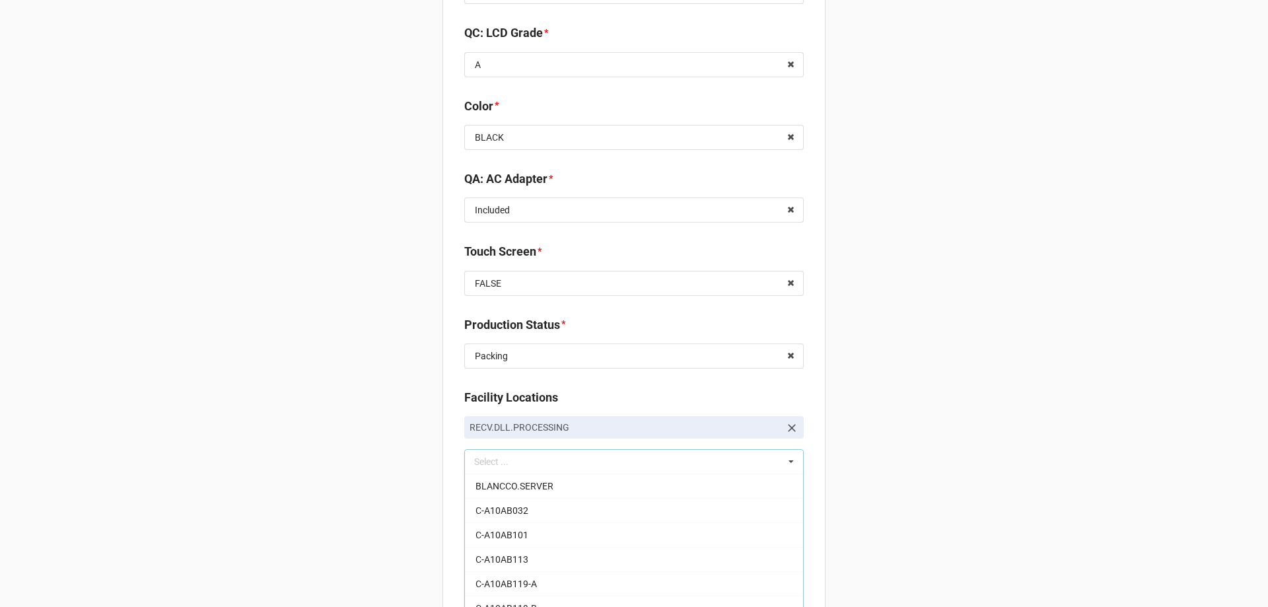
click at [516, 539] on div "Select ..." at bounding box center [499, 534] width 57 height 15
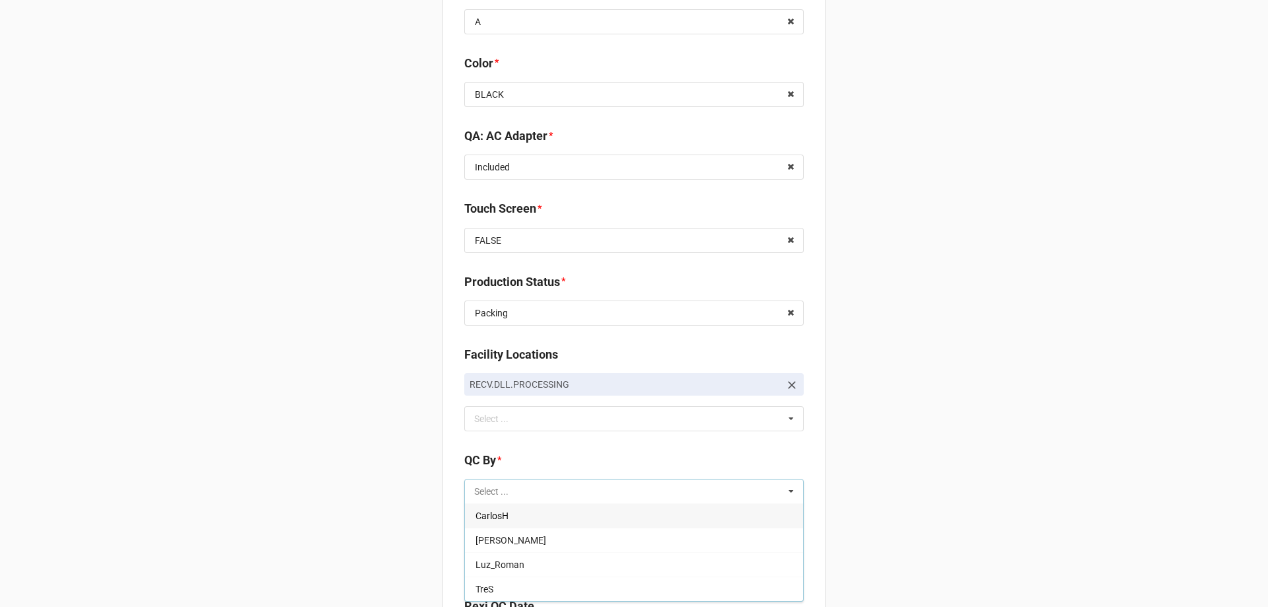
scroll to position [1651, 0]
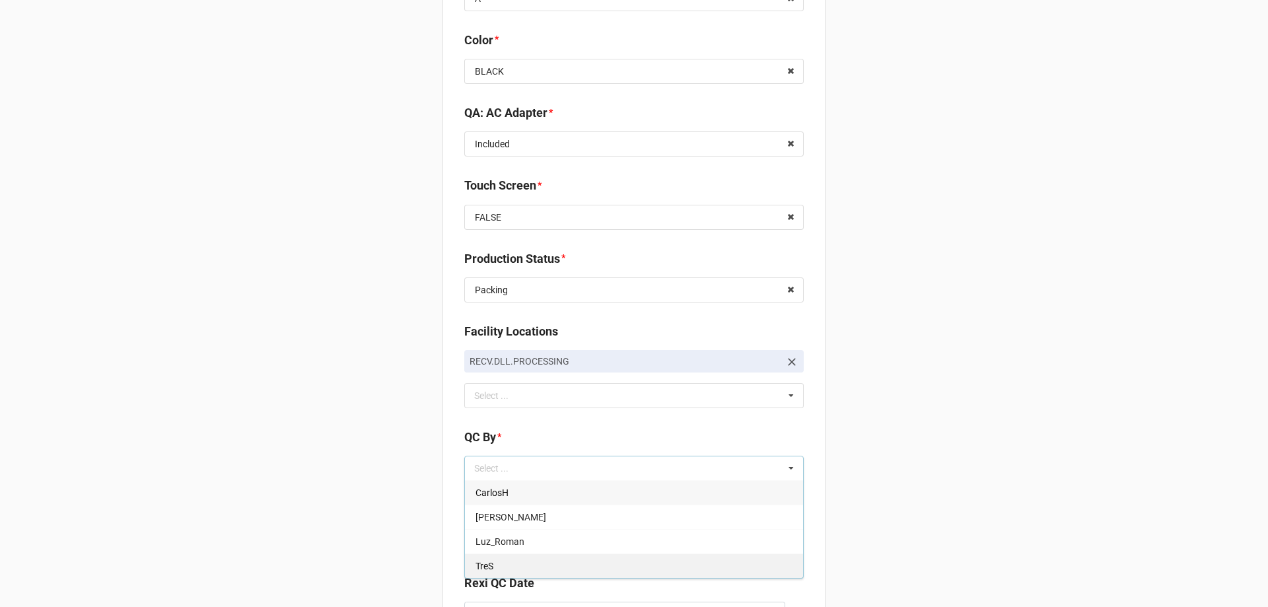
click at [487, 561] on span "TreS" at bounding box center [484, 566] width 18 height 11
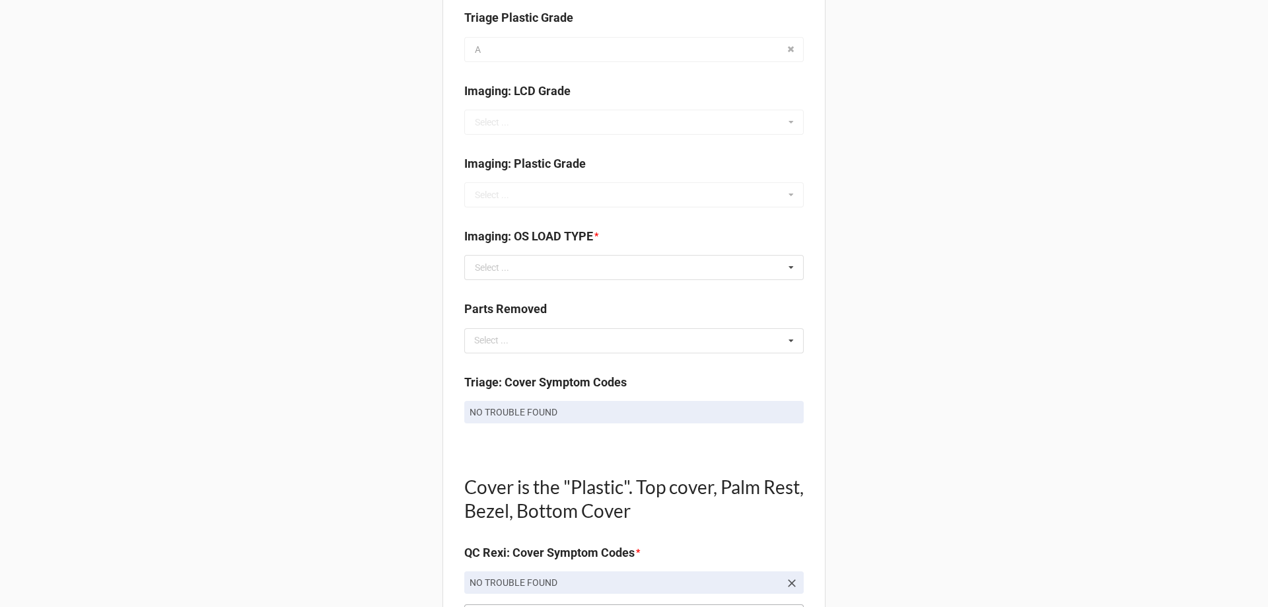
scroll to position [415, 0]
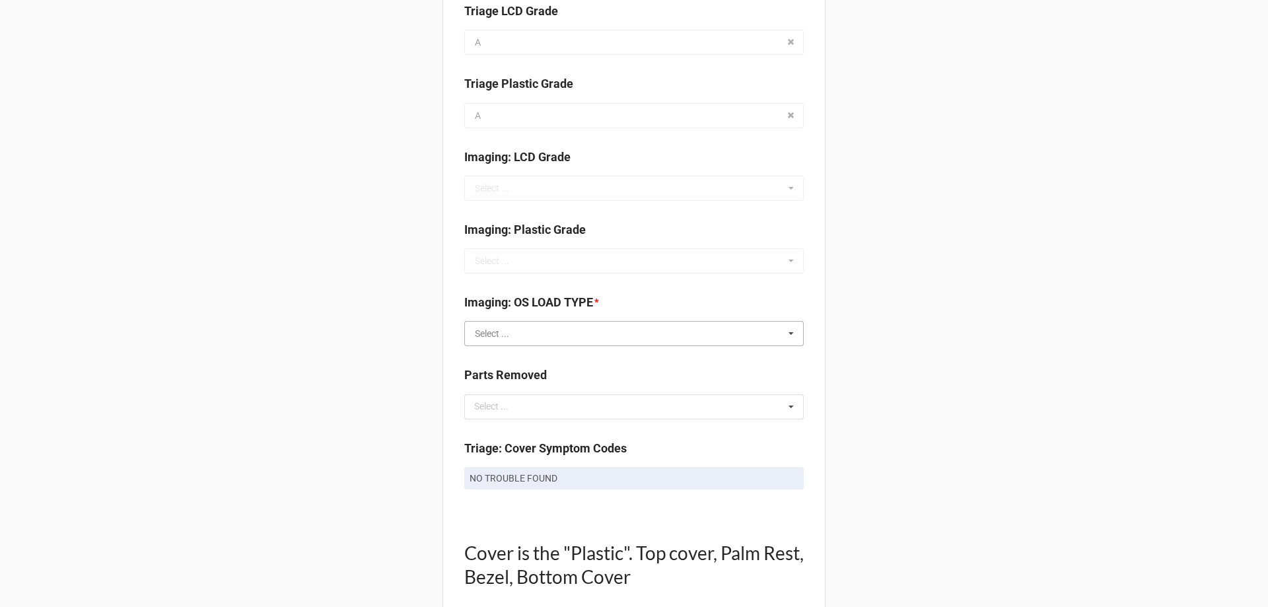
click at [534, 331] on input "text" at bounding box center [635, 334] width 338 height 24
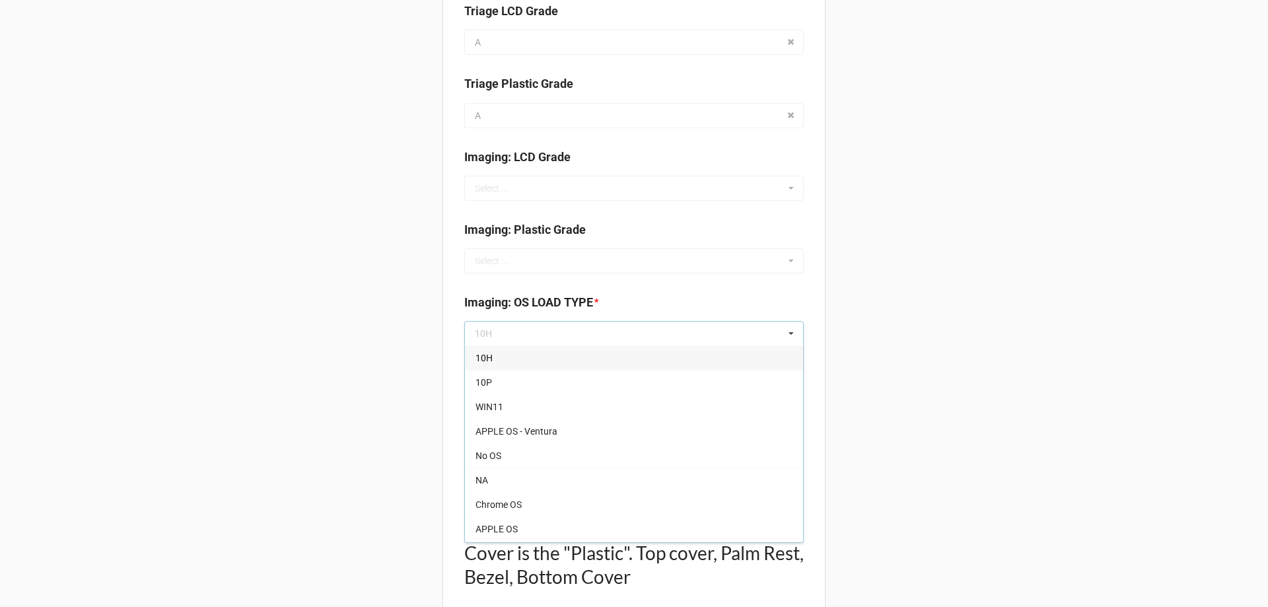
click at [507, 464] on div "No OS" at bounding box center [634, 455] width 338 height 24
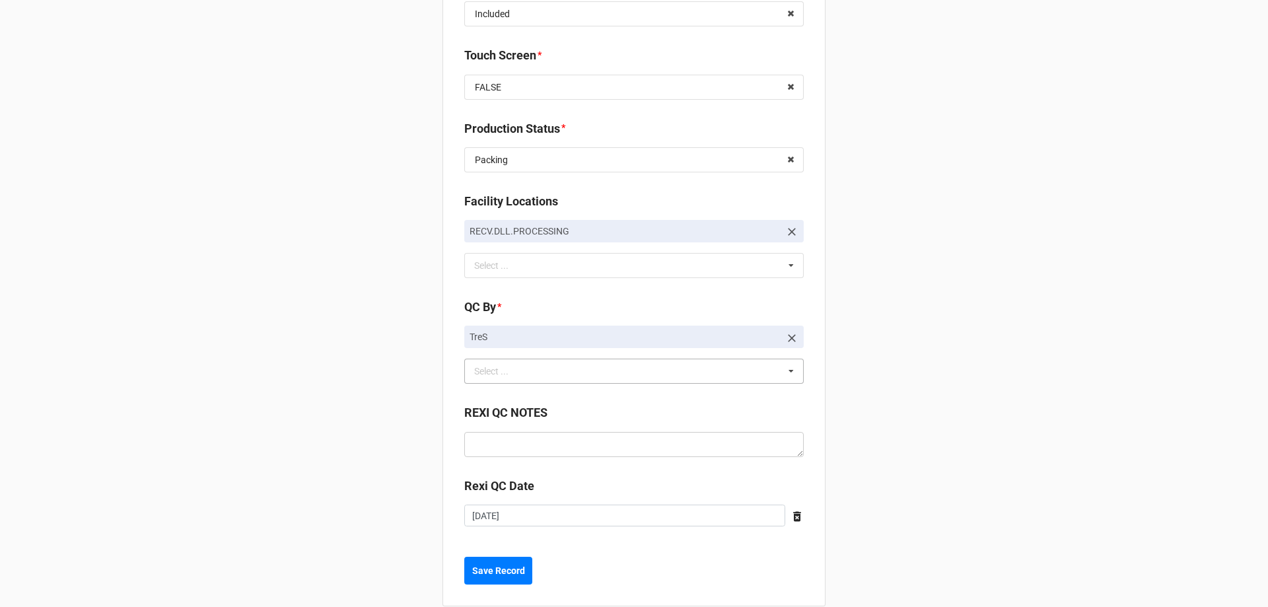
scroll to position [1801, 0]
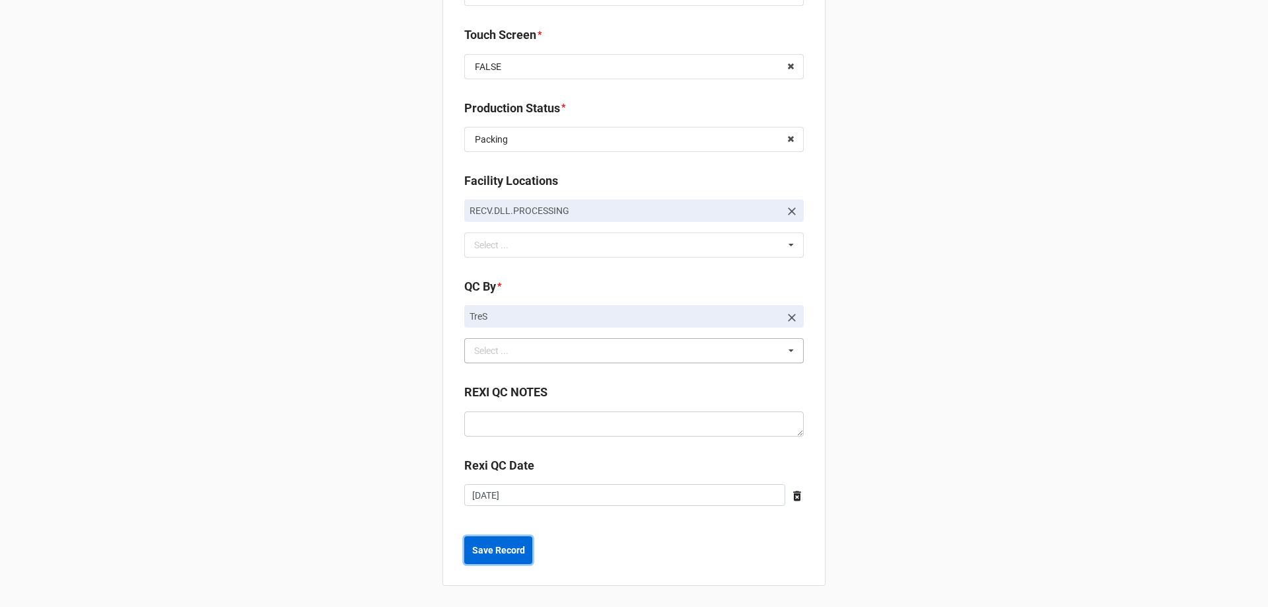
click at [506, 551] on b "Save Record" at bounding box center [498, 550] width 53 height 14
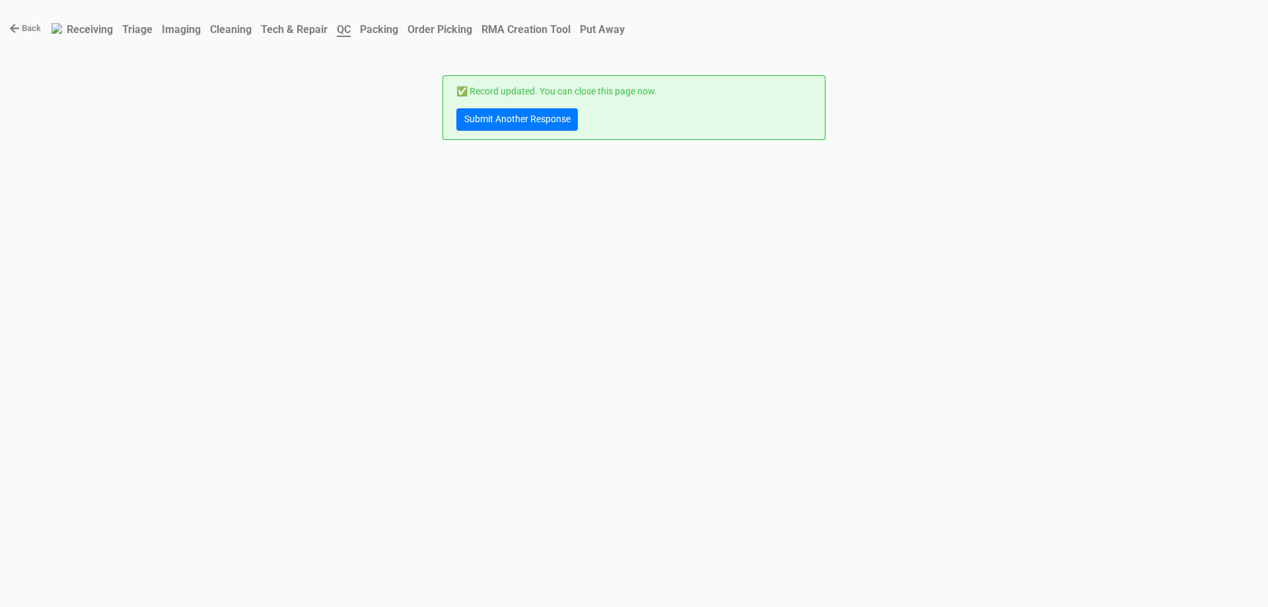
scroll to position [0, 0]
